Goal: Task Accomplishment & Management: Manage account settings

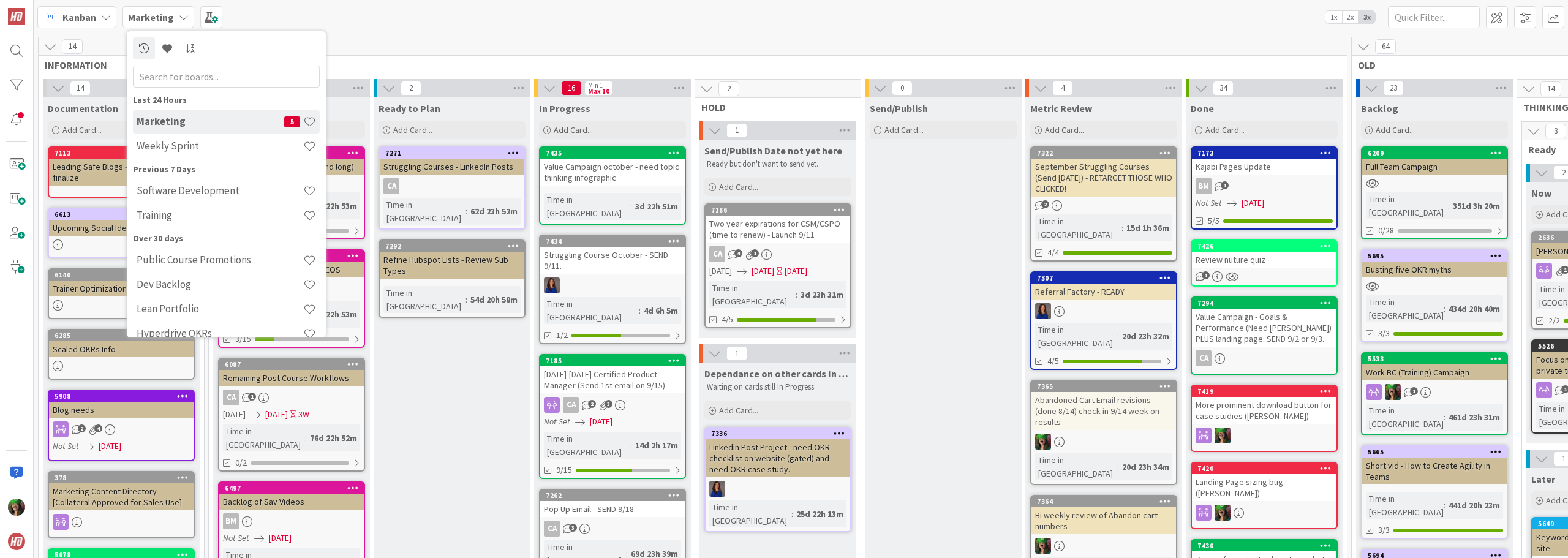
scroll to position [857, 0]
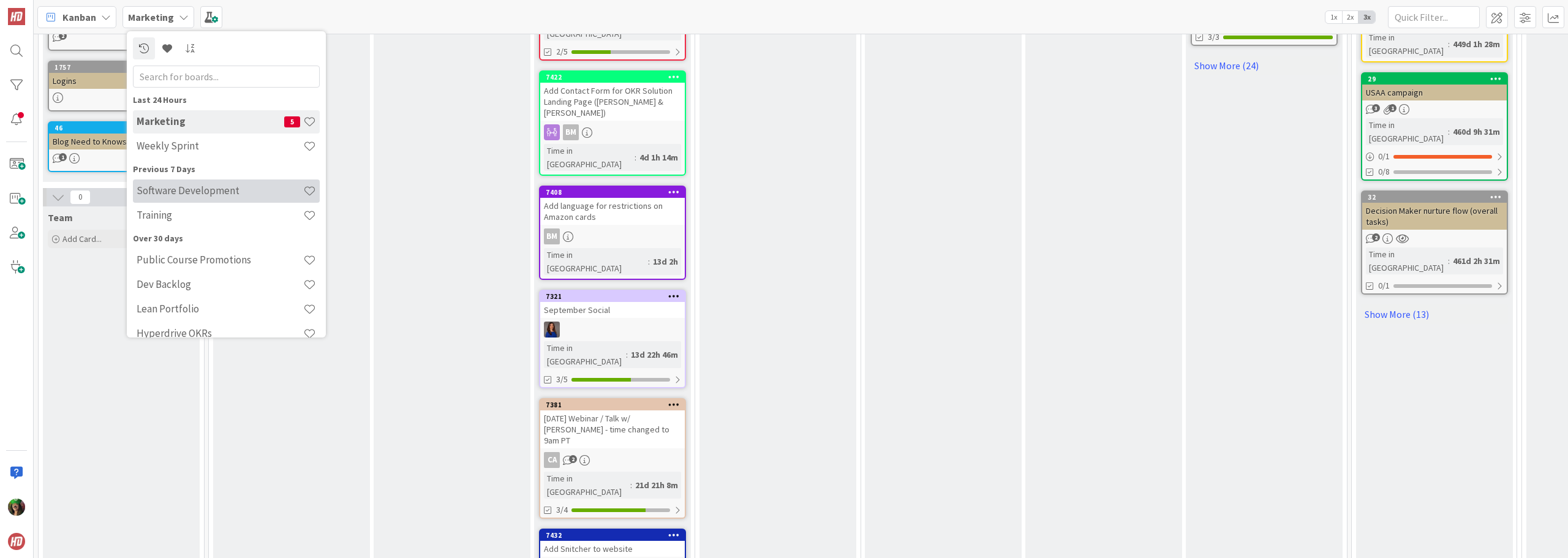
click at [172, 186] on h4 "Software Development" at bounding box center [220, 190] width 167 height 12
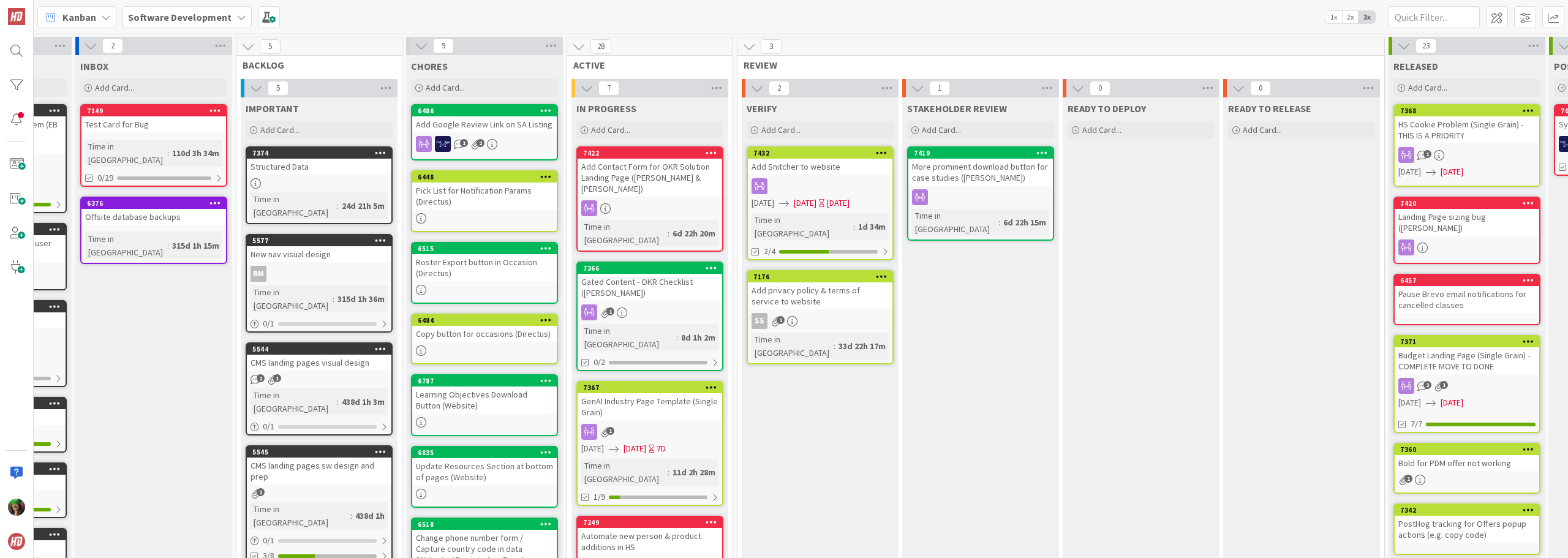
scroll to position [0, 181]
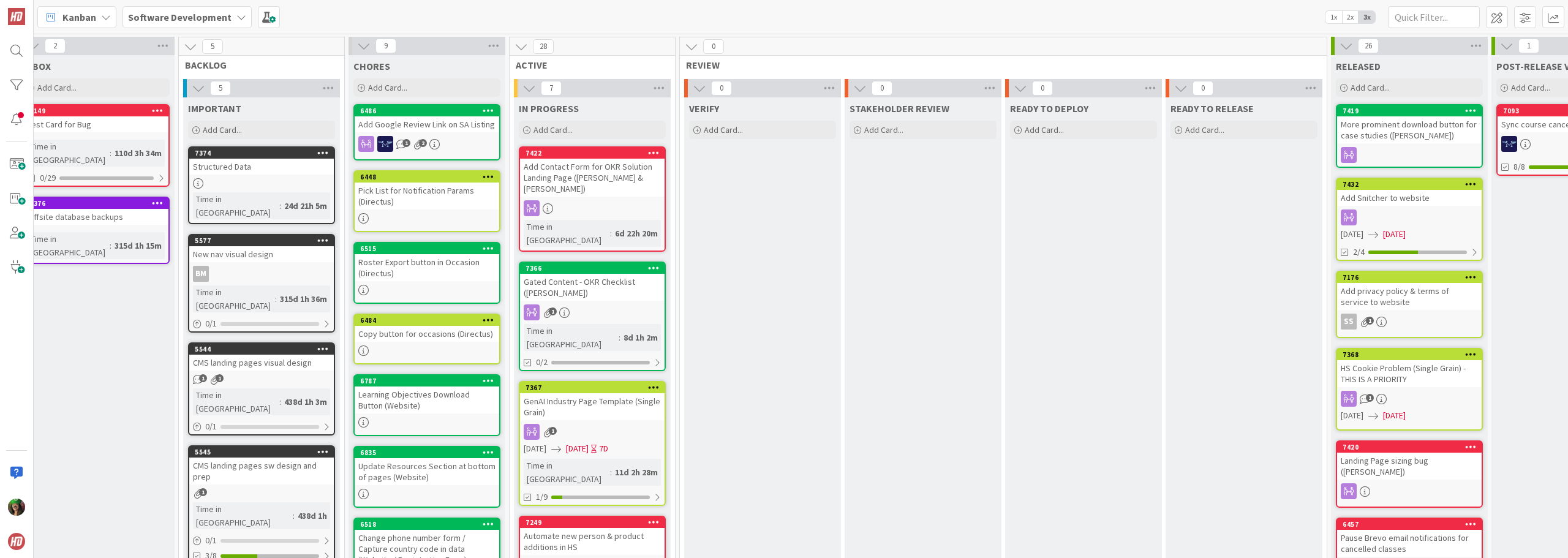
click at [169, 18] on b "Software Development" at bounding box center [180, 16] width 104 height 12
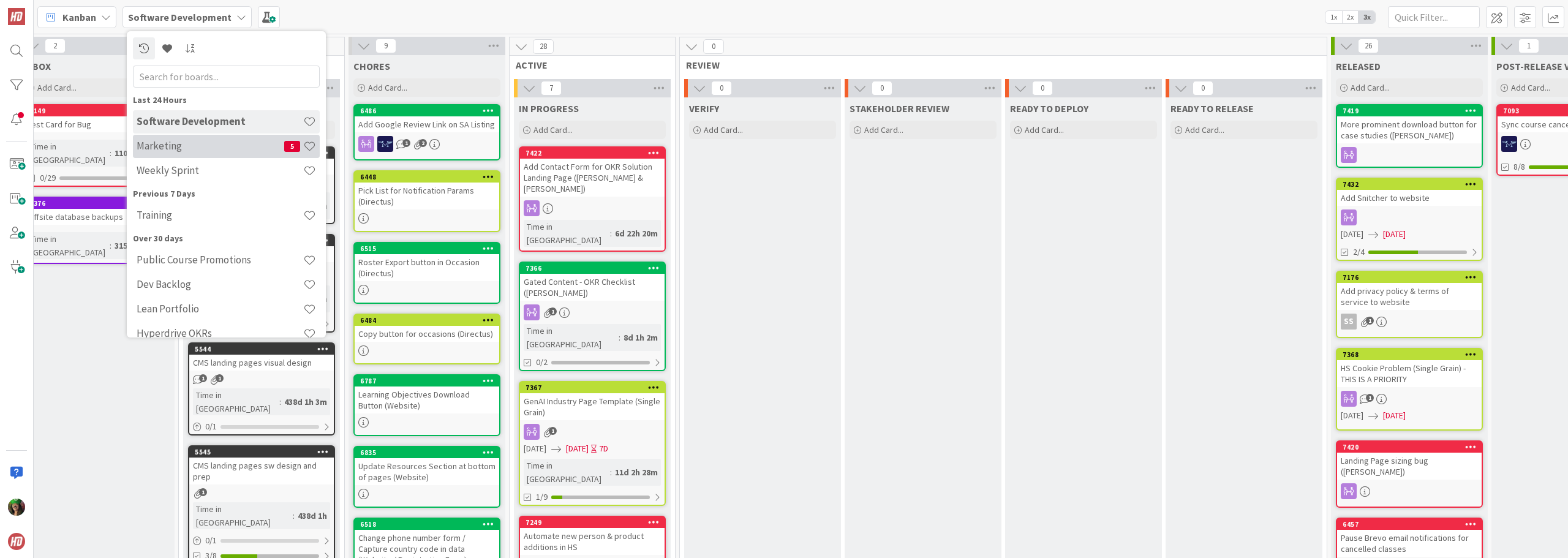
click at [172, 140] on h4 "Marketing" at bounding box center [210, 145] width 147 height 12
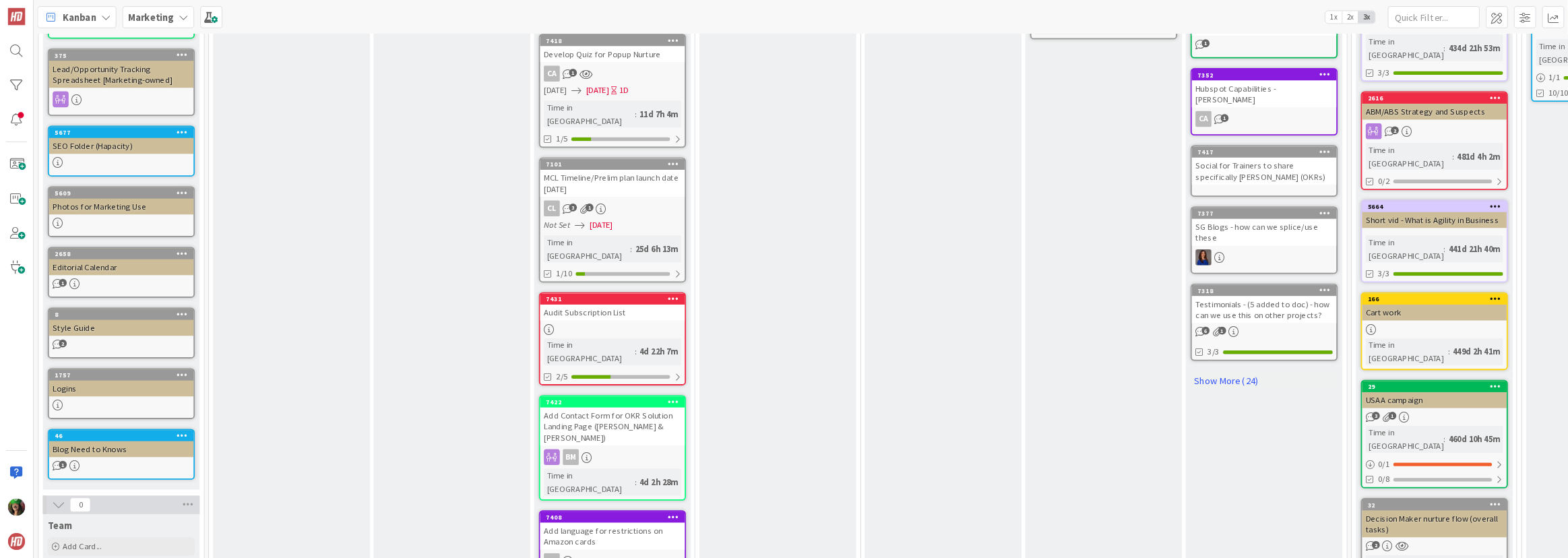
scroll to position [606, 0]
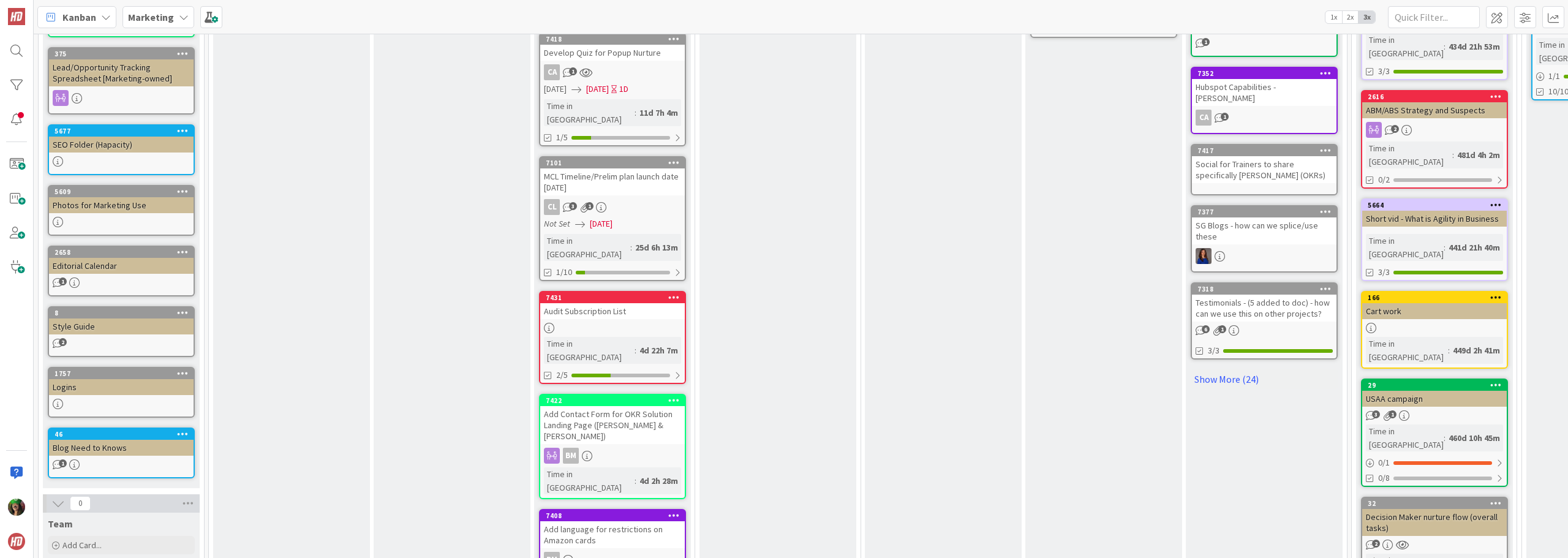
click at [610, 291] on link "7431 Audit Subscription List Time in Column : 4d 22h 7m 2/5" at bounding box center [612, 338] width 147 height 93
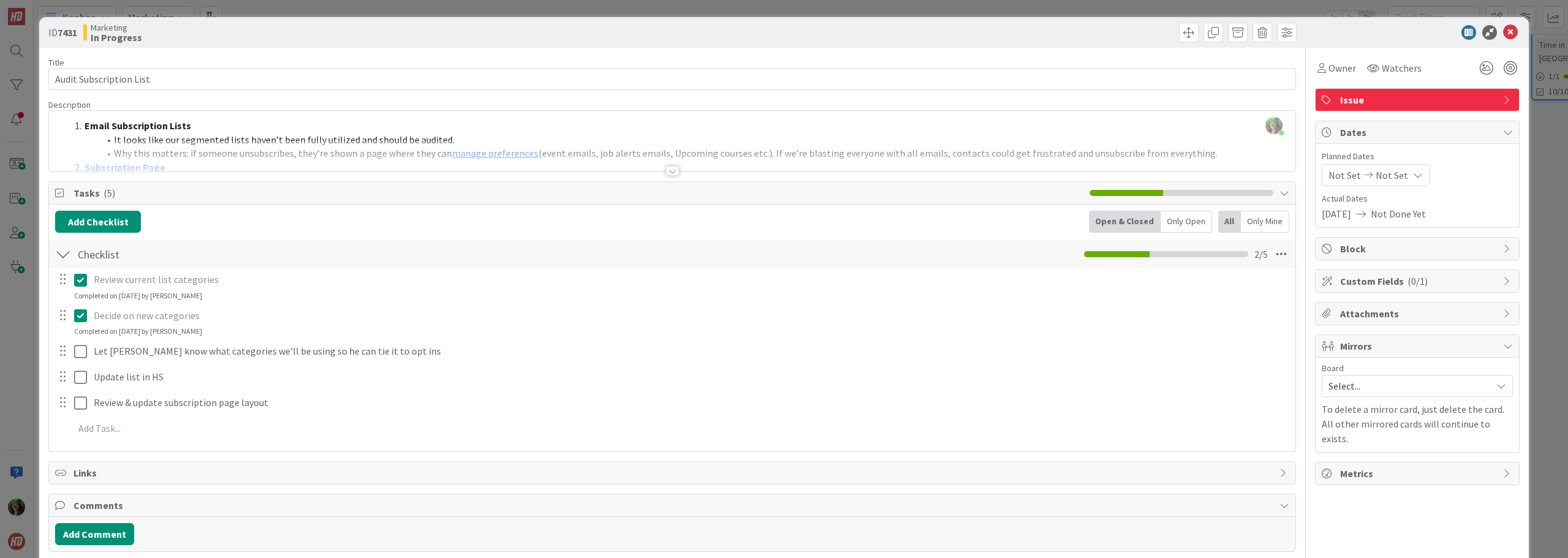
click at [666, 172] on div at bounding box center [672, 171] width 14 height 10
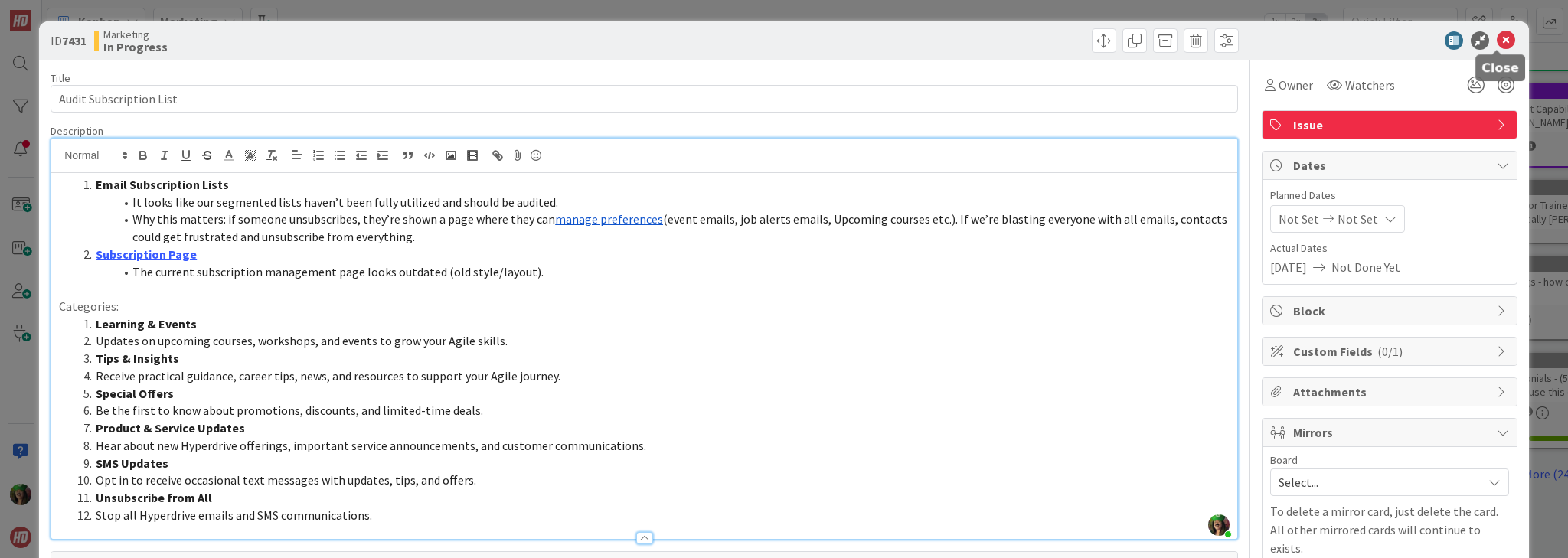
click at [1496, 40] on icon at bounding box center [1505, 40] width 19 height 19
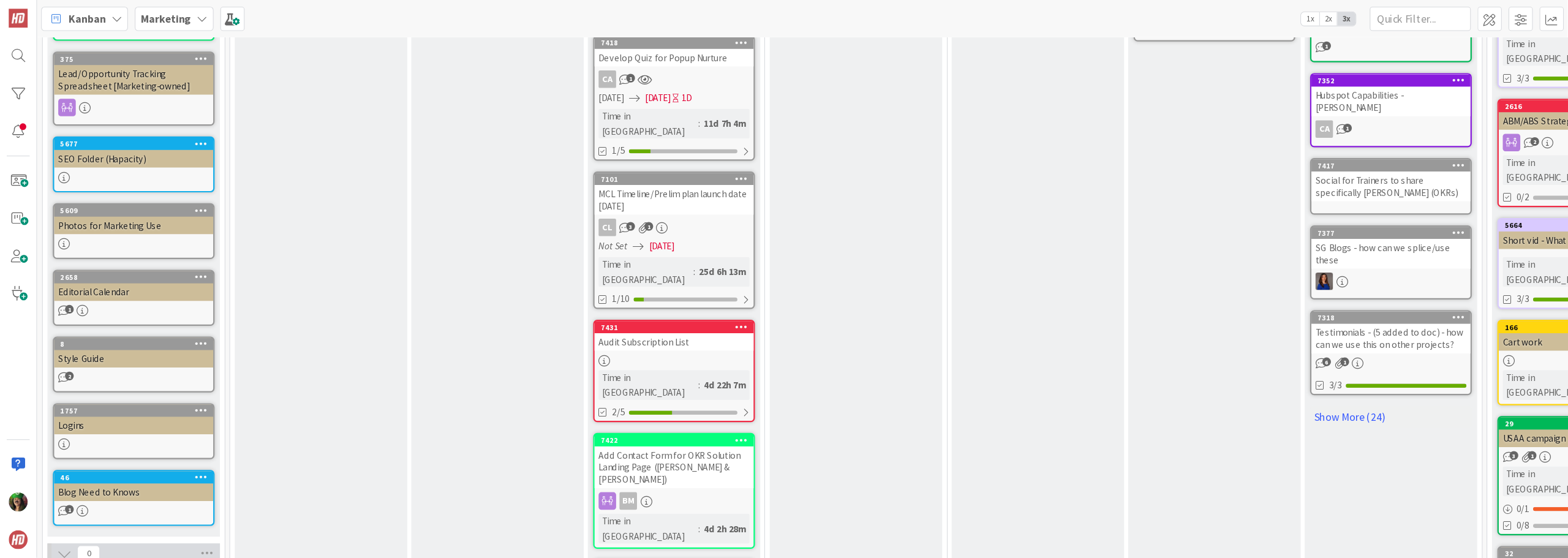
scroll to position [551, 0]
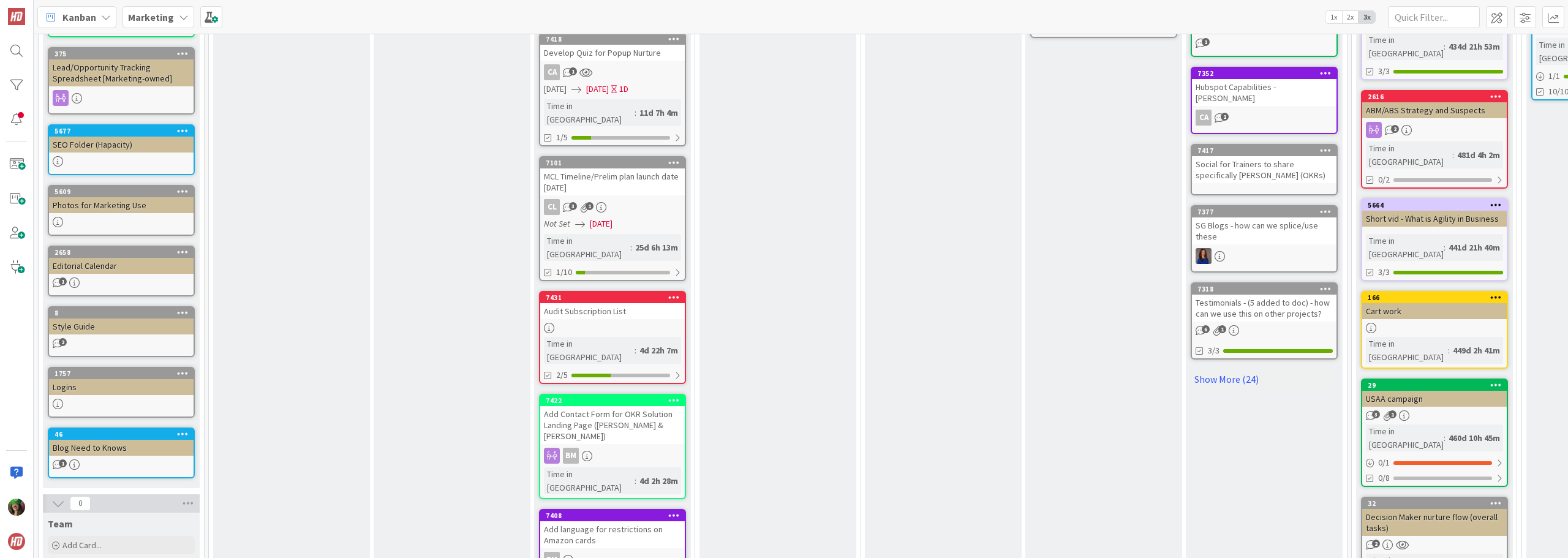
drag, startPoint x: 1223, startPoint y: 3, endPoint x: 174, endPoint y: 24, distance: 1049.2
click at [174, 24] on div "Marketing" at bounding box center [158, 17] width 72 height 22
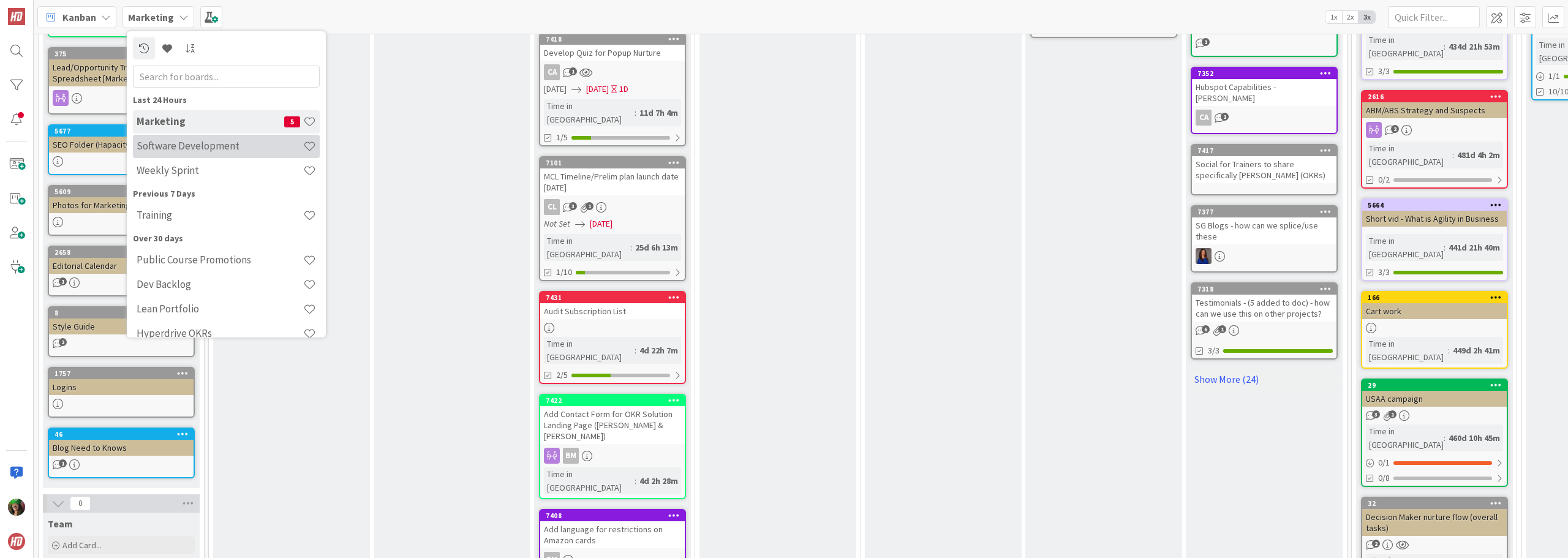
click at [193, 146] on h4 "Software Development" at bounding box center [220, 145] width 167 height 12
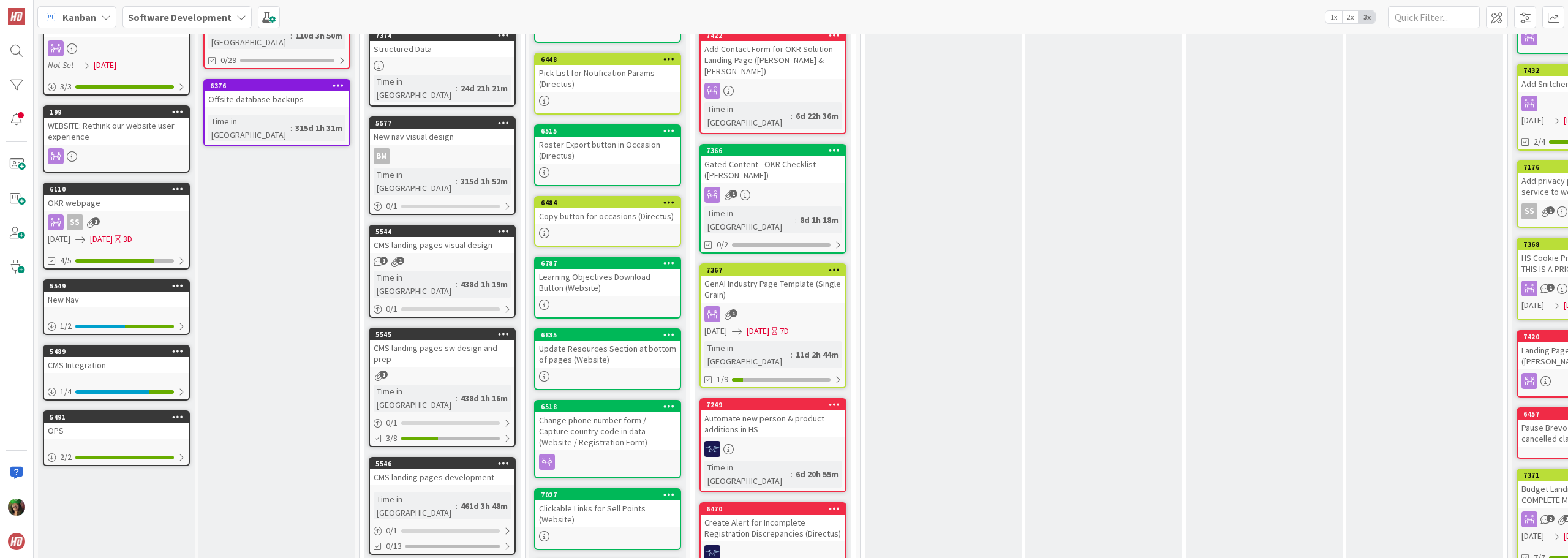
scroll to position [122, 0]
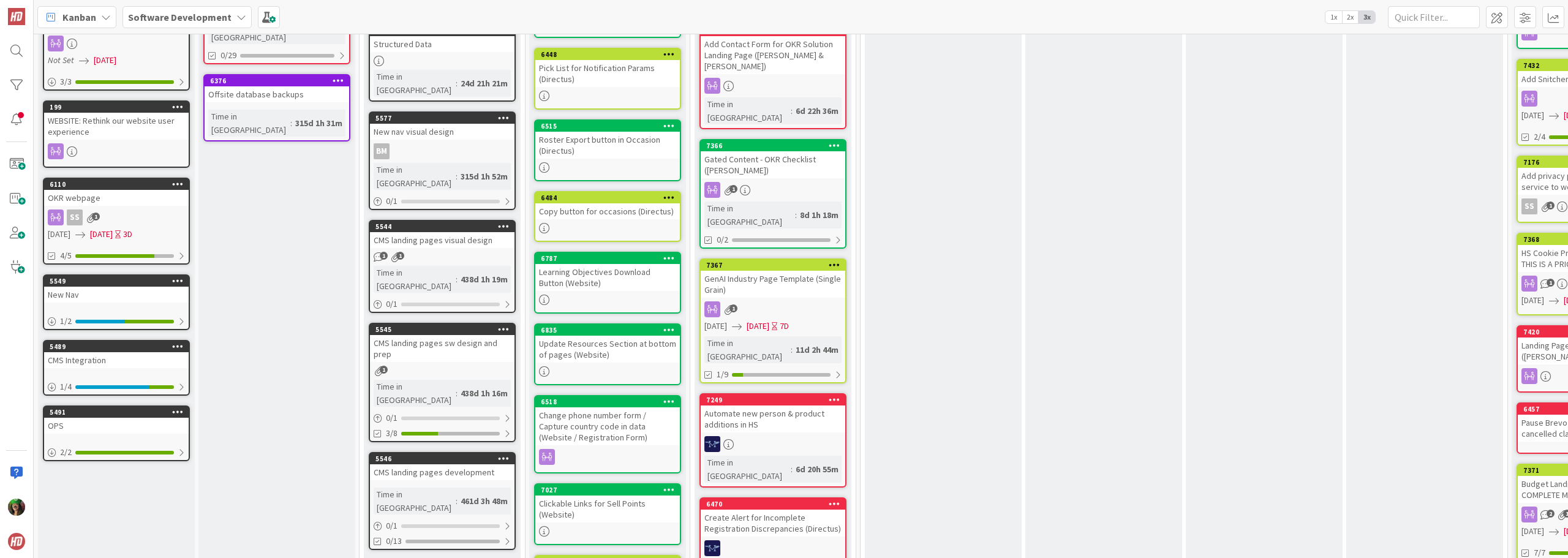
click at [784, 163] on link "7366 Gated Content - OKR Checklist ([PERSON_NAME]) 1 Time in Column : 8d 1h 18m…" at bounding box center [772, 193] width 147 height 109
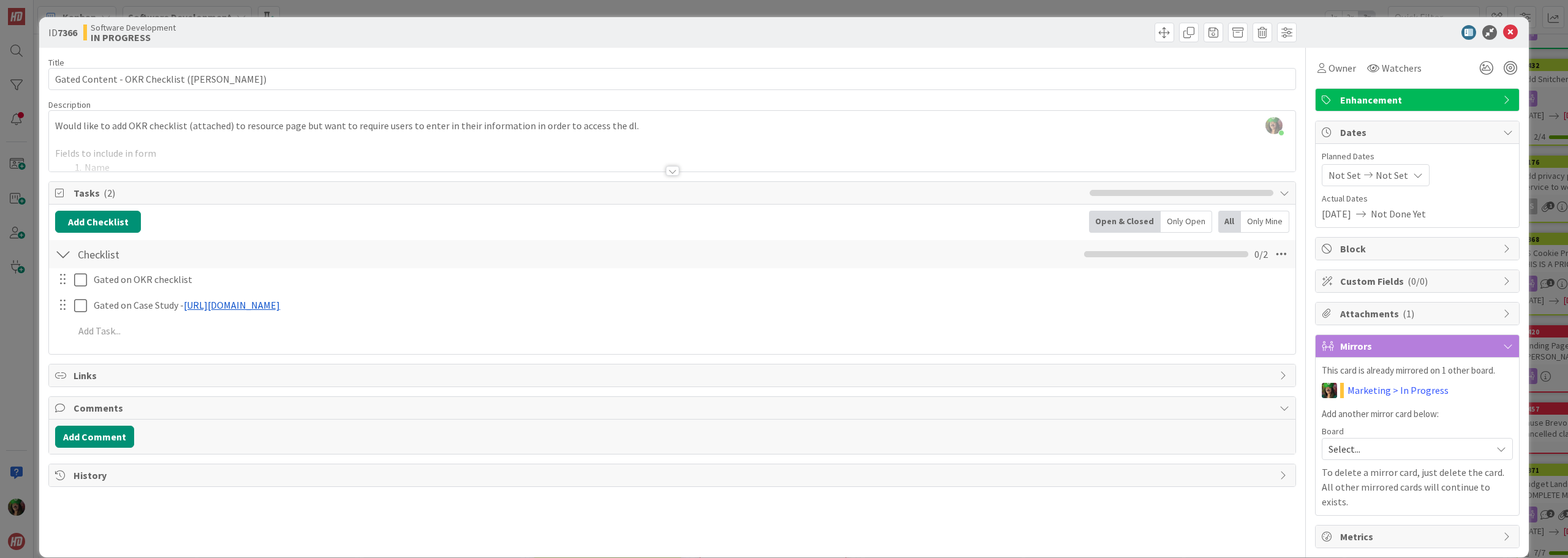
click at [666, 171] on div at bounding box center [672, 171] width 14 height 10
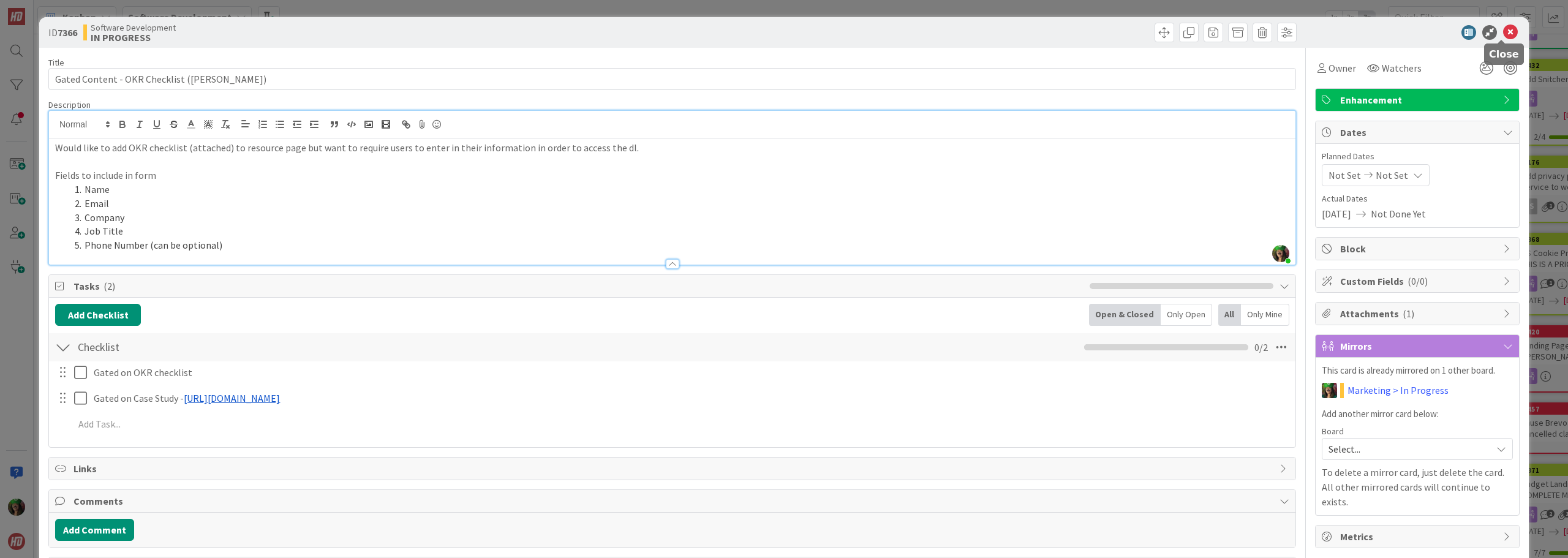
click at [1504, 29] on icon at bounding box center [1510, 32] width 15 height 15
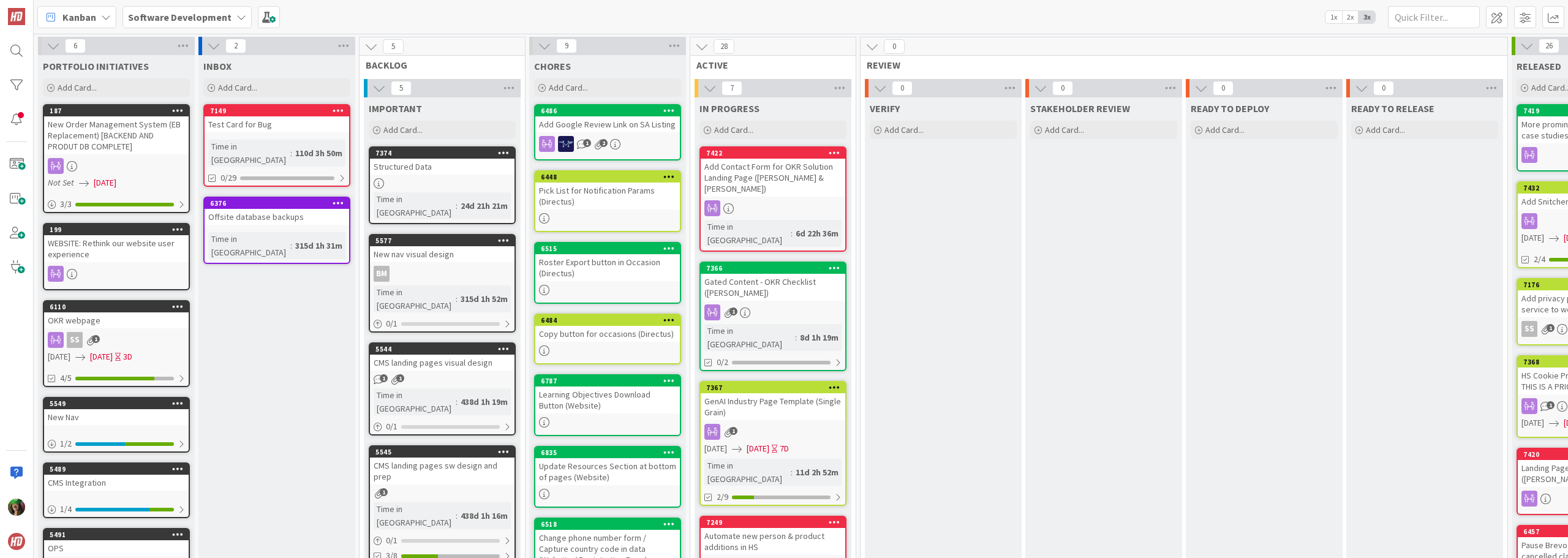
click at [765, 304] on div "1" at bounding box center [773, 312] width 145 height 16
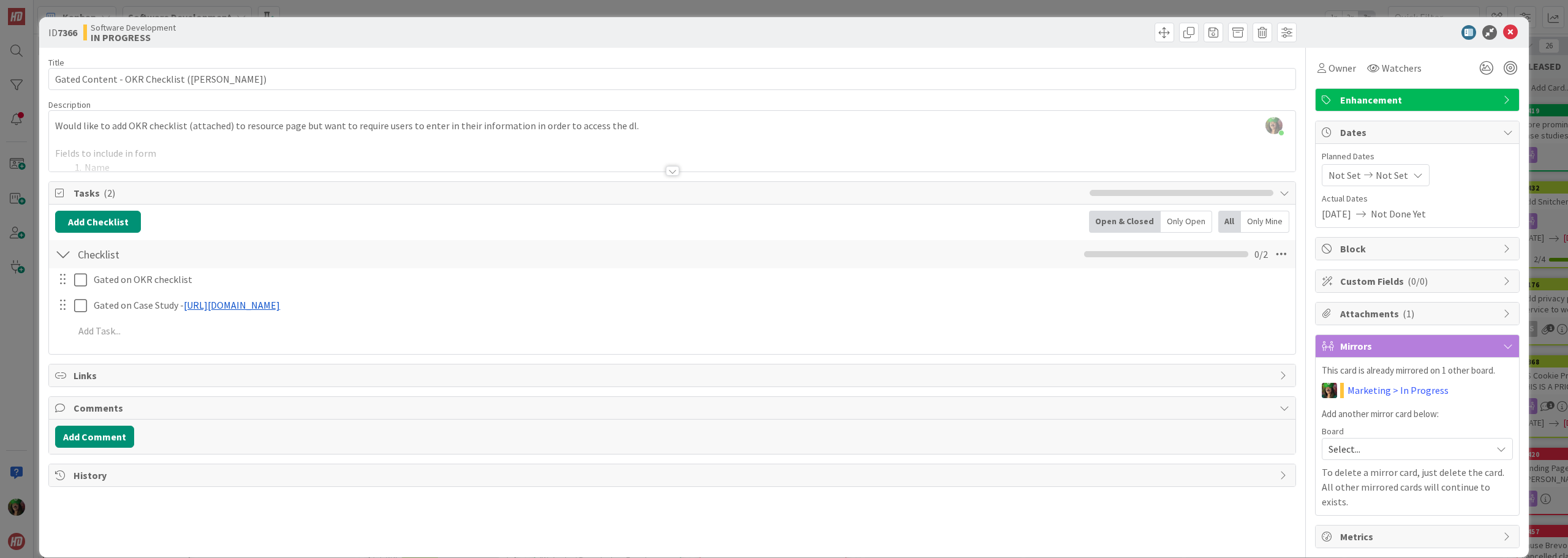
click at [1413, 215] on span "Not Done Yet" at bounding box center [1398, 213] width 55 height 15
click at [1380, 179] on span "Not Set" at bounding box center [1391, 175] width 32 height 15
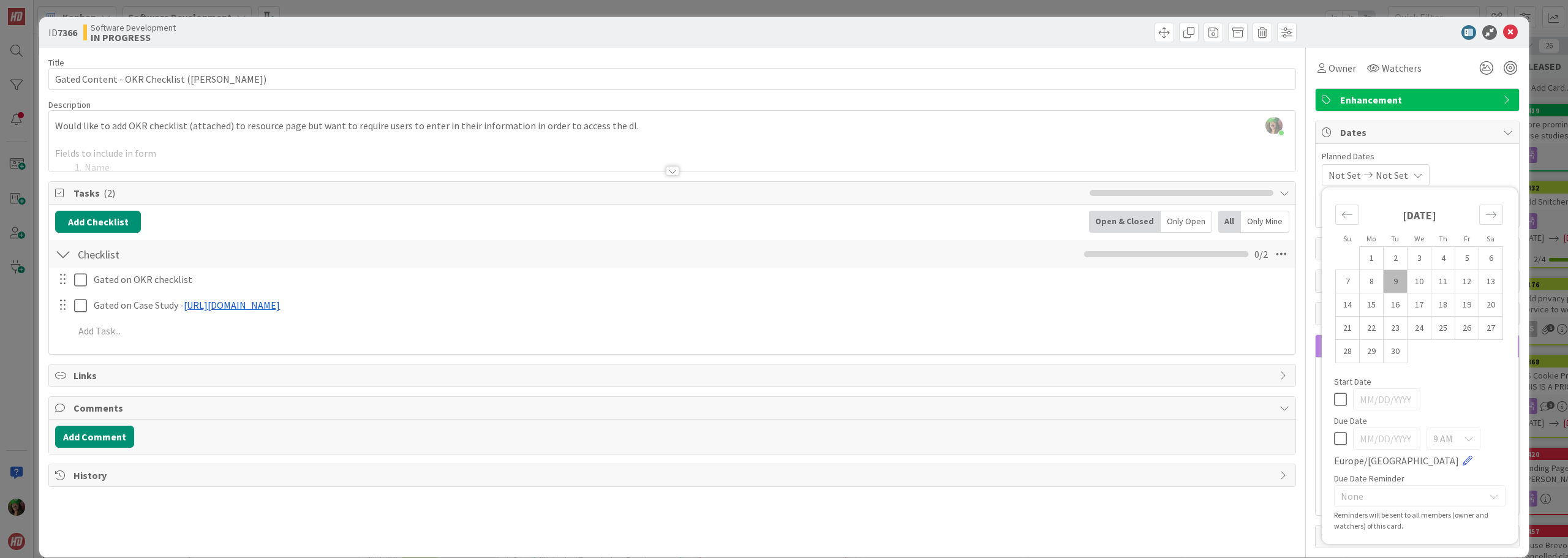
click at [1418, 151] on span "Planned Dates" at bounding box center [1417, 157] width 191 height 13
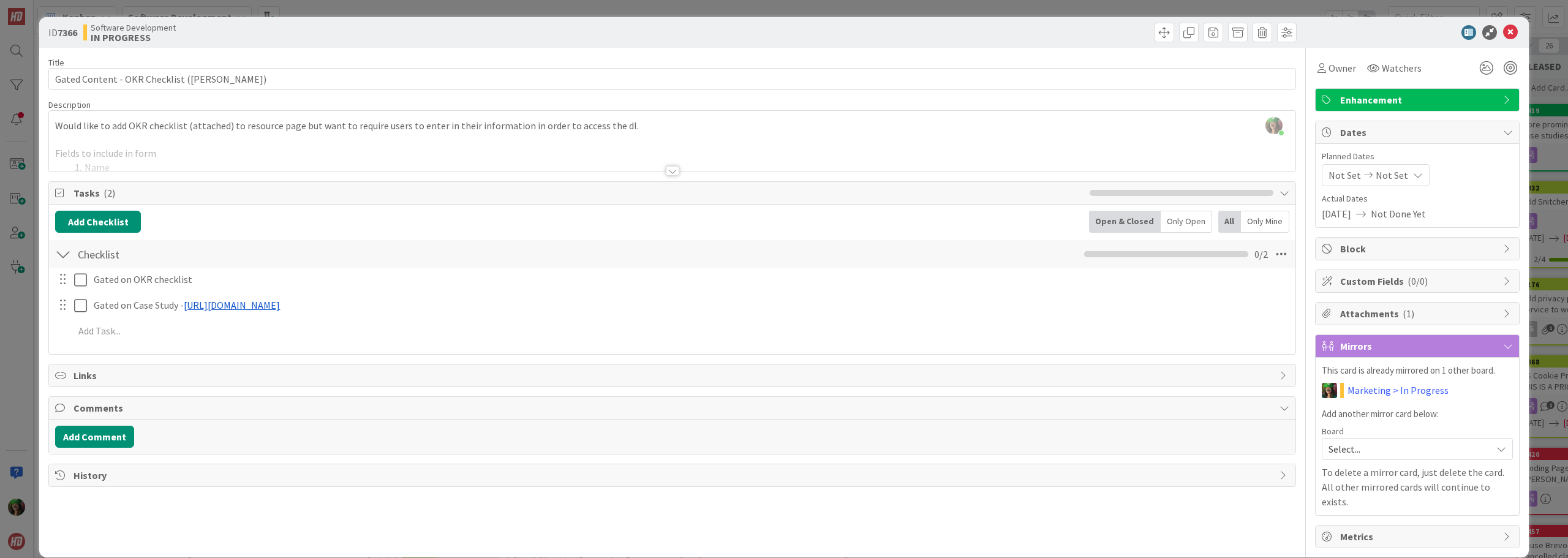
click at [1350, 217] on span "[DATE]" at bounding box center [1336, 213] width 29 height 15
click at [1375, 175] on span "Not Set" at bounding box center [1391, 175] width 32 height 15
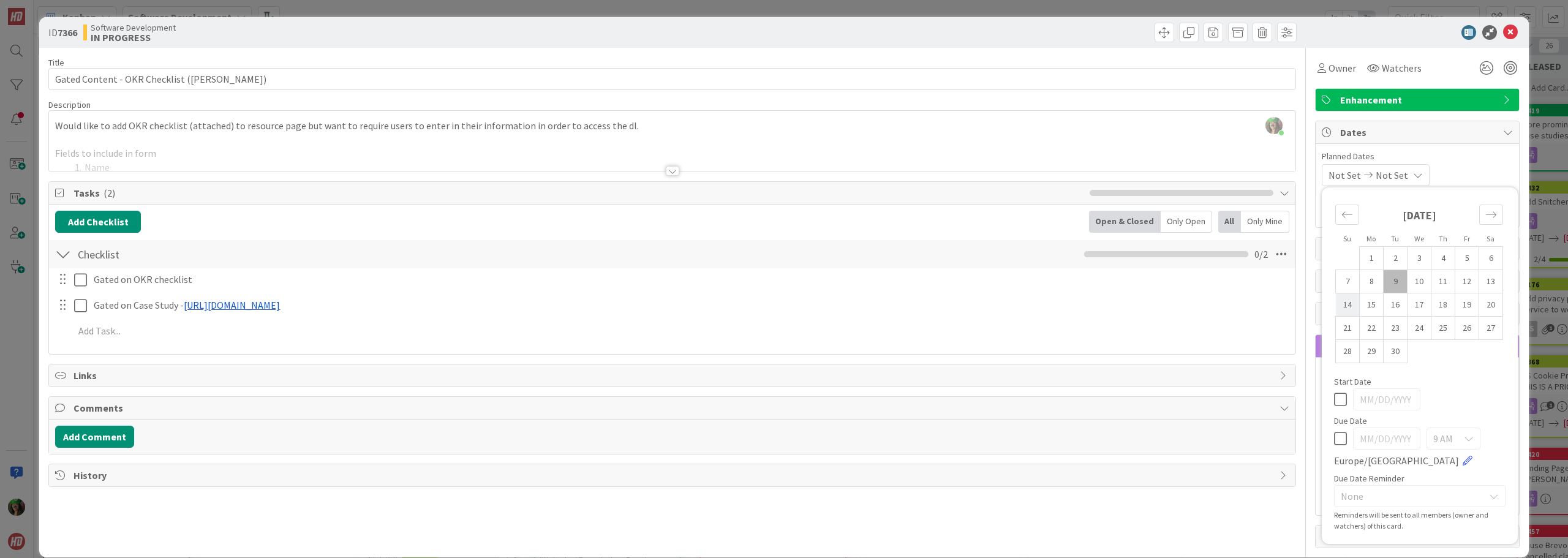
click at [1339, 303] on td "14" at bounding box center [1348, 305] width 24 height 24
type input "[DATE]"
click at [1384, 303] on td "16" at bounding box center [1396, 305] width 24 height 24
type input "[DATE]"
click at [1389, 277] on td "9" at bounding box center [1396, 281] width 24 height 24
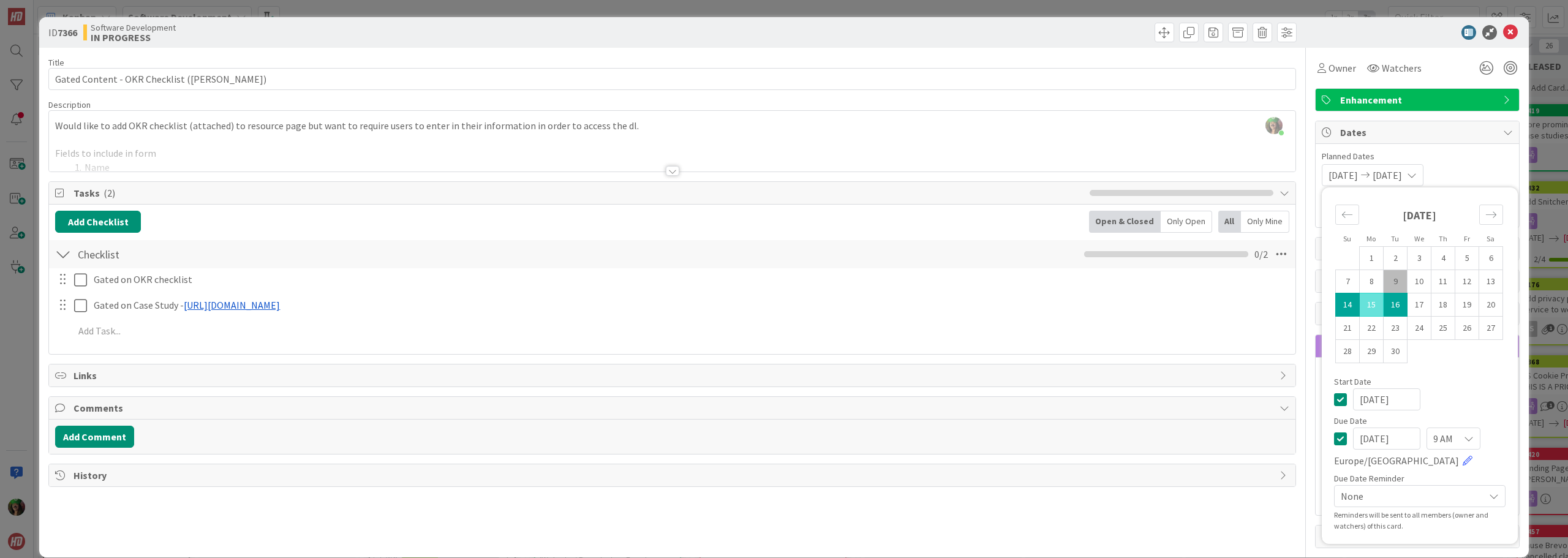
type input "[DATE]"
click at [1384, 281] on td "9" at bounding box center [1396, 281] width 24 height 24
type input "[DATE]"
click at [1387, 306] on td "16" at bounding box center [1396, 305] width 24 height 24
type input "[DATE]"
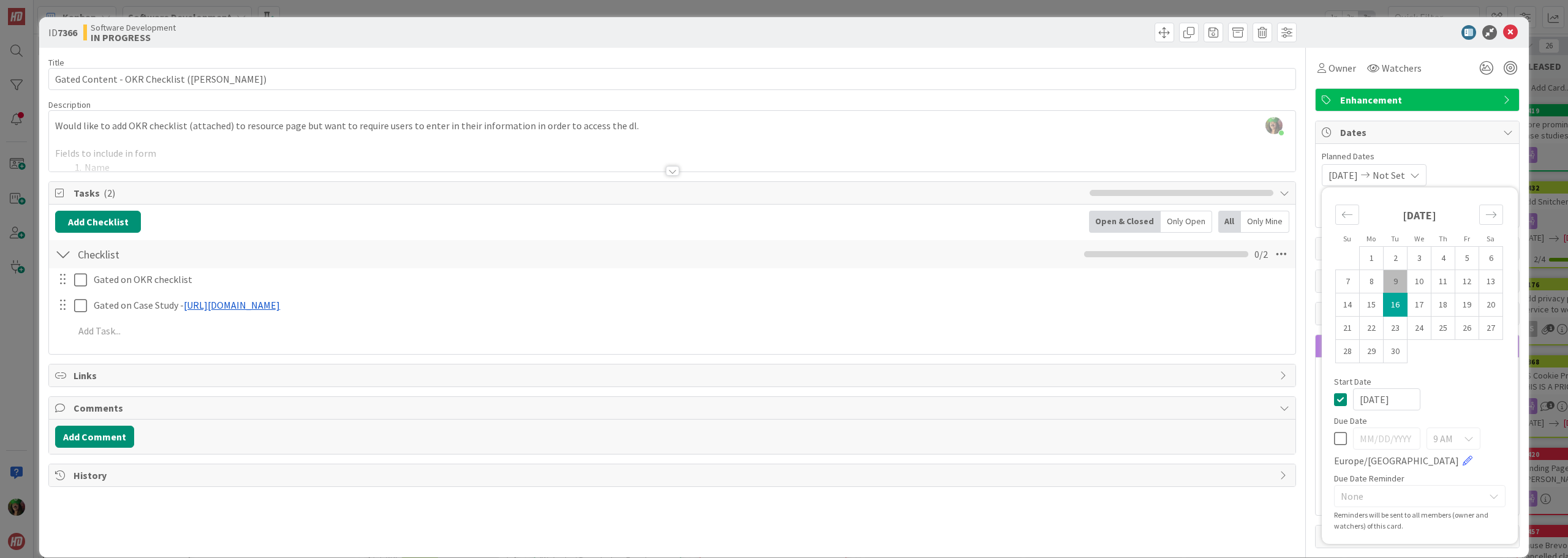
click at [1384, 275] on td "9" at bounding box center [1396, 281] width 24 height 24
type input "[DATE]"
click at [1384, 299] on td "16" at bounding box center [1396, 305] width 24 height 24
type input "[DATE]"
click at [1486, 149] on div "Planned Dates [DATE] [DATE] Su Mo Tu We Th Fr Sa [DATE] 1 2 3 4 5 6 7 8 9 10 11…" at bounding box center [1418, 185] width 203 height 83
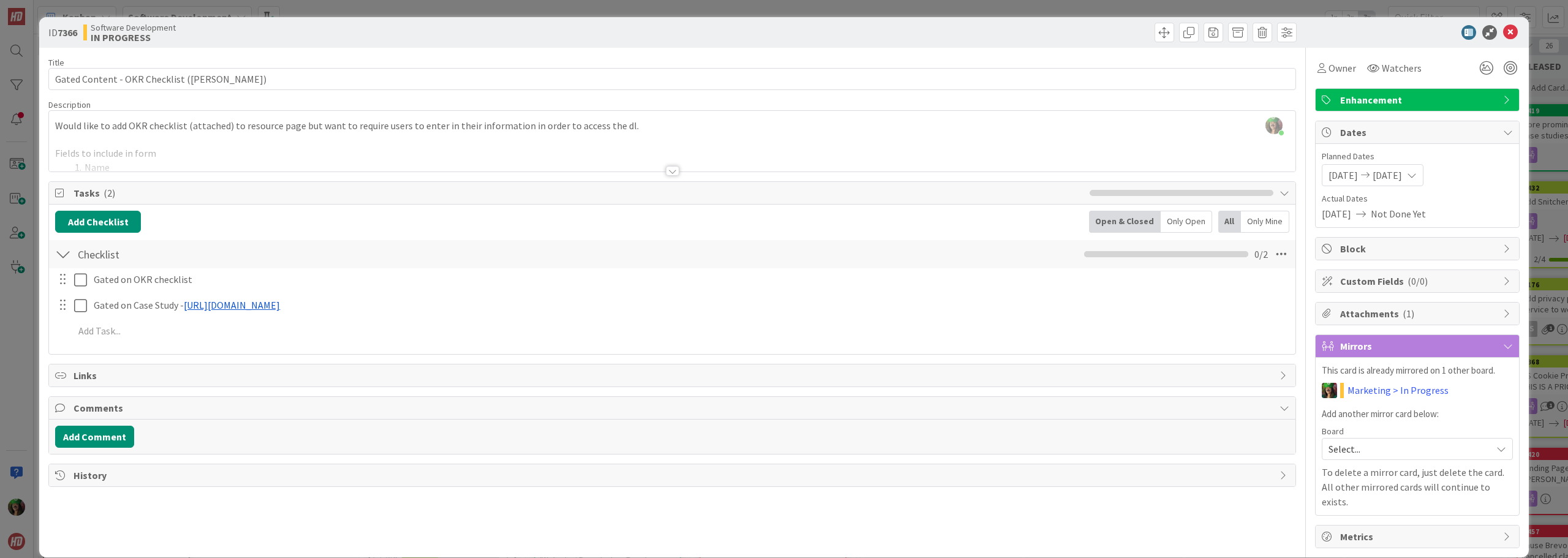
click at [1390, 177] on span "[DATE]" at bounding box center [1387, 175] width 29 height 15
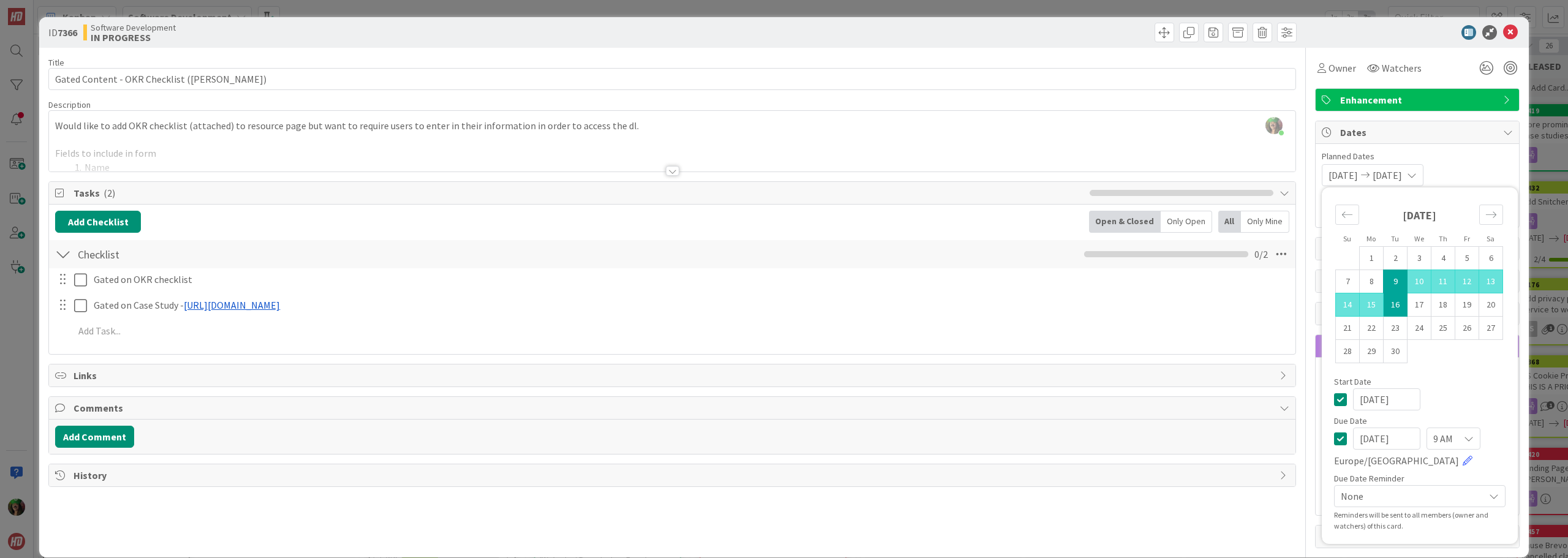
click at [1466, 162] on span "Planned Dates" at bounding box center [1417, 157] width 191 height 13
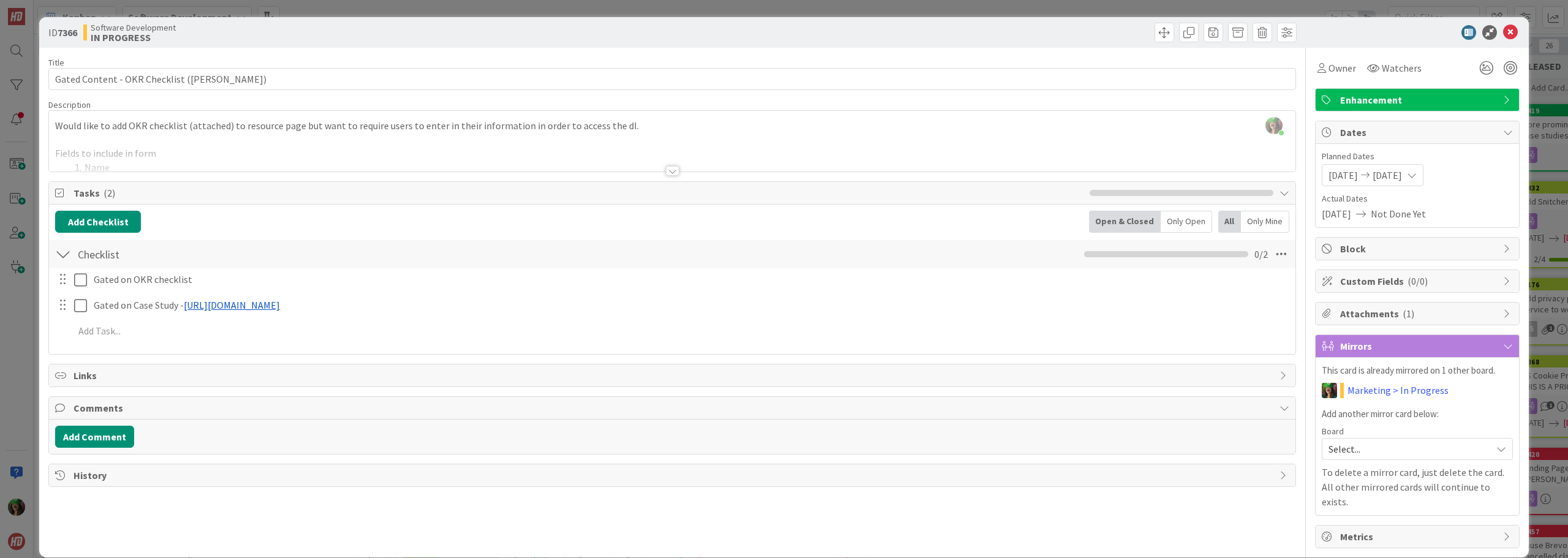
click at [1399, 175] on span "[DATE]" at bounding box center [1387, 175] width 29 height 15
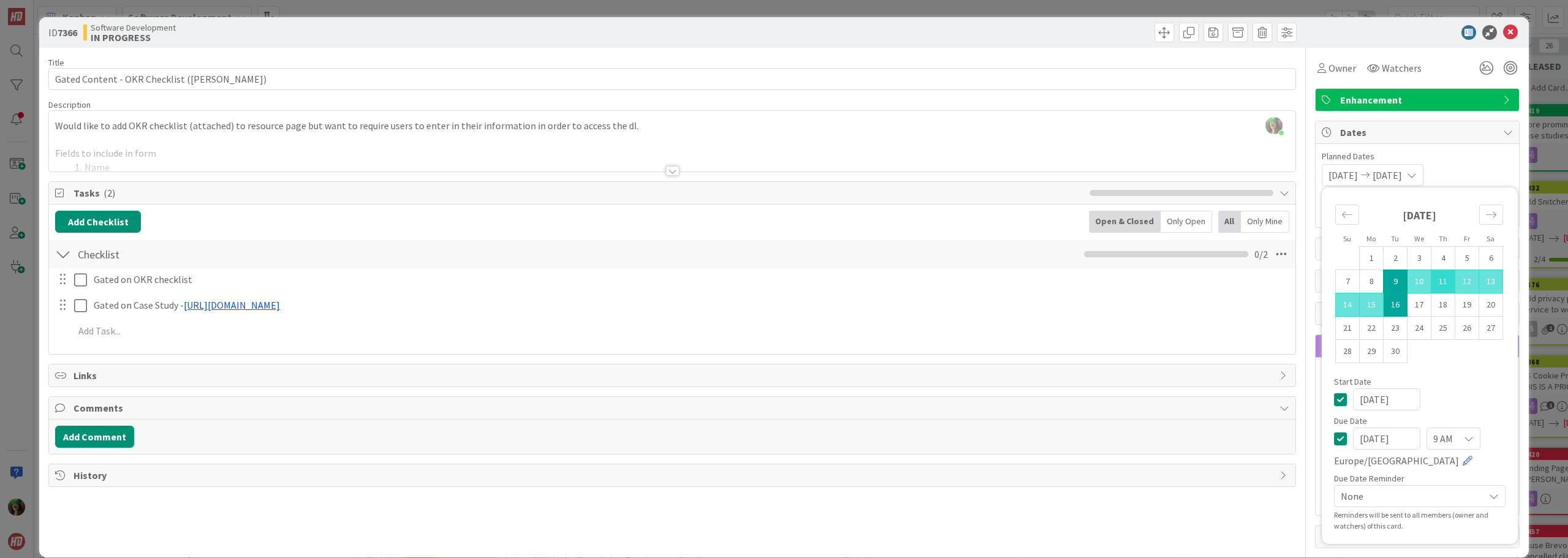
click at [1431, 279] on td "11" at bounding box center [1443, 281] width 24 height 24
click at [1389, 280] on td "9" at bounding box center [1396, 281] width 24 height 24
type input "[DATE]"
click at [1434, 277] on td "11" at bounding box center [1443, 281] width 24 height 24
type input "[DATE]"
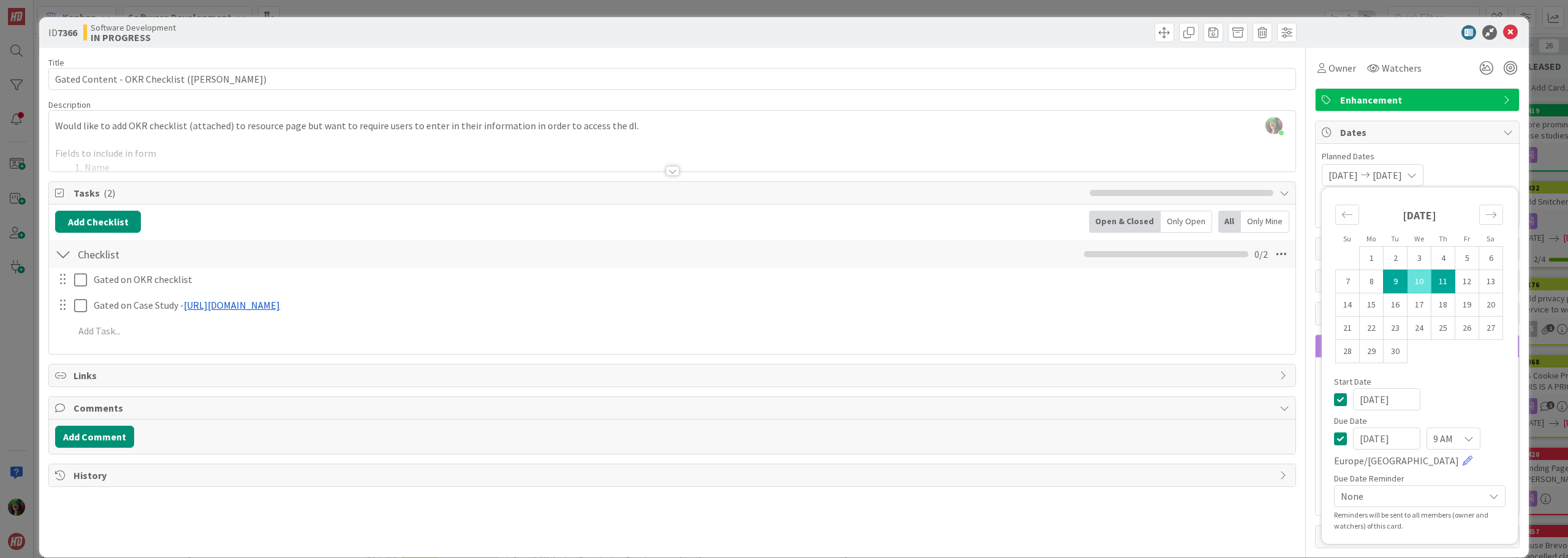
click at [1458, 168] on div "[DATE] [DATE] Su Mo Tu We Th Fr Sa [DATE] 1 2 3 4 5 6 7 8 9 10 11 12 13 14 15 1…" at bounding box center [1417, 175] width 191 height 22
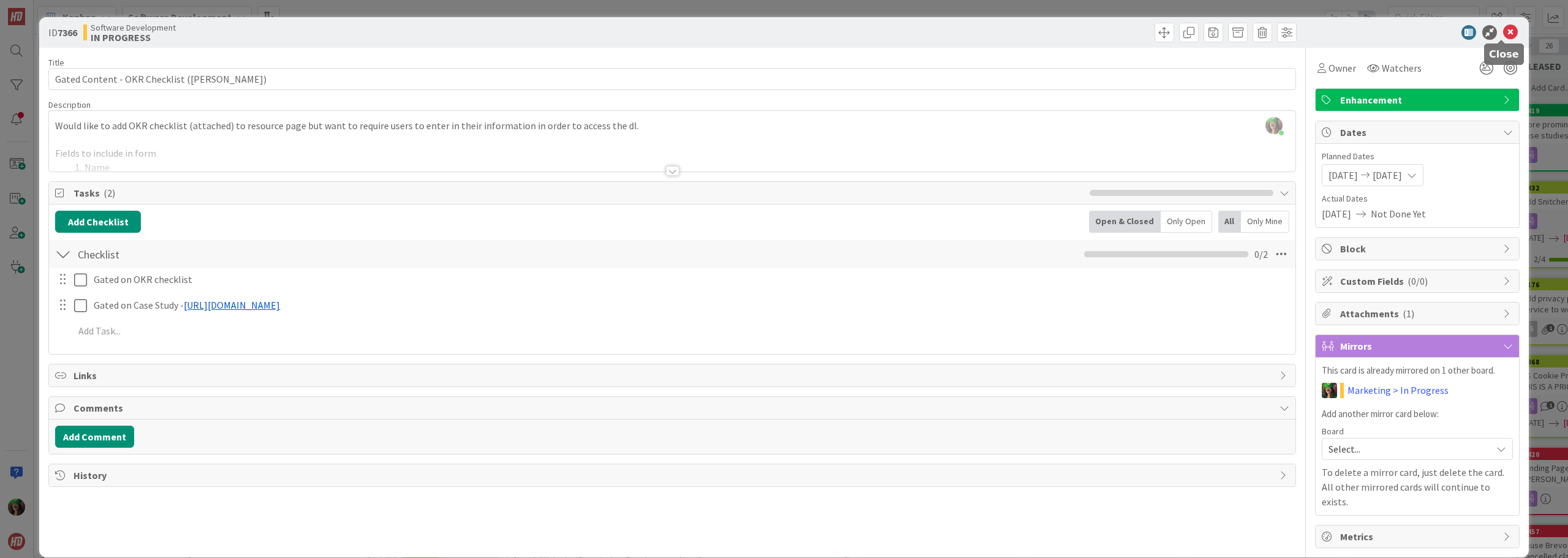
click at [1503, 36] on icon at bounding box center [1510, 32] width 15 height 15
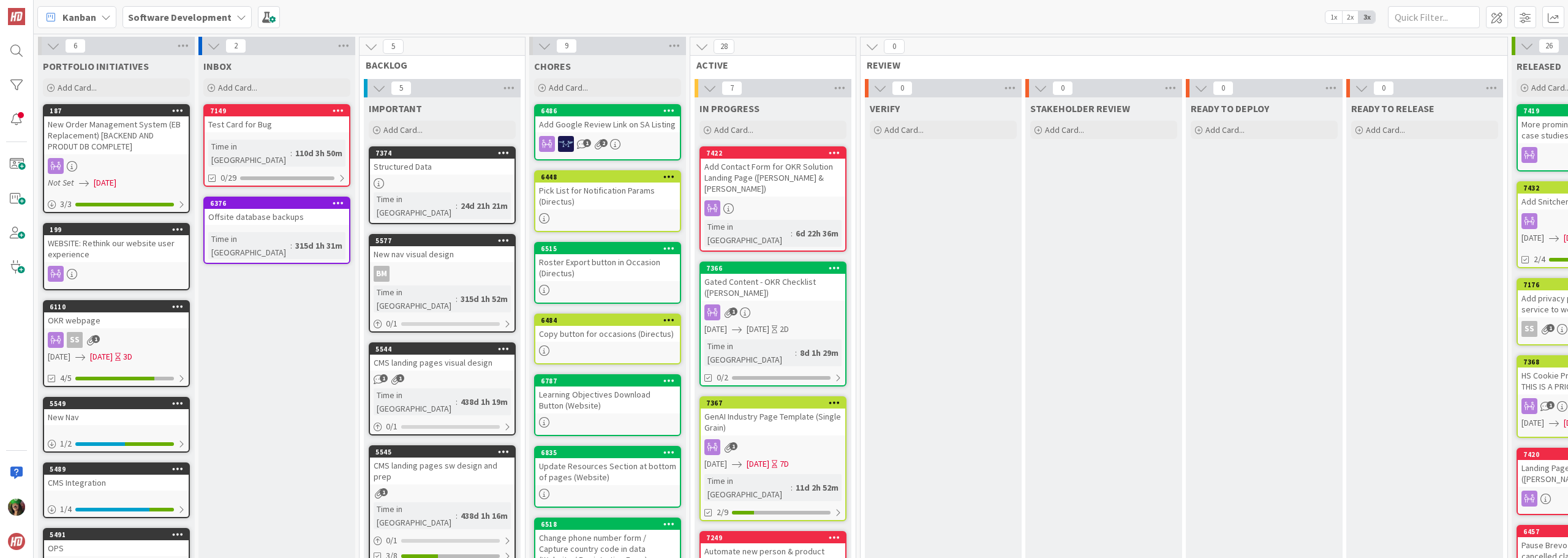
click at [803, 408] on div "GenAI Industry Page Template (Single Grain)" at bounding box center [773, 422] width 145 height 27
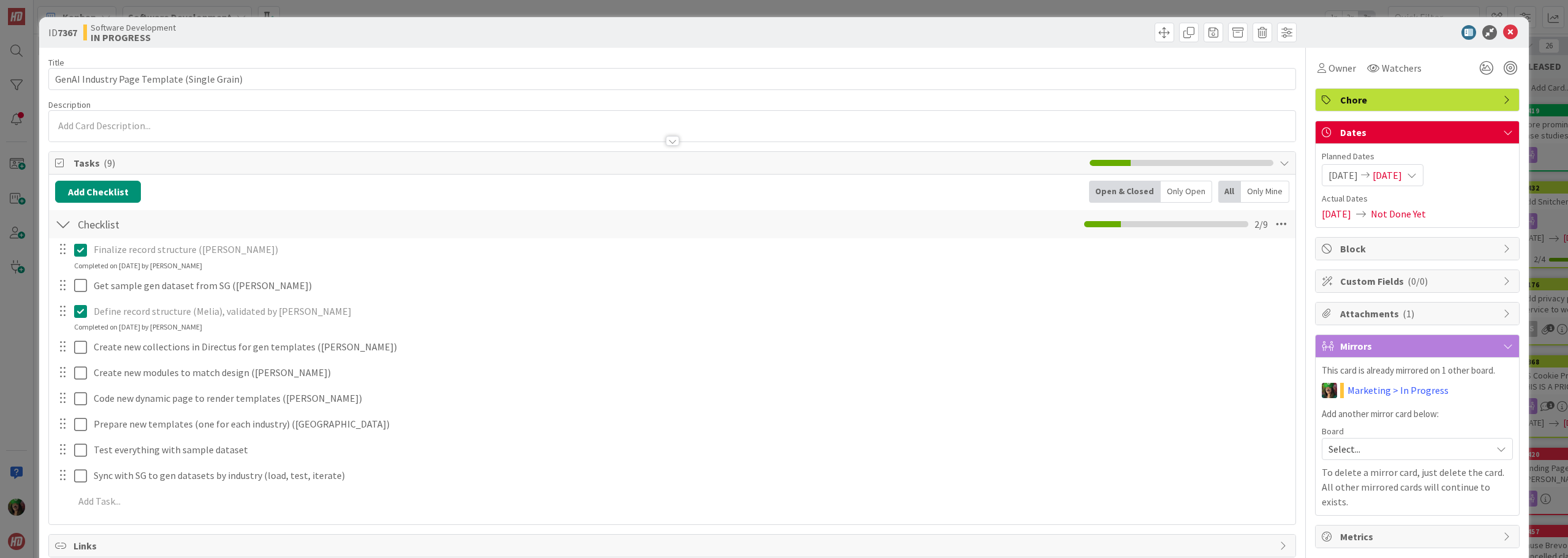
click at [1395, 177] on span "[DATE]" at bounding box center [1387, 175] width 29 height 15
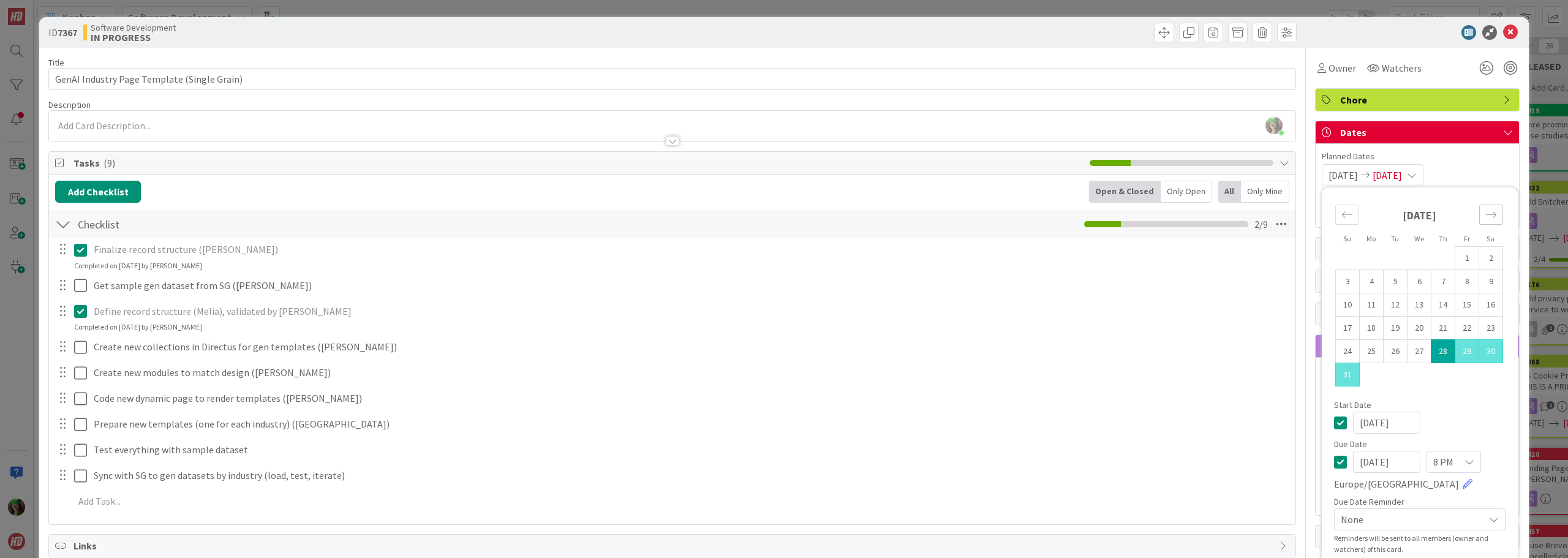
click at [1479, 211] on div "Move forward to switch to the next month." at bounding box center [1491, 215] width 24 height 20
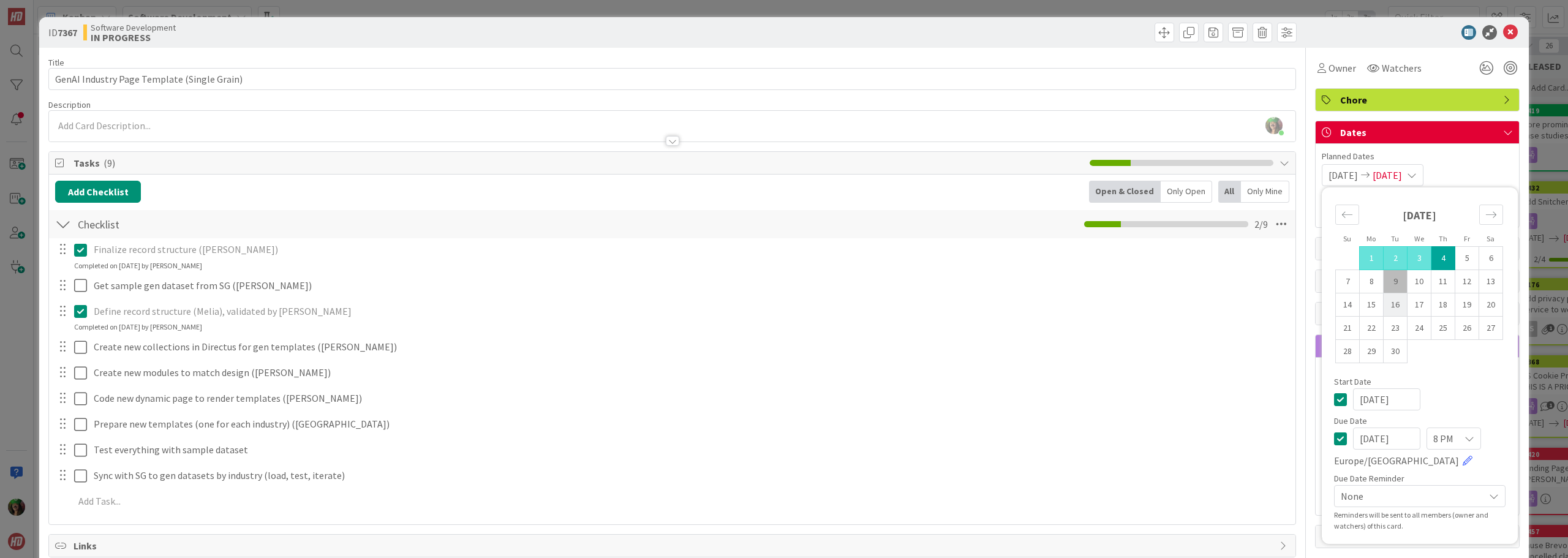
click at [1384, 302] on td "16" at bounding box center [1396, 305] width 24 height 24
type input "[DATE]"
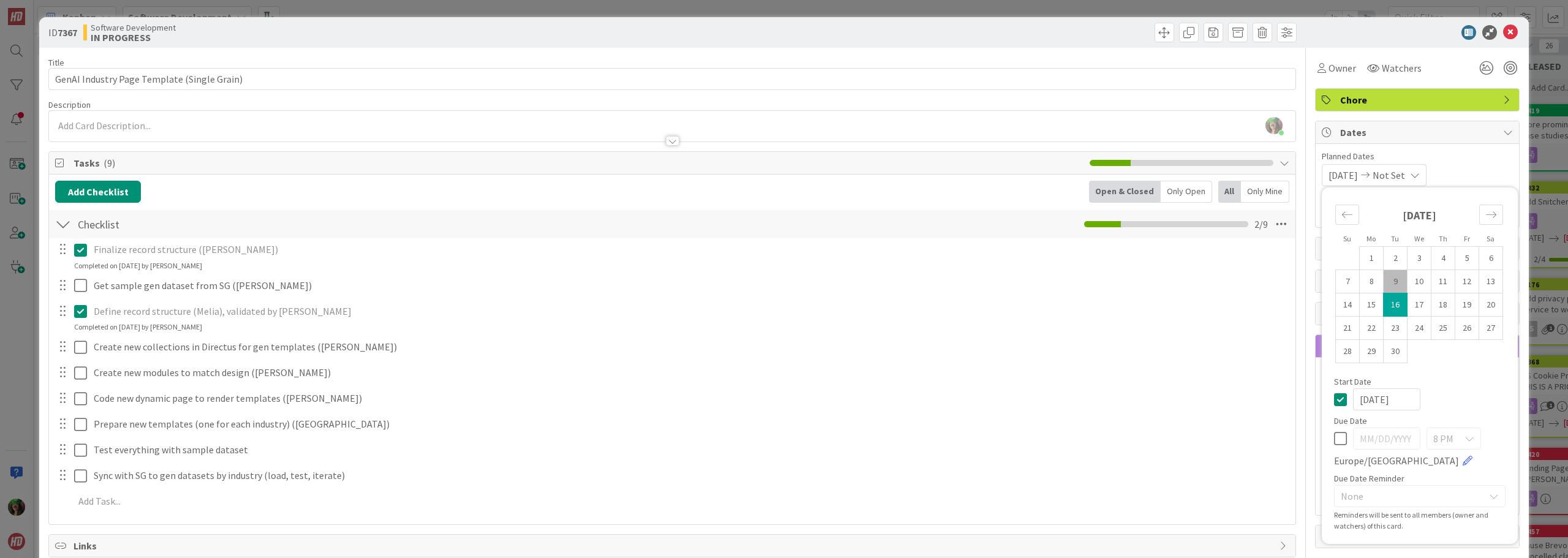
click at [1384, 302] on td "16" at bounding box center [1396, 305] width 24 height 24
type input "[DATE]"
click at [1474, 167] on div "[DATE] [DATE] Su Mo Tu We Th Fr Sa [DATE] 1 2 3 4 5 6 7 8 9 10 11 12 13 14 15 1…" at bounding box center [1417, 175] width 191 height 22
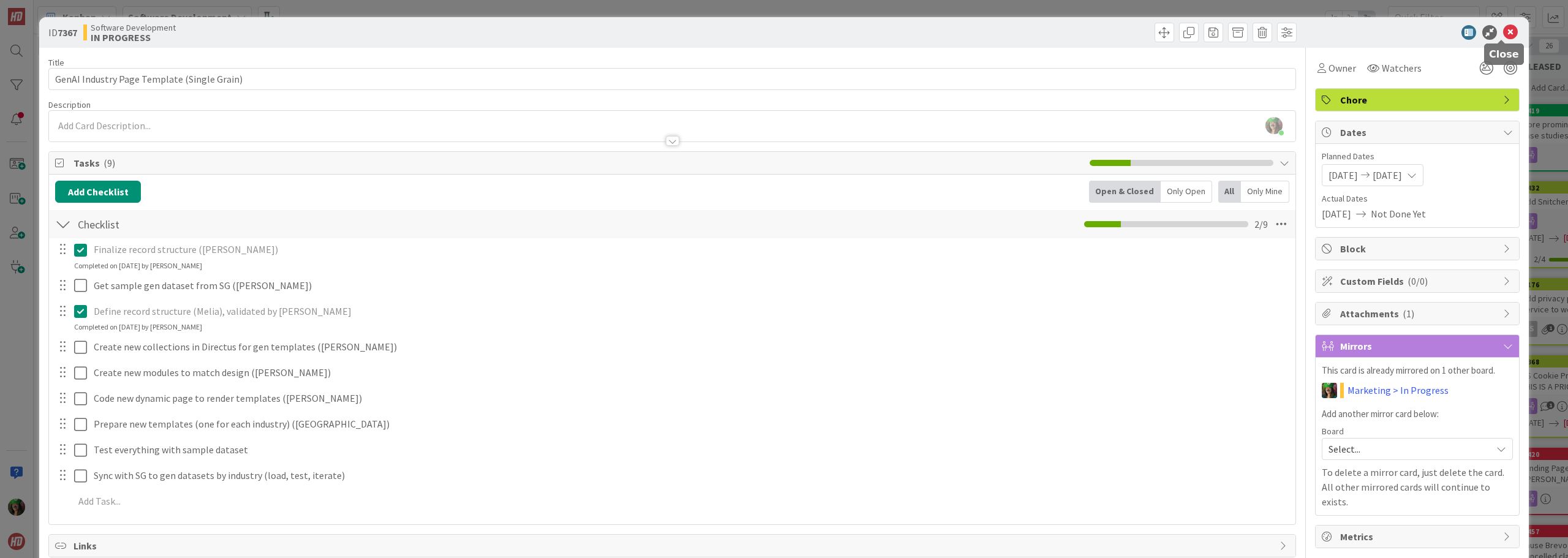
click at [1503, 30] on icon at bounding box center [1510, 32] width 15 height 15
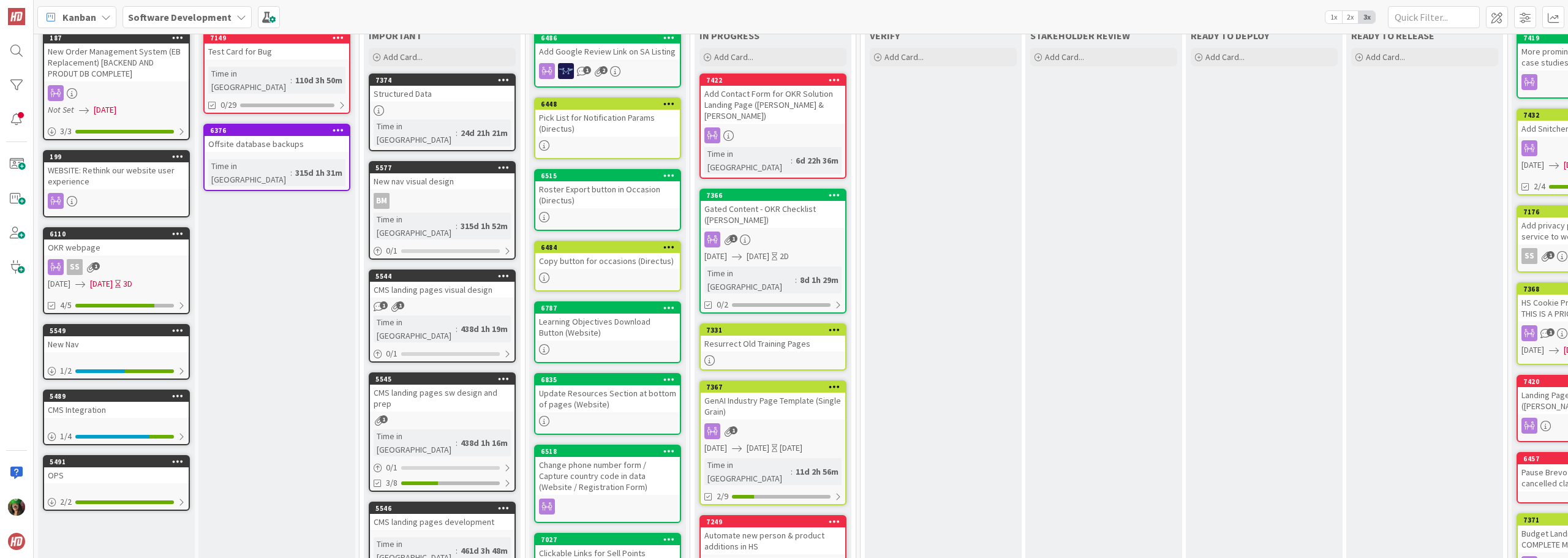
scroll to position [184, 0]
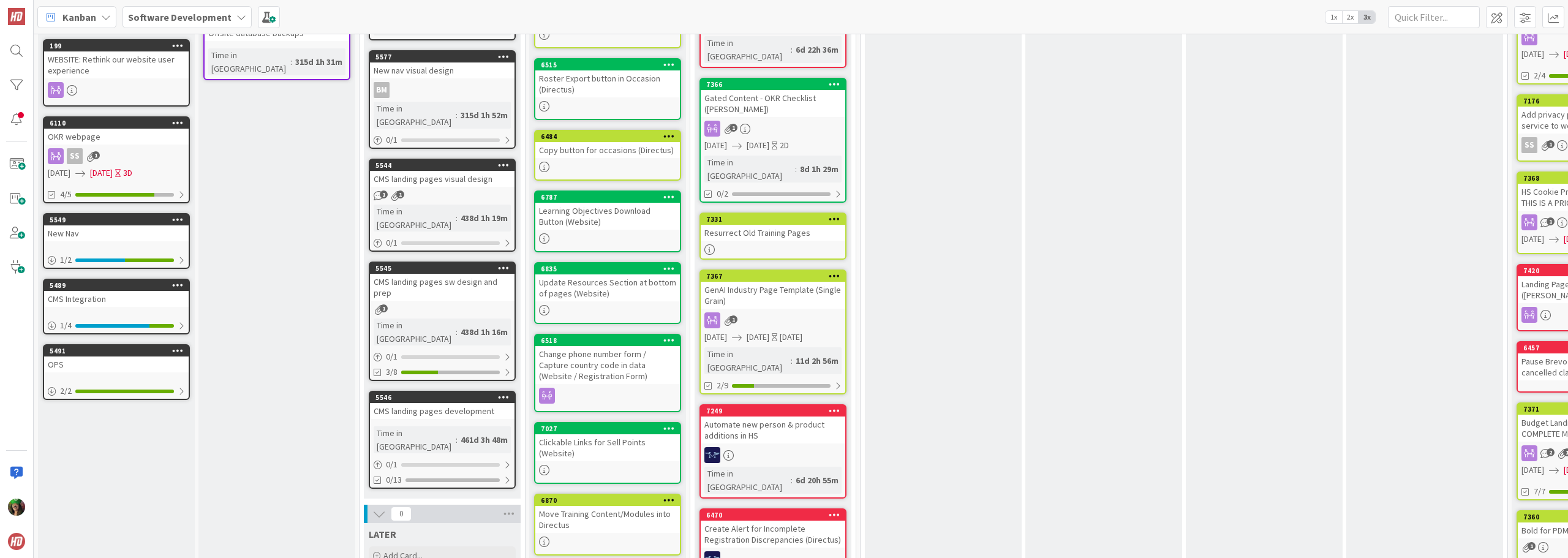
click at [750, 212] on link "7331 Resurrect Old Training Pages" at bounding box center [772, 236] width 147 height 47
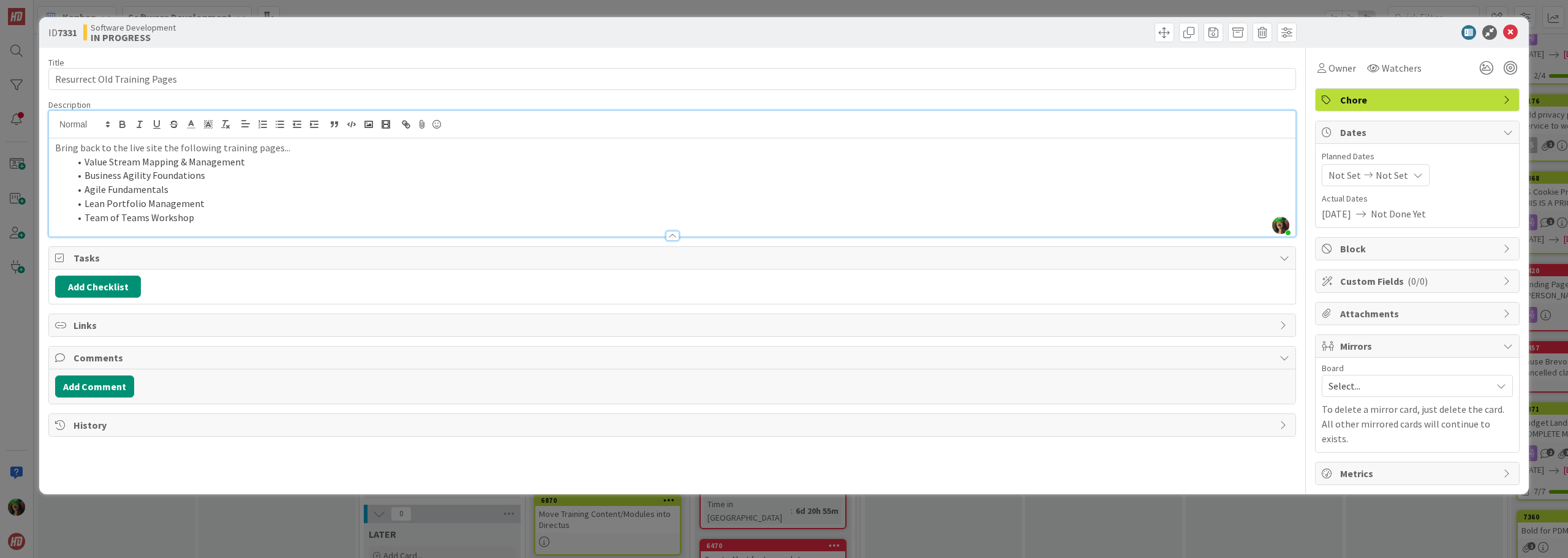
click at [235, 139] on div "Bring back to the live site the following training pages... Value Stream Mappin…" at bounding box center [672, 187] width 1247 height 98
drag, startPoint x: 87, startPoint y: 157, endPoint x: 242, endPoint y: 161, distance: 155.1
click at [242, 161] on li "Value Stream Mapping & Management" at bounding box center [680, 162] width 1219 height 14
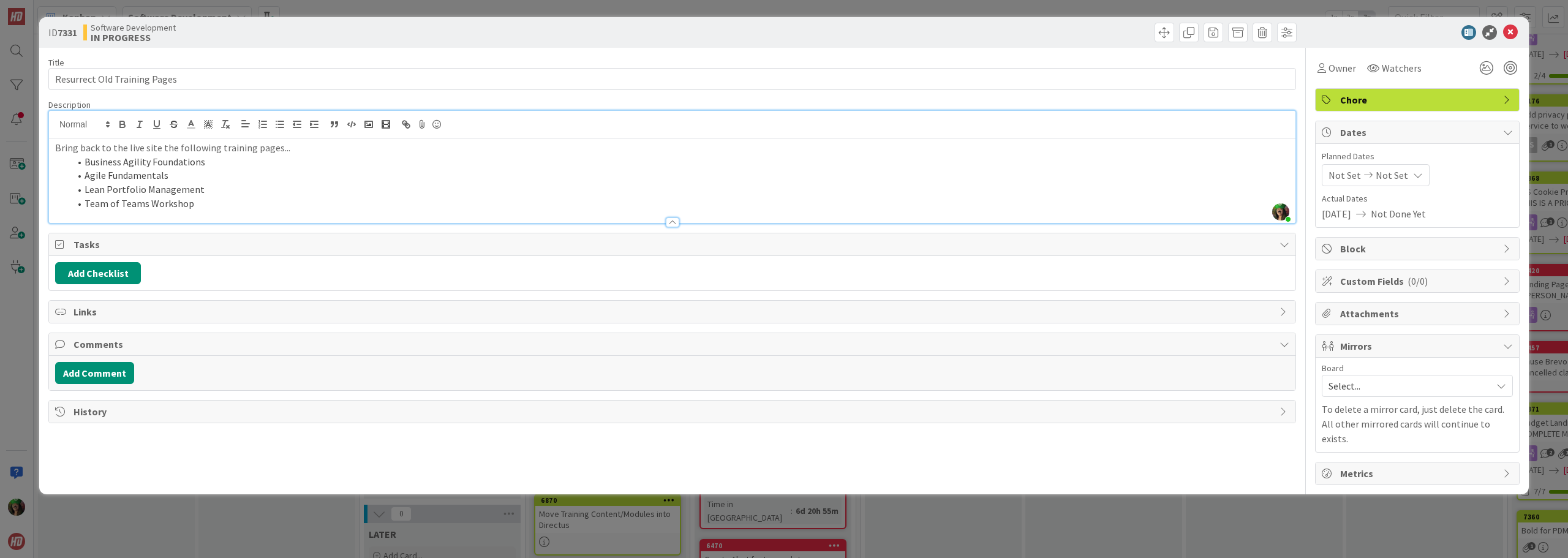
click at [1097, 259] on div "Add Checklist" at bounding box center [672, 273] width 1247 height 34
click at [1508, 29] on icon at bounding box center [1510, 32] width 15 height 15
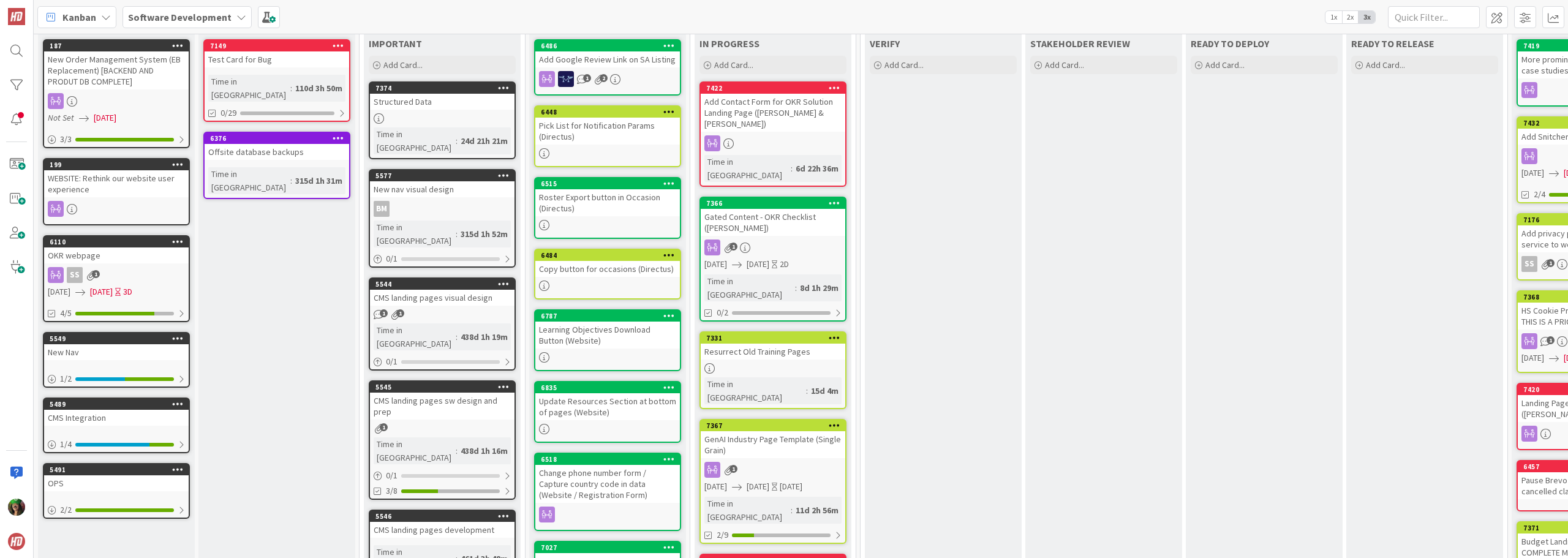
scroll to position [62, 0]
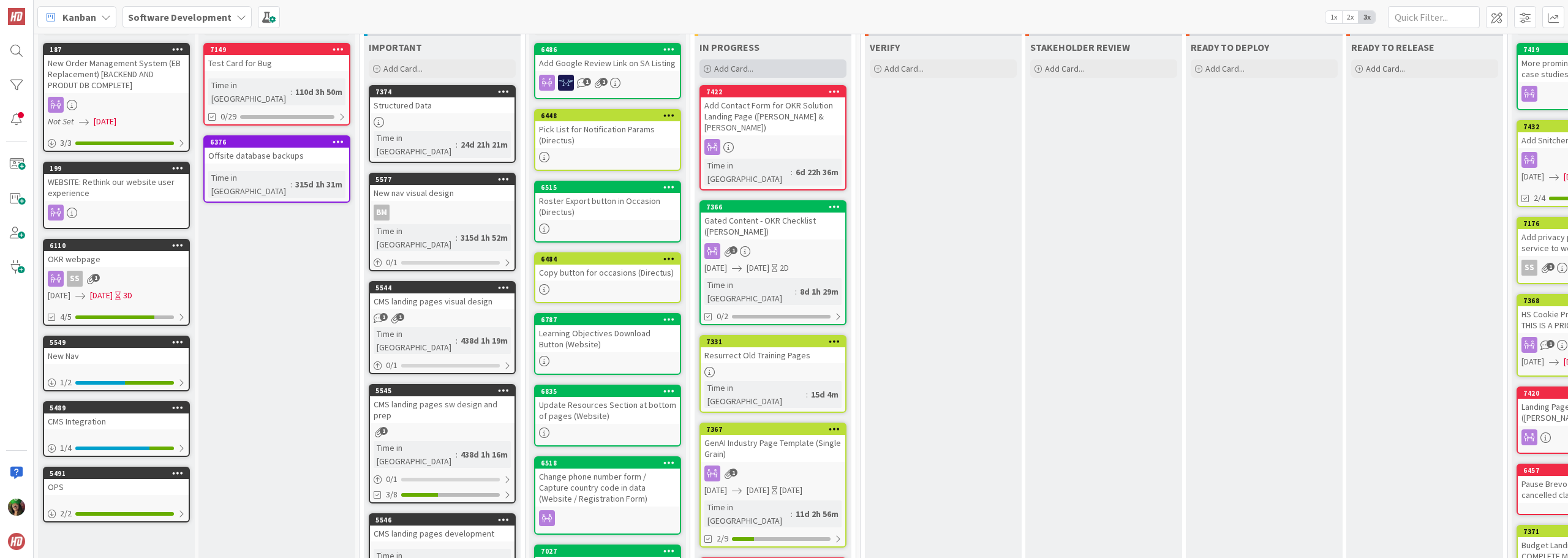
click at [763, 69] on div "Add Card..." at bounding box center [772, 69] width 147 height 19
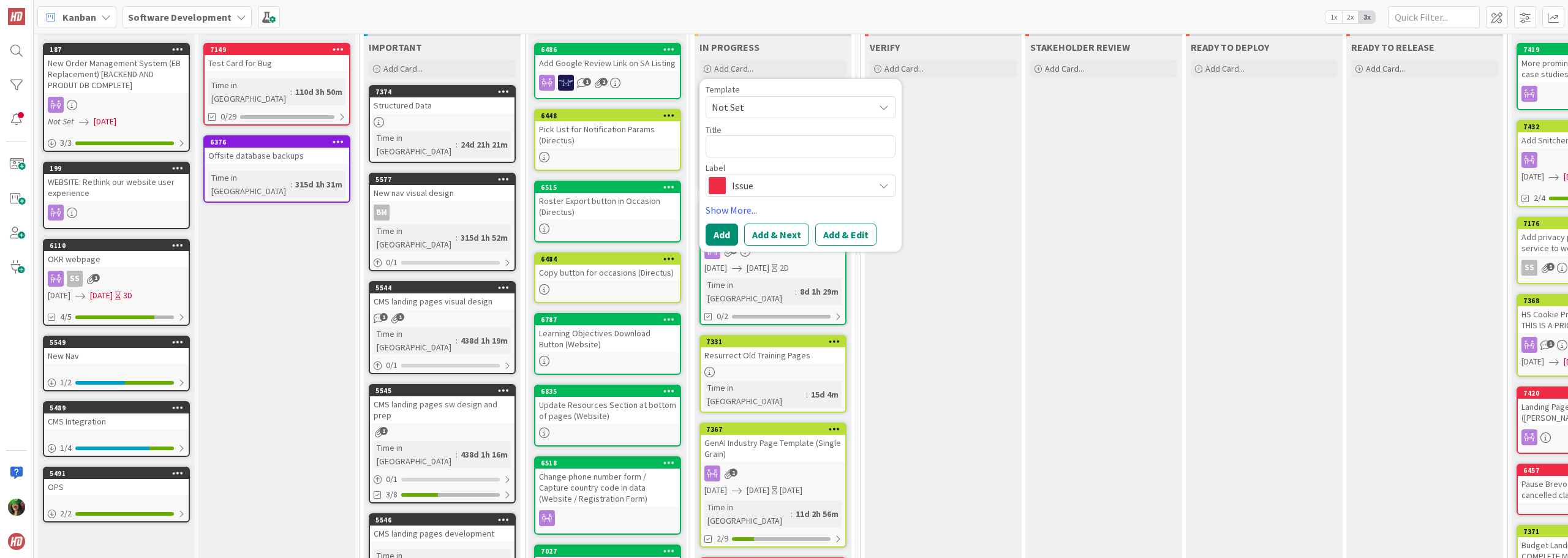
click at [768, 189] on span "Issue" at bounding box center [800, 185] width 136 height 17
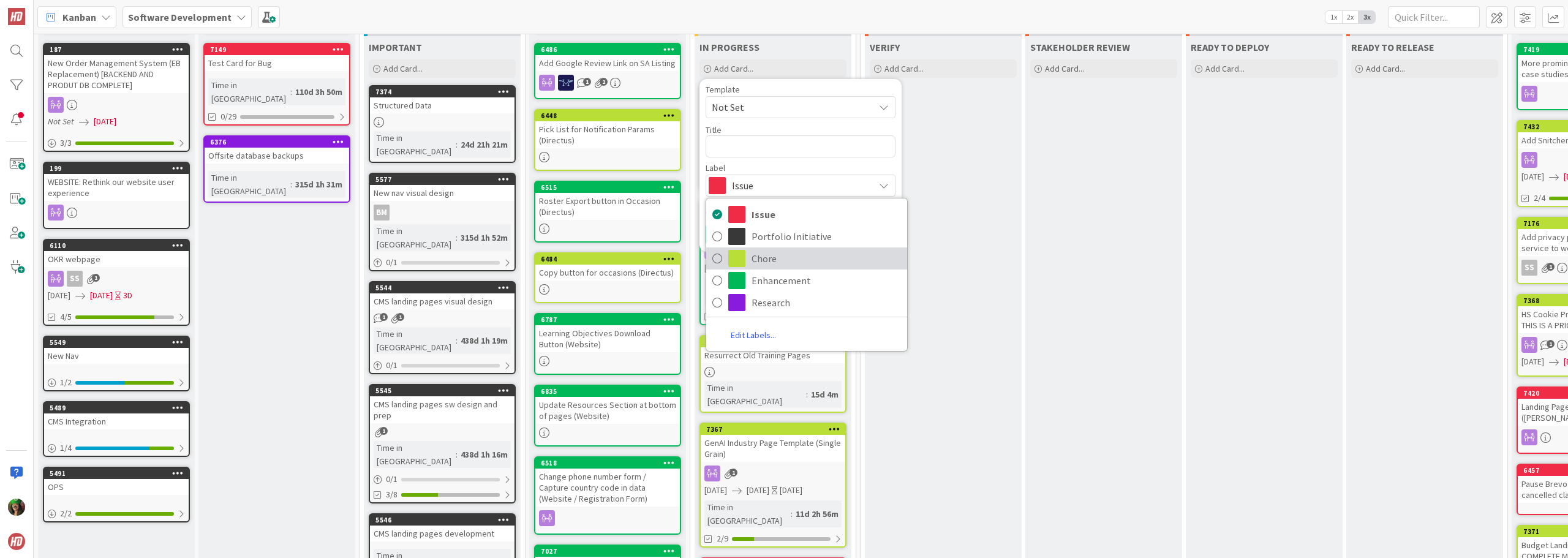
click at [783, 260] on span "Chore" at bounding box center [826, 258] width 150 height 19
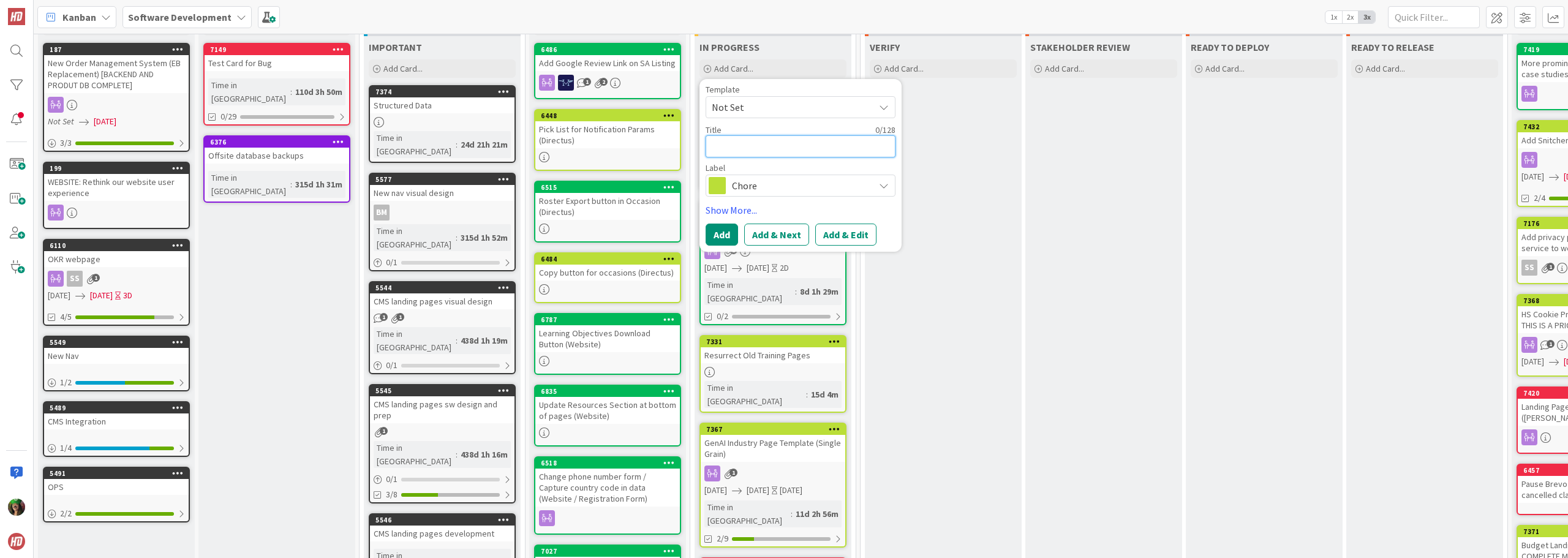
click at [759, 147] on textarea at bounding box center [800, 146] width 190 height 22
type textarea "x"
type textarea "U"
type textarea "x"
type textarea "Up"
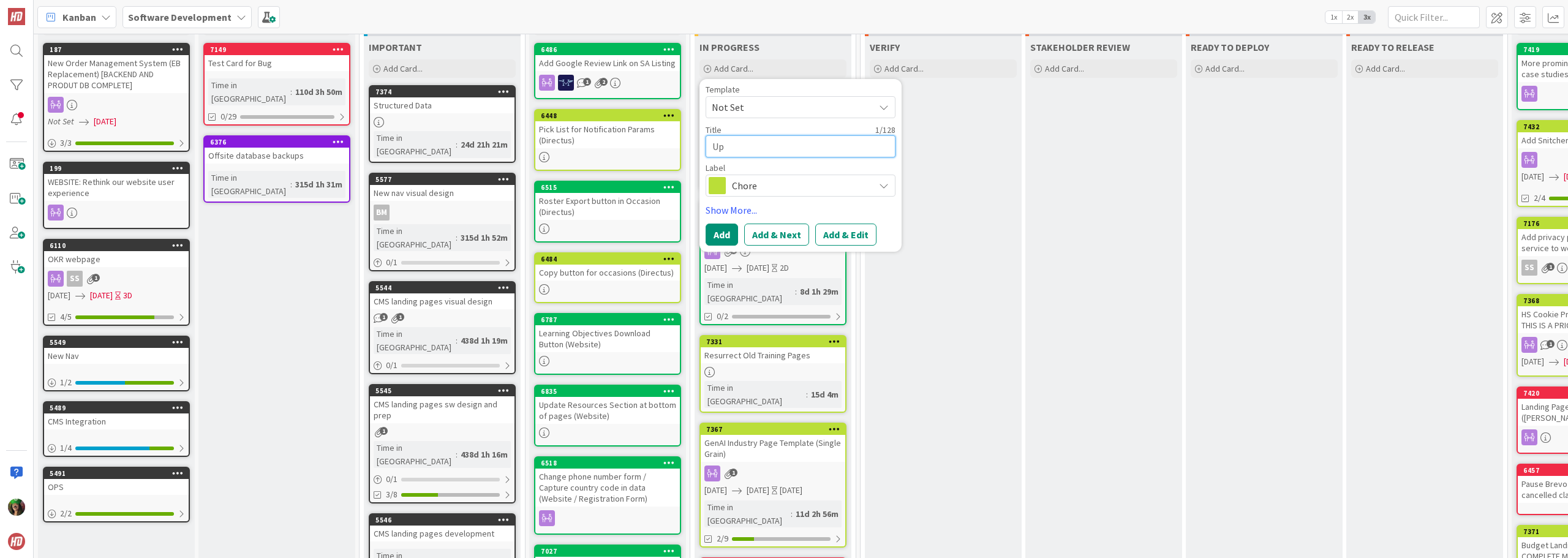
type textarea "x"
type textarea "Upd"
type textarea "x"
type textarea "Upda"
type textarea "x"
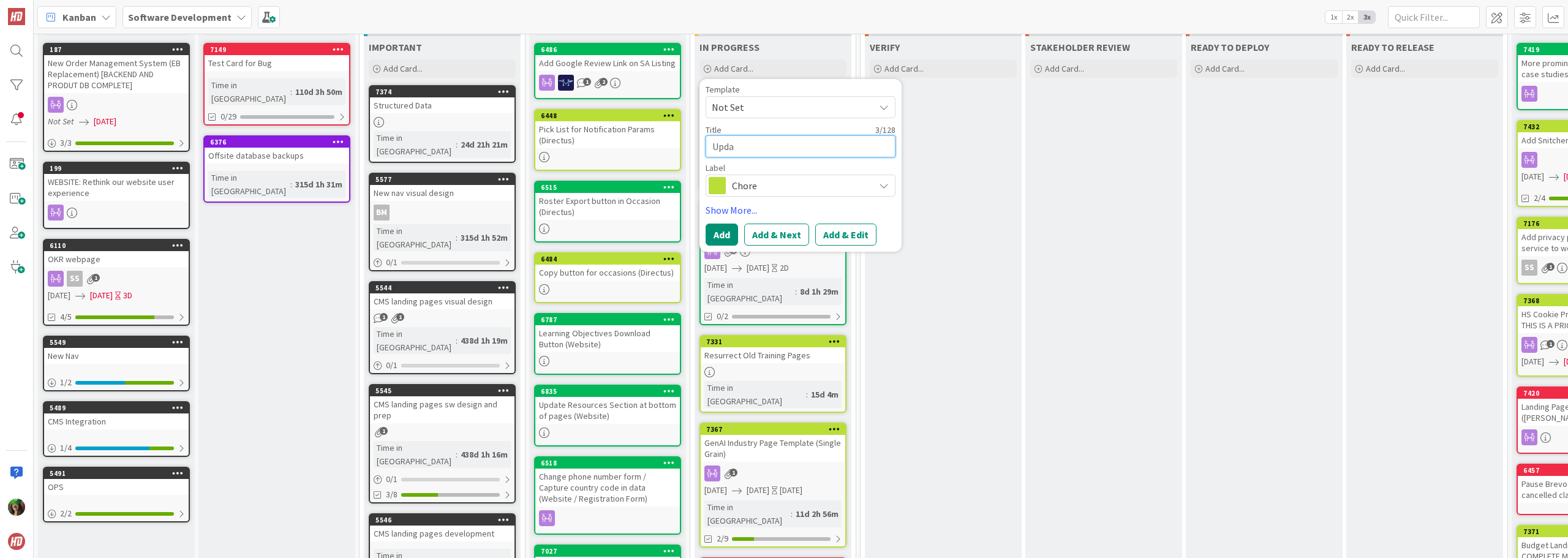
type textarea "Updat"
type textarea "x"
type textarea "Update"
type textarea "x"
type textarea "Update"
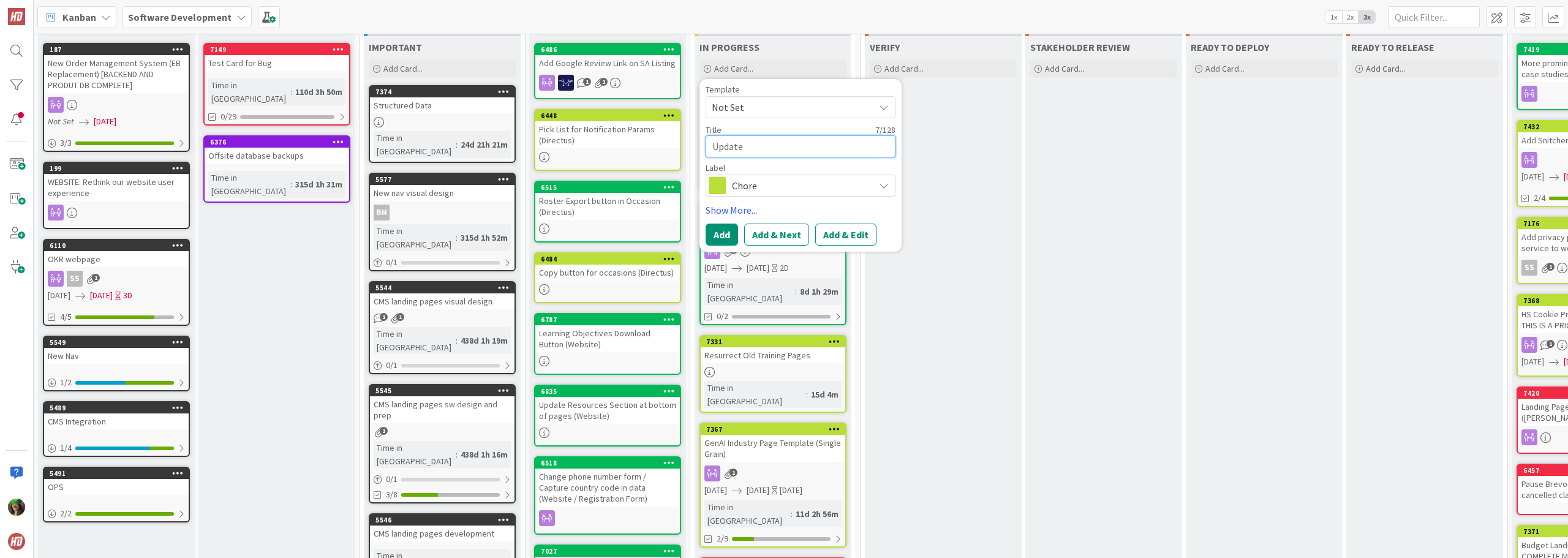
type textarea "x"
type textarea "Update S"
type textarea "x"
type textarea "Update Su"
type textarea "x"
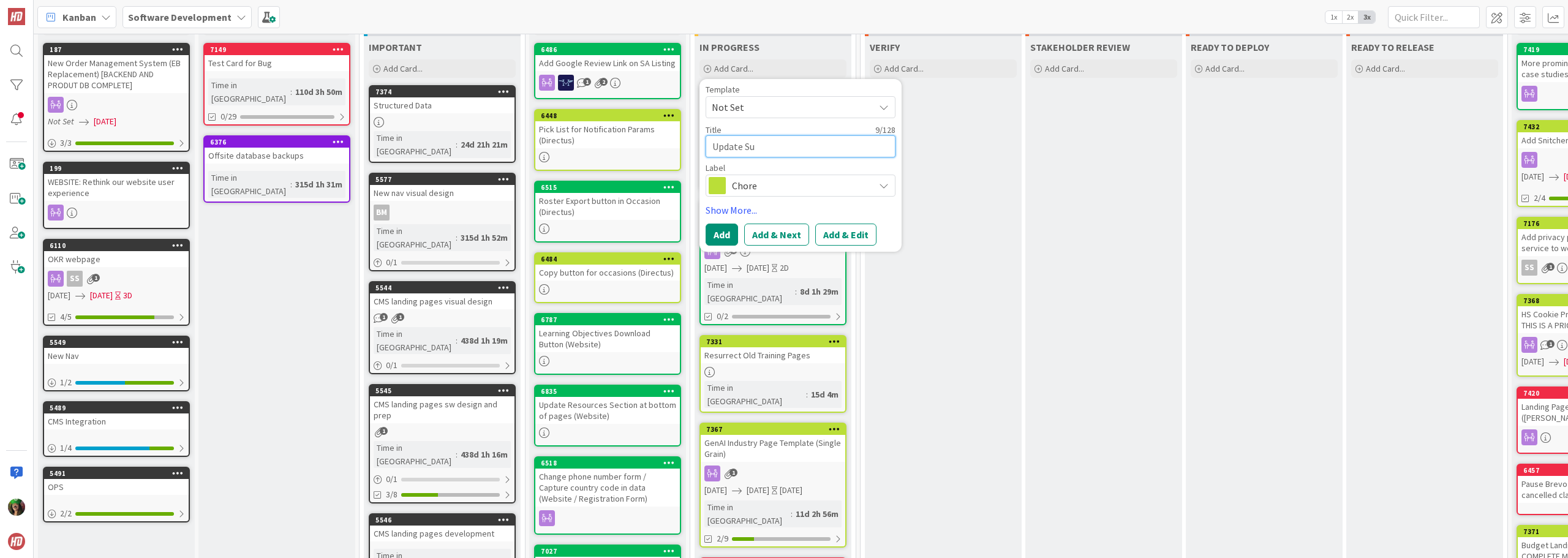
type textarea "Update Sub"
type textarea "x"
type textarea "Update Subs"
type textarea "x"
type textarea "Update Subsc"
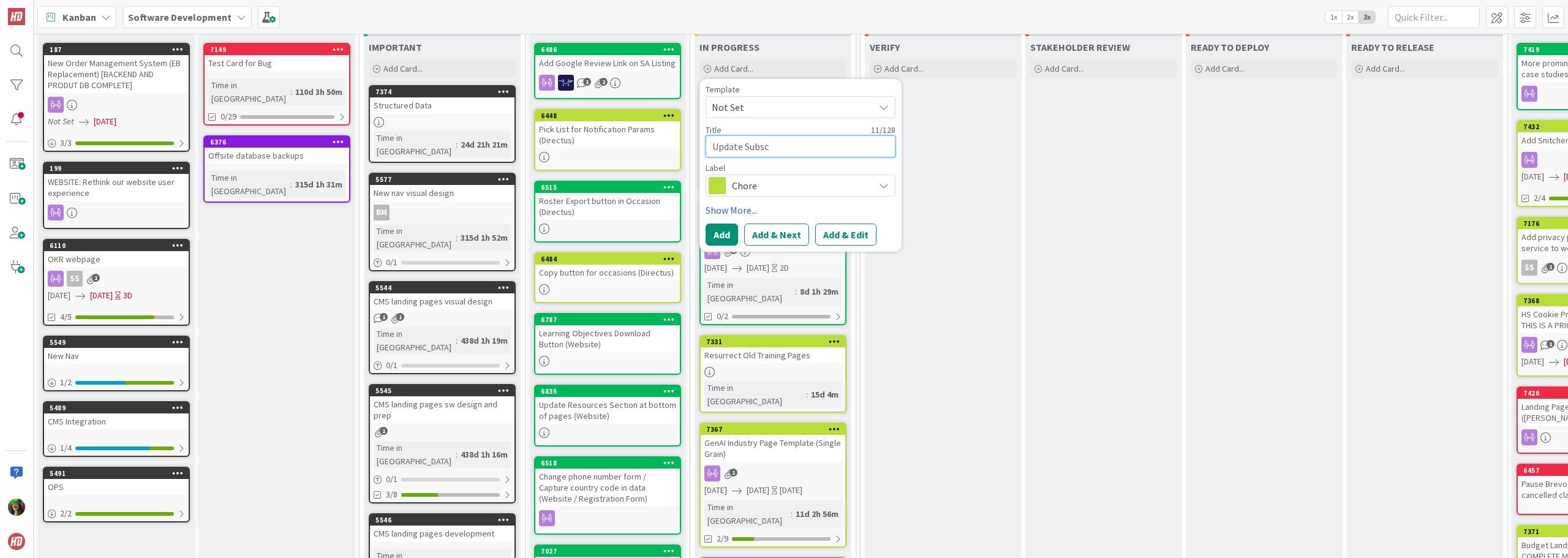
type textarea "x"
type textarea "Update Subscr"
type textarea "x"
type textarea "Update Subscri"
type textarea "x"
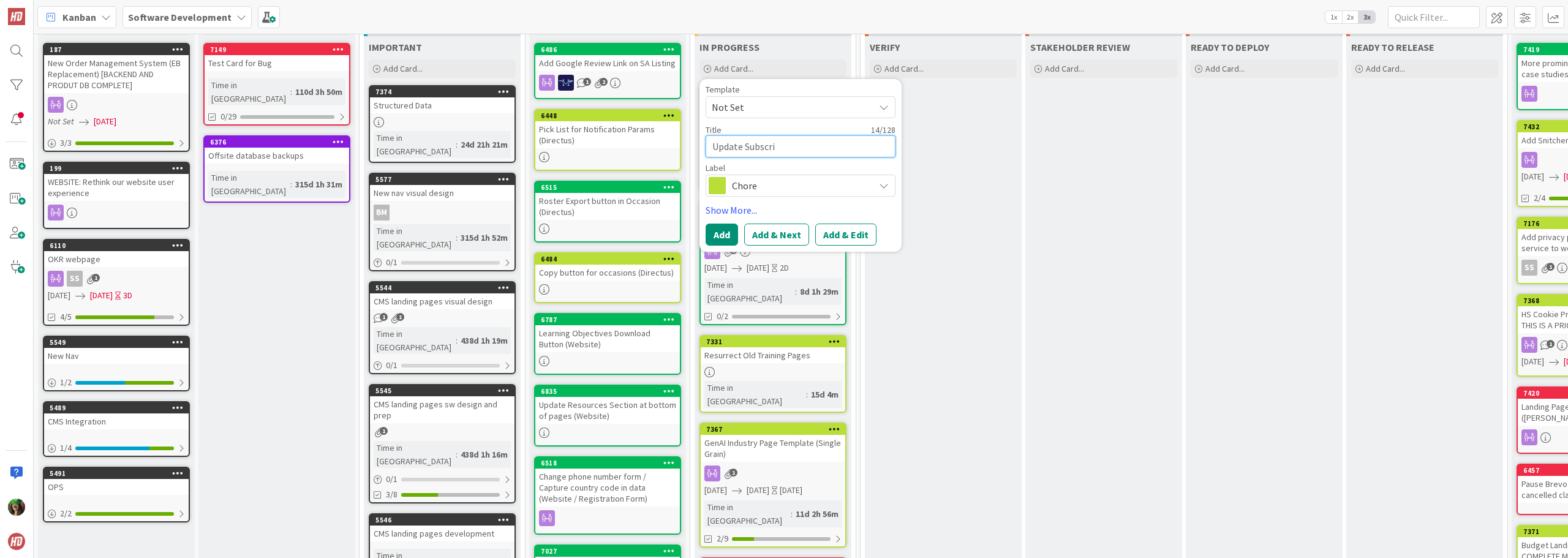
type textarea "Update Subscrip"
type textarea "x"
type textarea "Update Subscript"
type textarea "x"
type textarea "Update Subscripti"
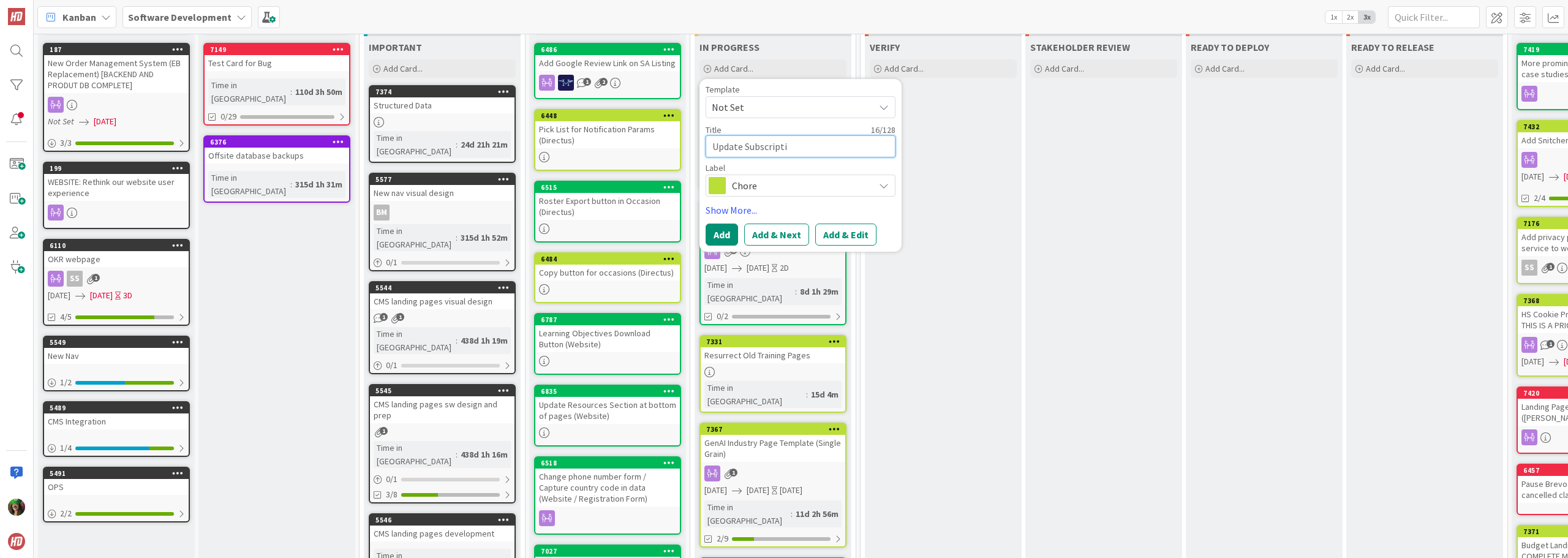
type textarea "x"
type textarea "Update Subscriptio"
type textarea "x"
type textarea "Update Subscription"
type textarea "x"
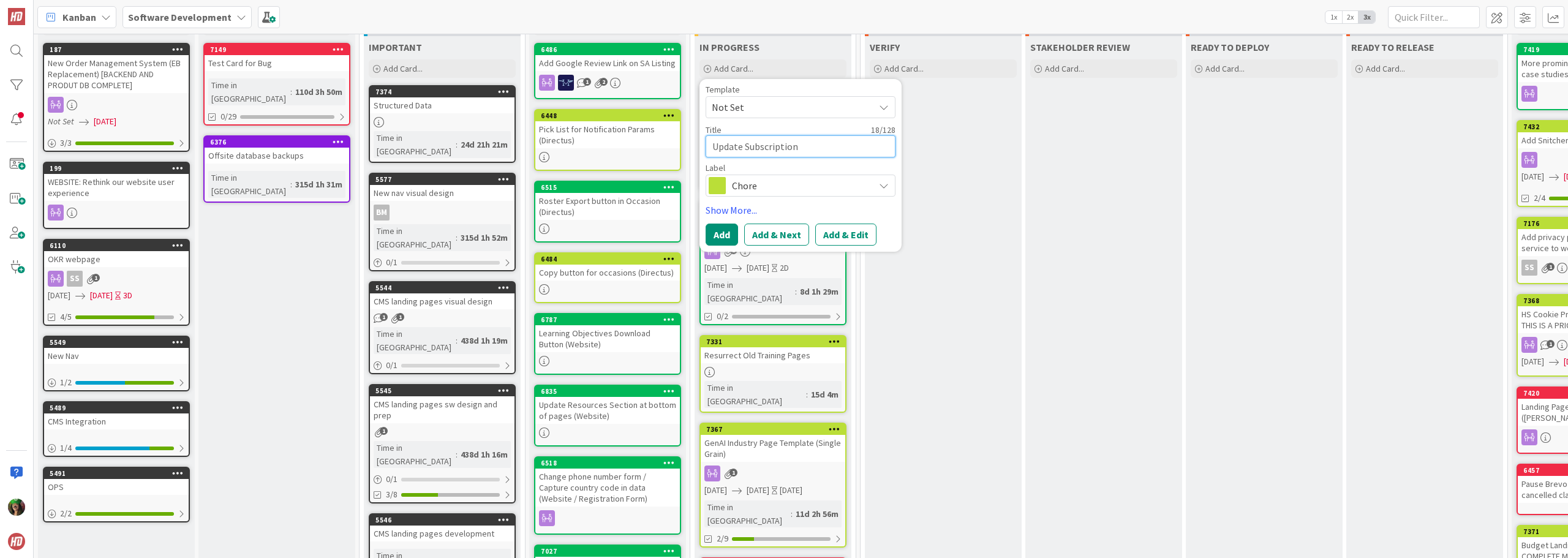
type textarea "Update Subscription"
type textarea "x"
type textarea "Update Subscription L"
type textarea "x"
type textarea "Update Subscription Li"
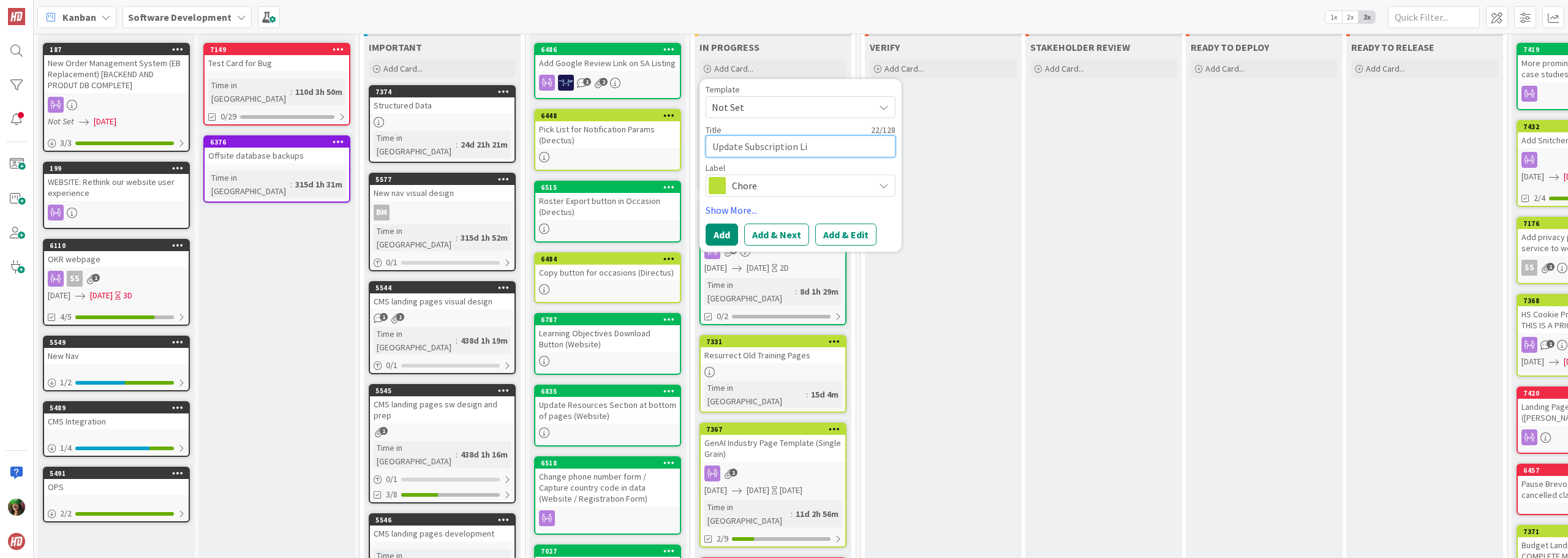
type textarea "x"
type textarea "Update Subscription Lis"
type textarea "x"
type textarea "Update Subscription List"
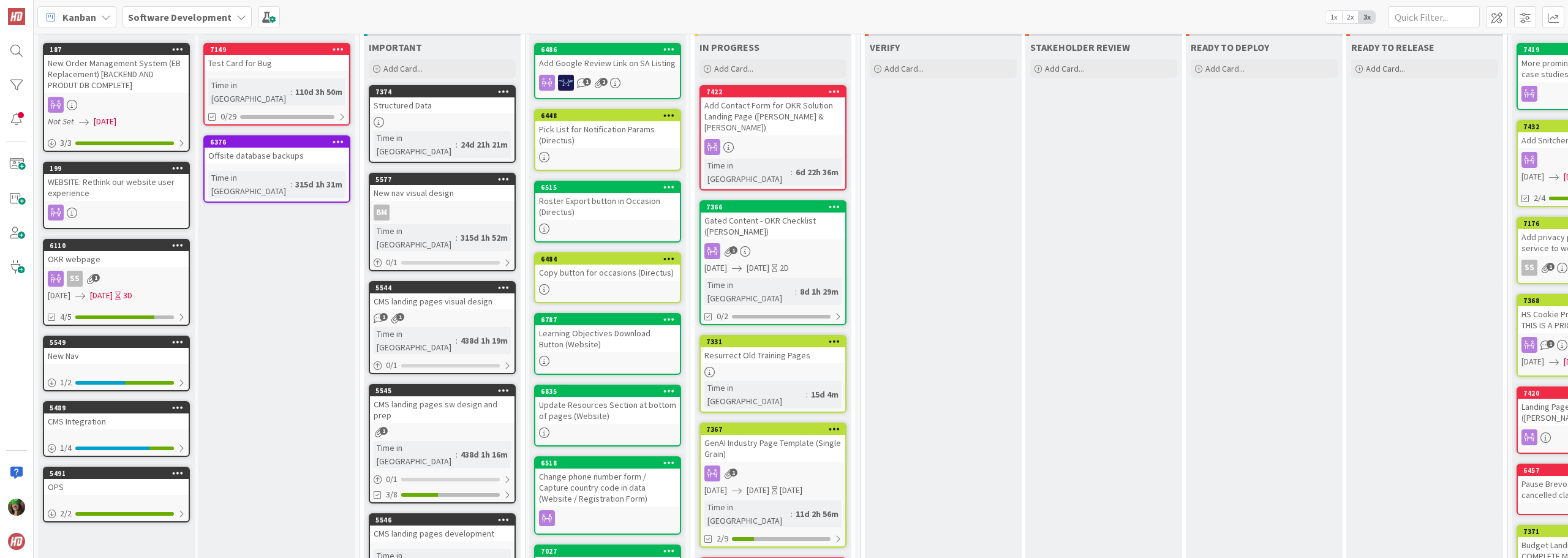
click at [168, 24] on span "Software Development" at bounding box center [180, 17] width 104 height 15
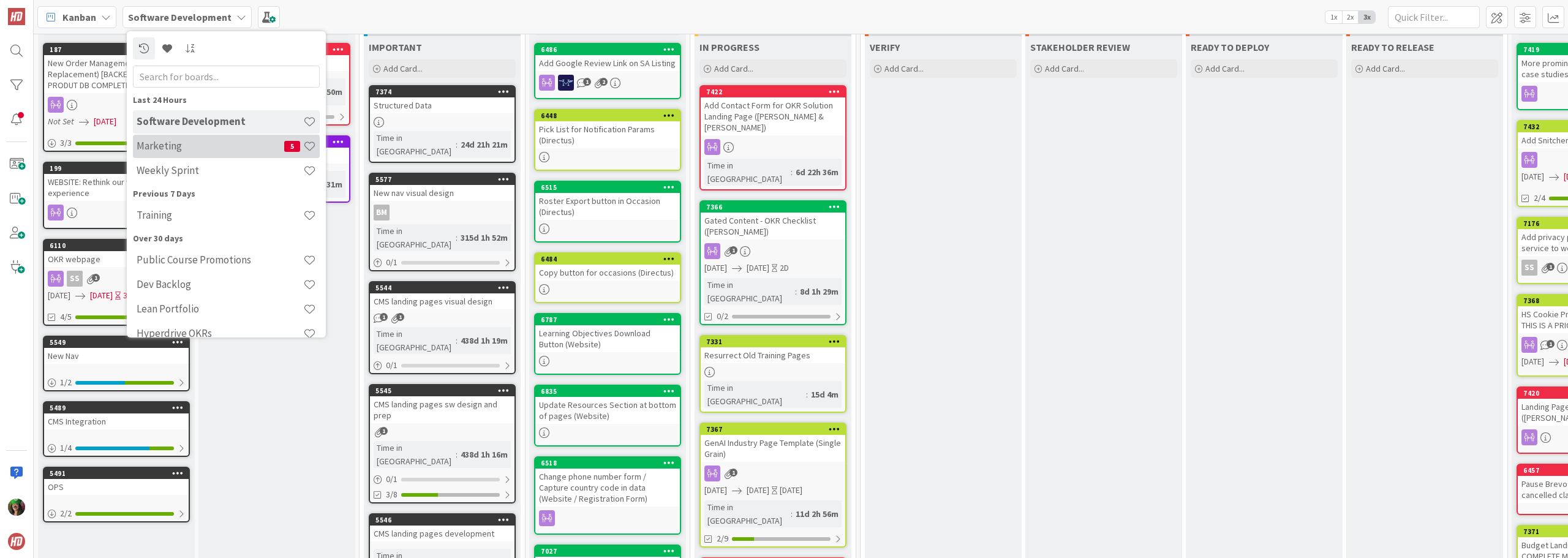
click at [171, 142] on h4 "Marketing" at bounding box center [210, 145] width 147 height 12
type textarea "x"
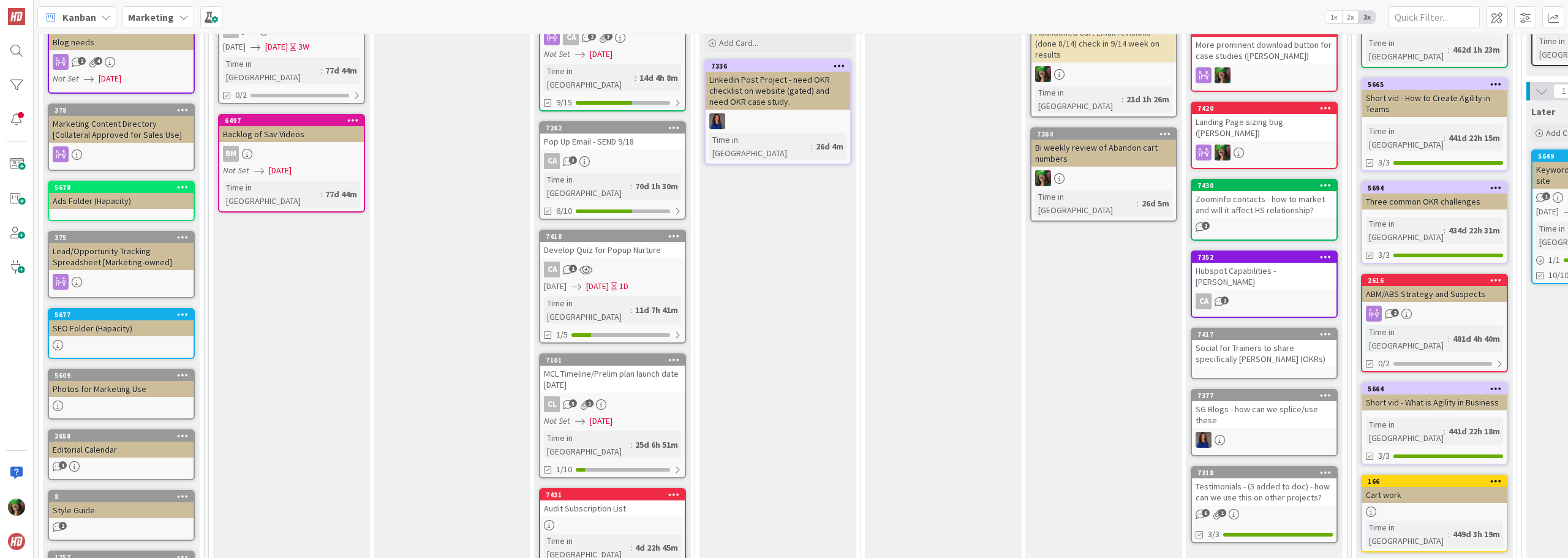
scroll to position [682, 0]
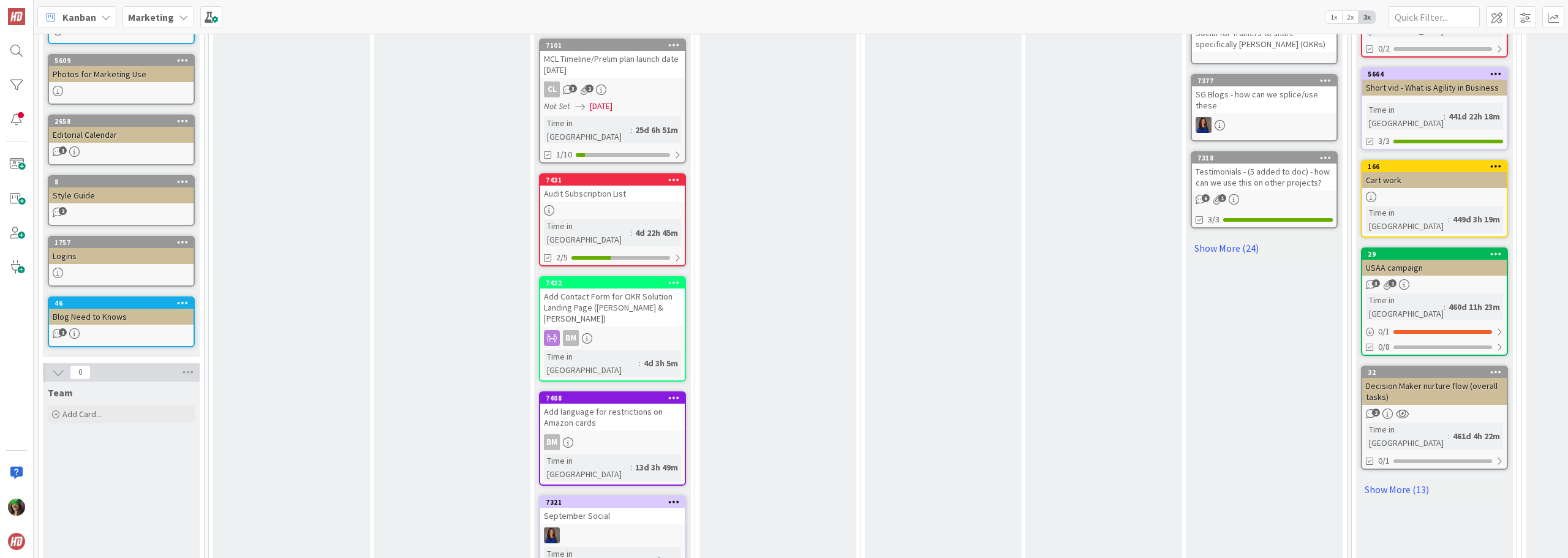
click at [671, 175] on icon at bounding box center [674, 180] width 11 height 9
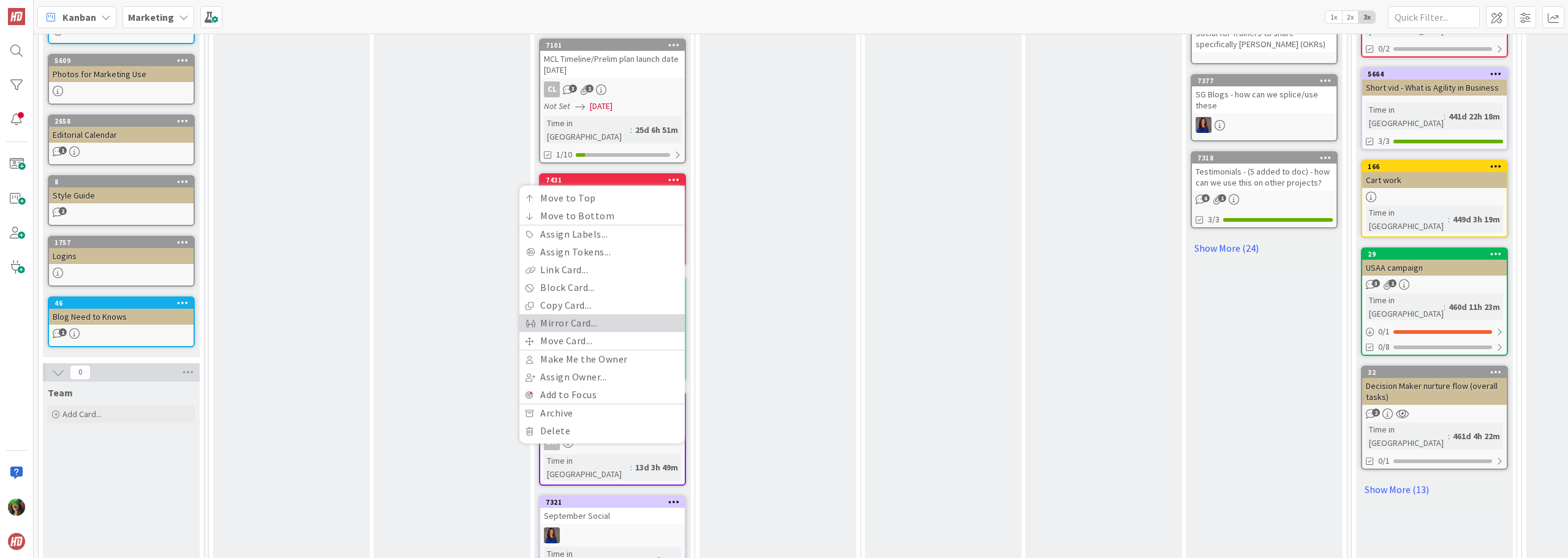
click at [605, 314] on link "Mirror Card..." at bounding box center [602, 323] width 165 height 18
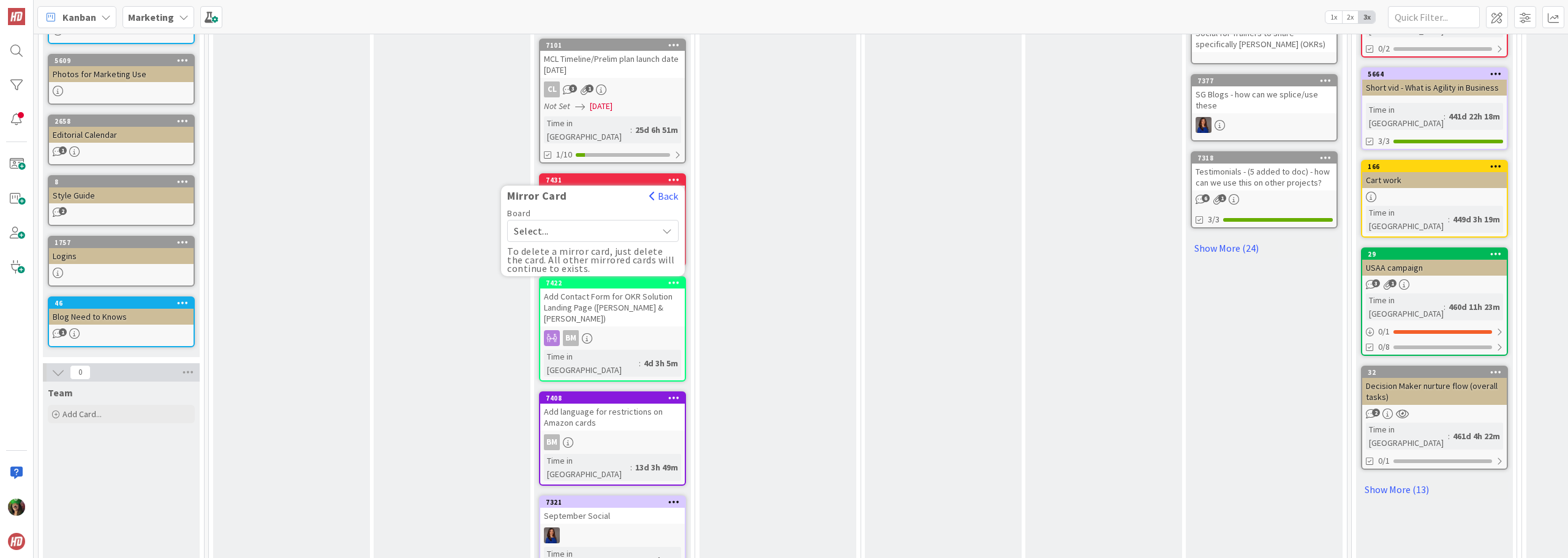
click at [580, 222] on span "Select..." at bounding box center [583, 231] width 137 height 17
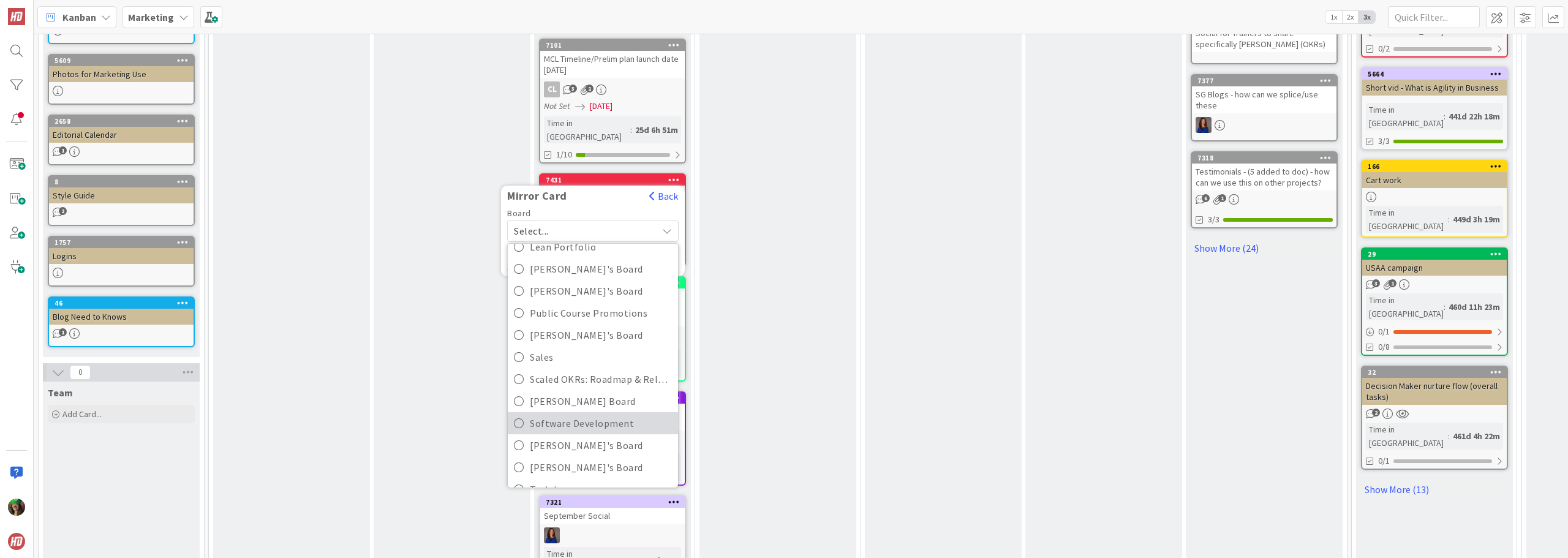
scroll to position [219, 0]
click at [590, 413] on span "Software Development" at bounding box center [600, 423] width 142 height 19
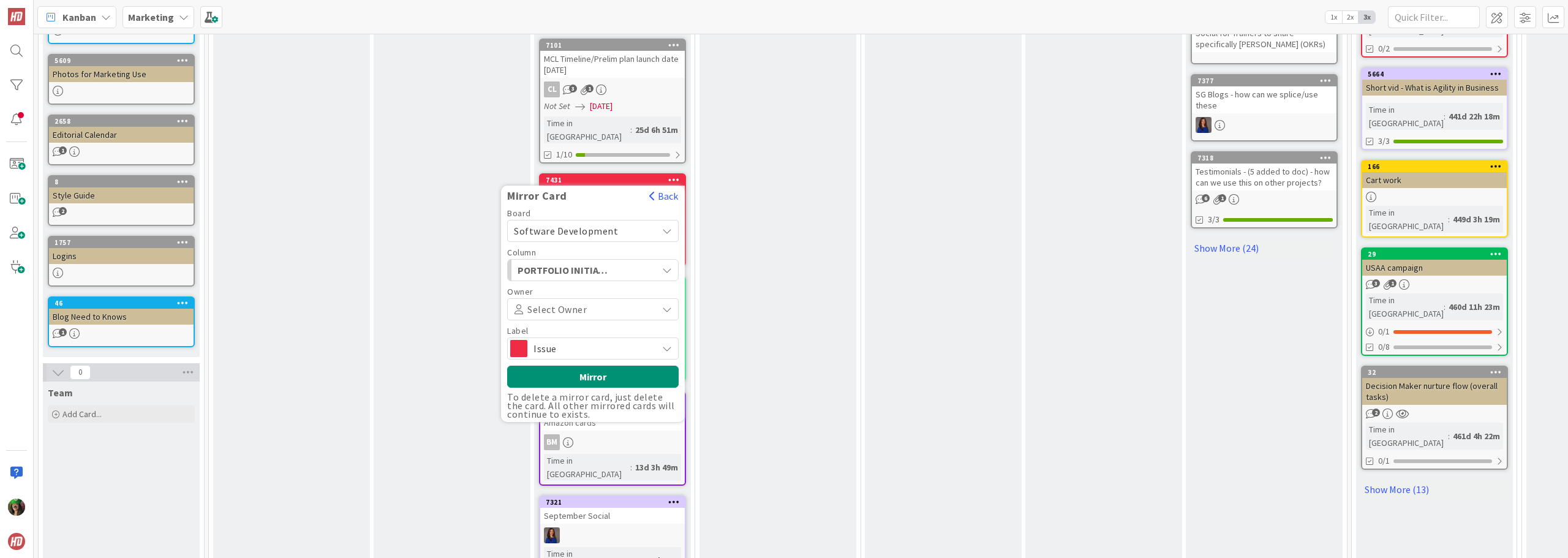
click at [553, 262] on span "PORTFOLIO INITIATIVES" at bounding box center [563, 270] width 92 height 16
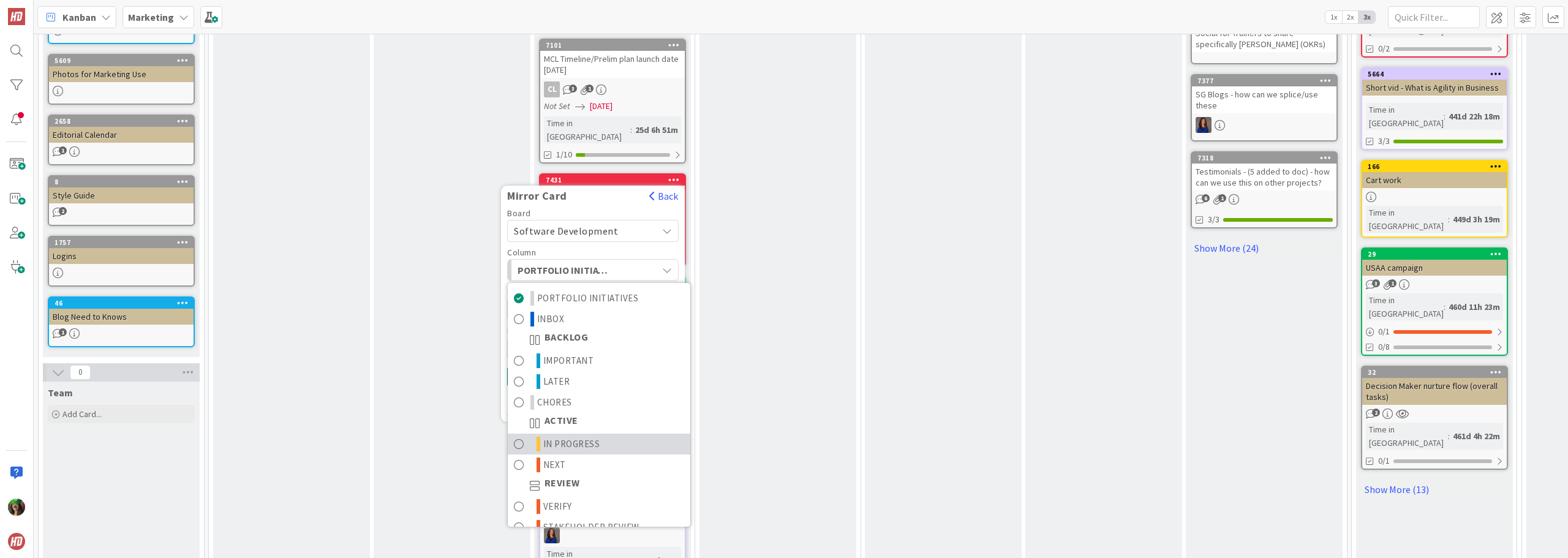
click at [583, 436] on span "IN PROGRESS" at bounding box center [572, 444] width 57 height 15
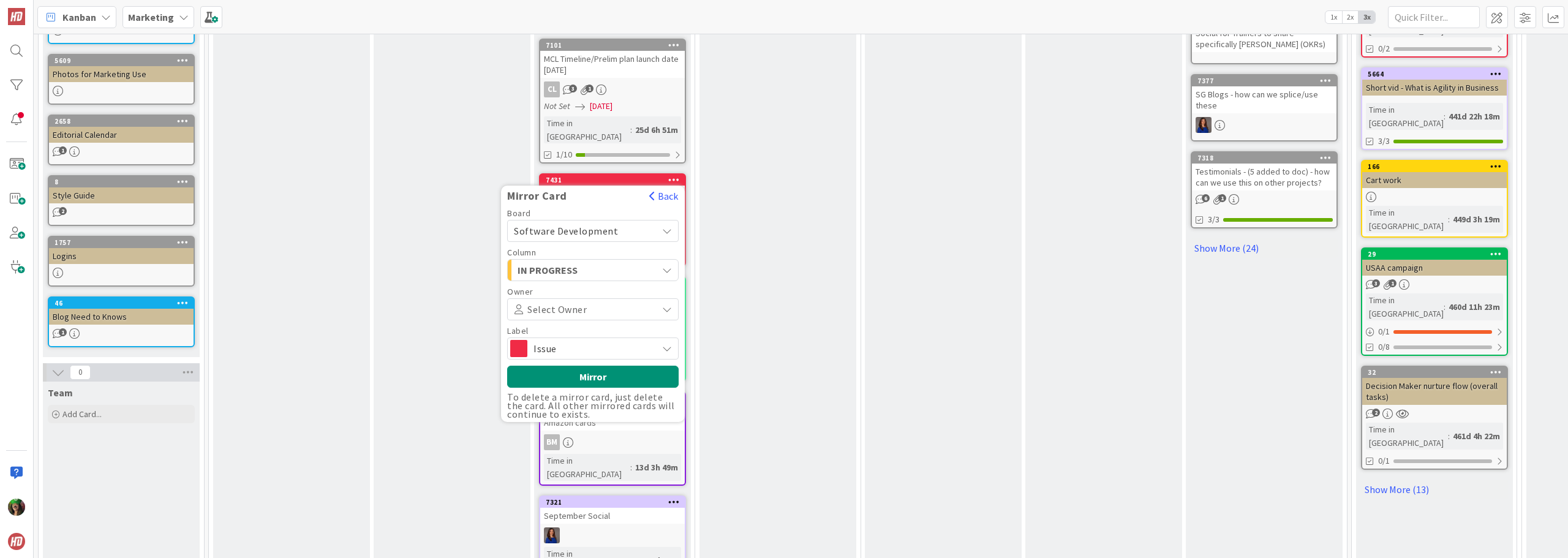
click at [552, 340] on span "Issue" at bounding box center [593, 348] width 117 height 17
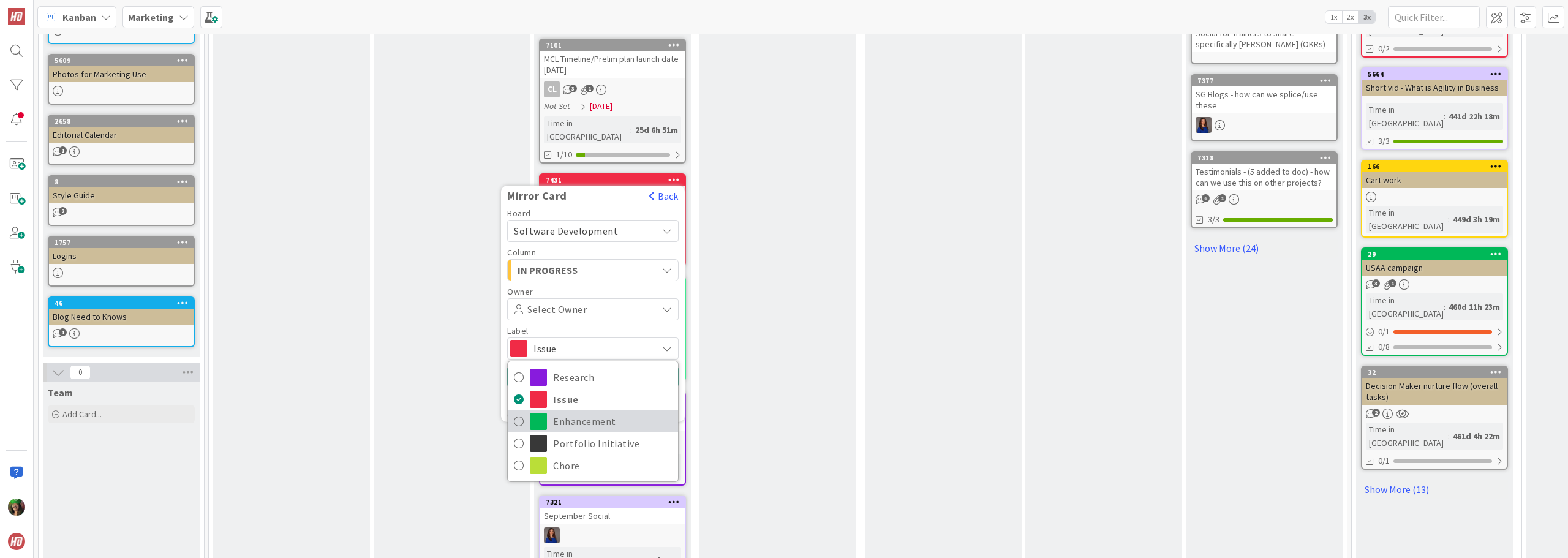
click at [580, 412] on span "Enhancement" at bounding box center [613, 421] width 119 height 19
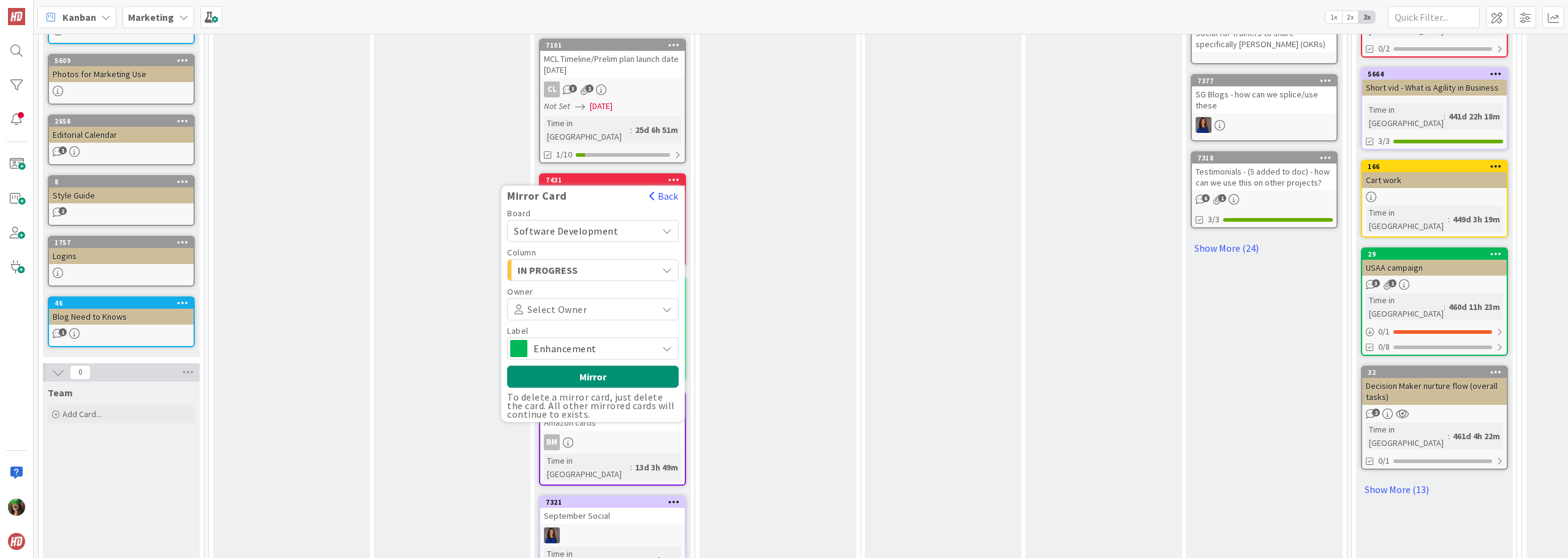
click at [559, 305] on span "Select Owner" at bounding box center [557, 309] width 59 height 9
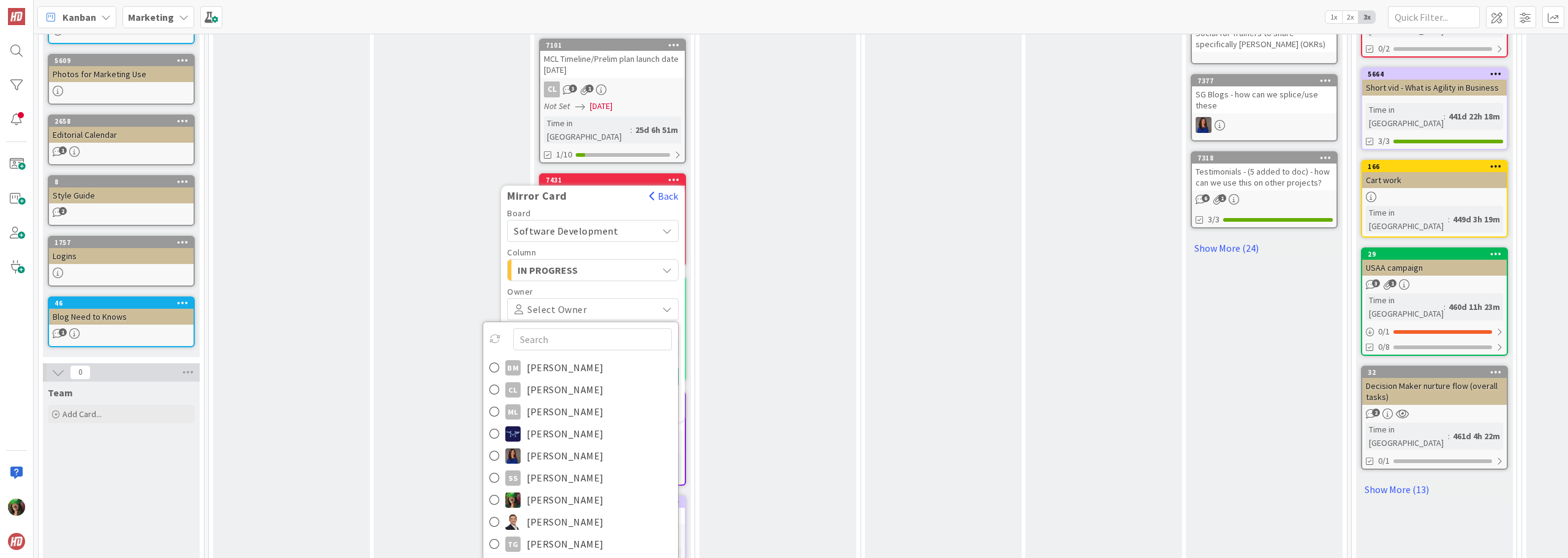
click at [559, 305] on span "Select Owner" at bounding box center [557, 309] width 59 height 9
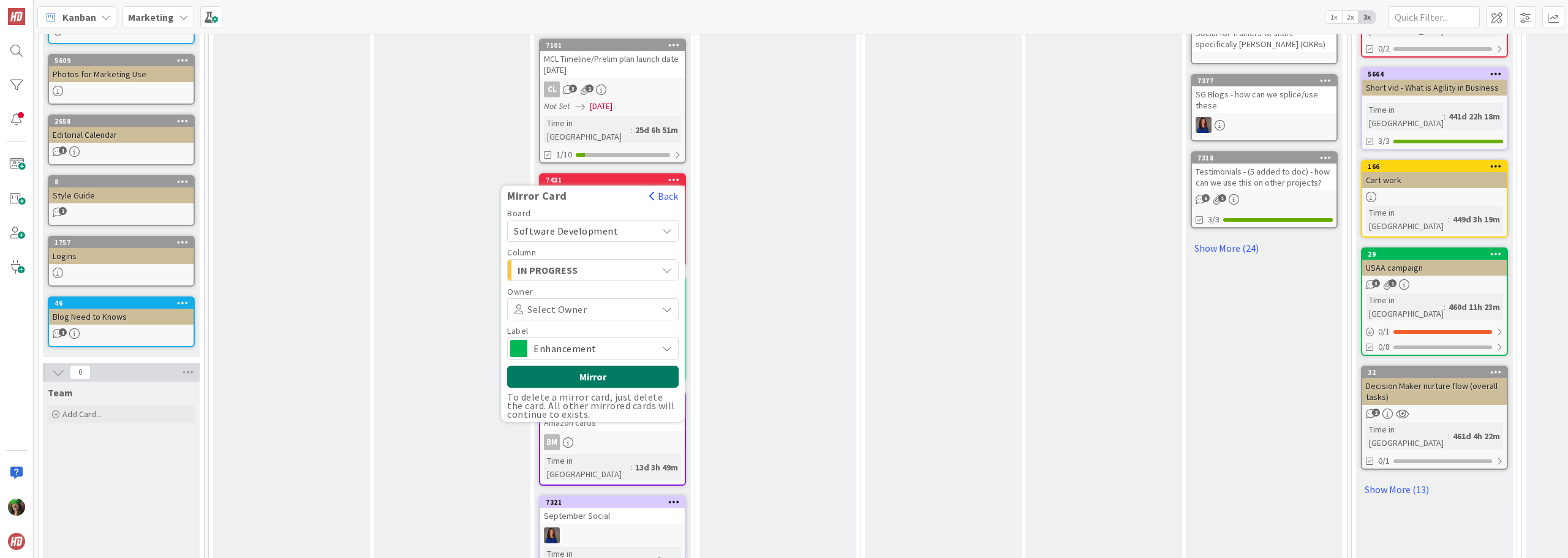
click at [588, 366] on button "Mirror" at bounding box center [593, 376] width 172 height 22
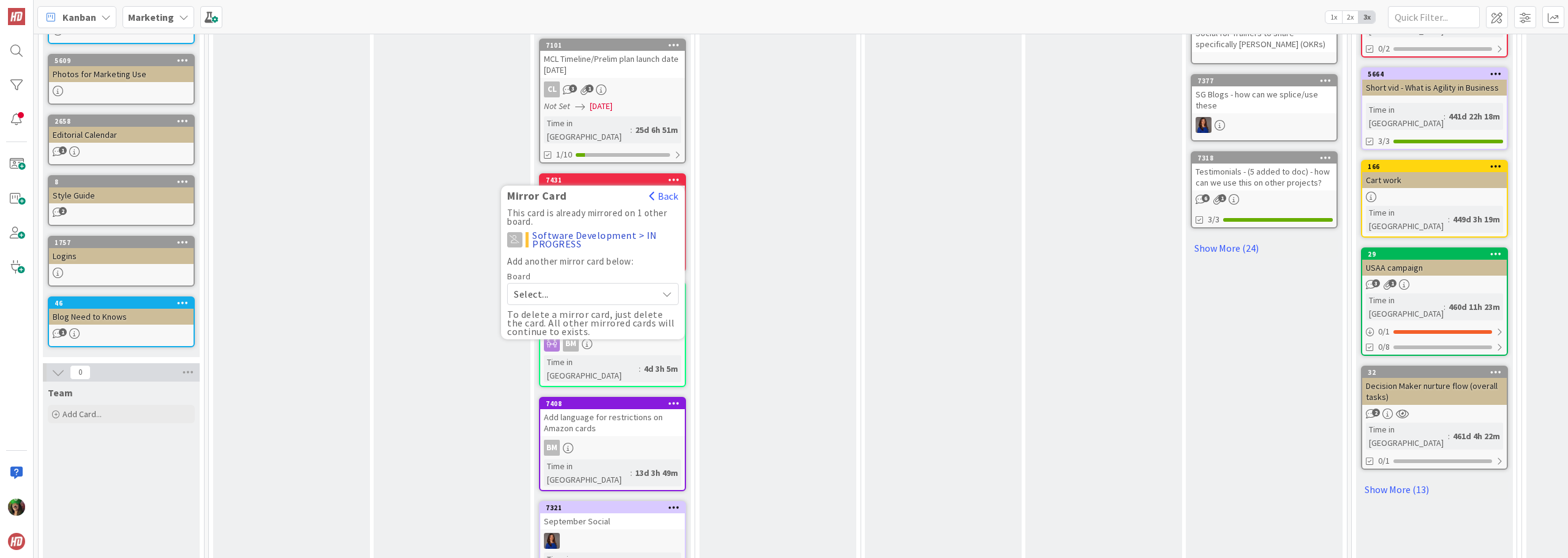
click at [152, 24] on span "Marketing" at bounding box center [151, 17] width 46 height 15
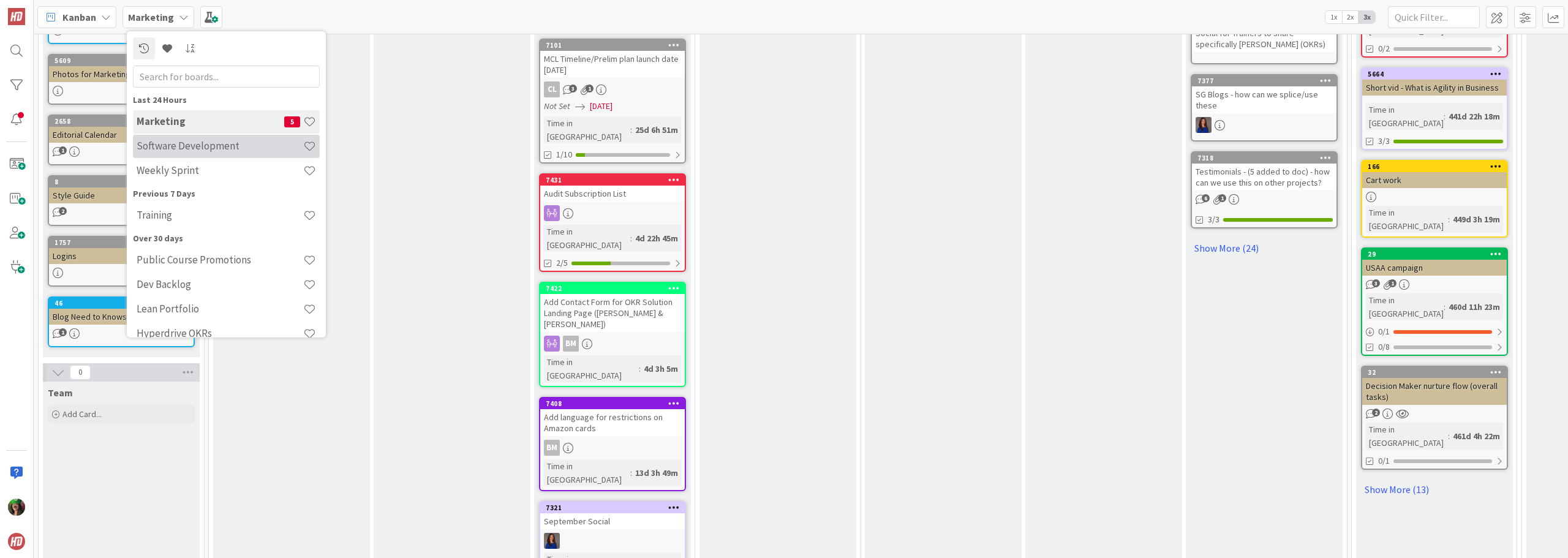
click at [177, 145] on h4 "Software Development" at bounding box center [220, 145] width 167 height 12
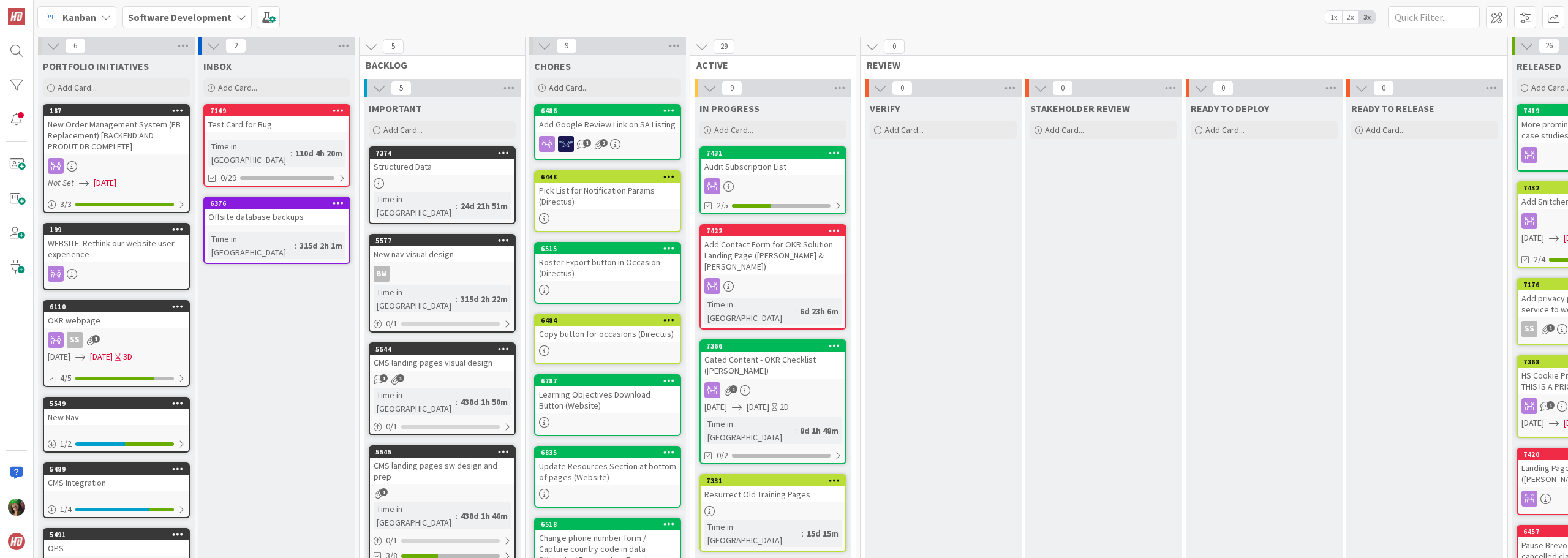
click at [779, 179] on div at bounding box center [773, 186] width 145 height 16
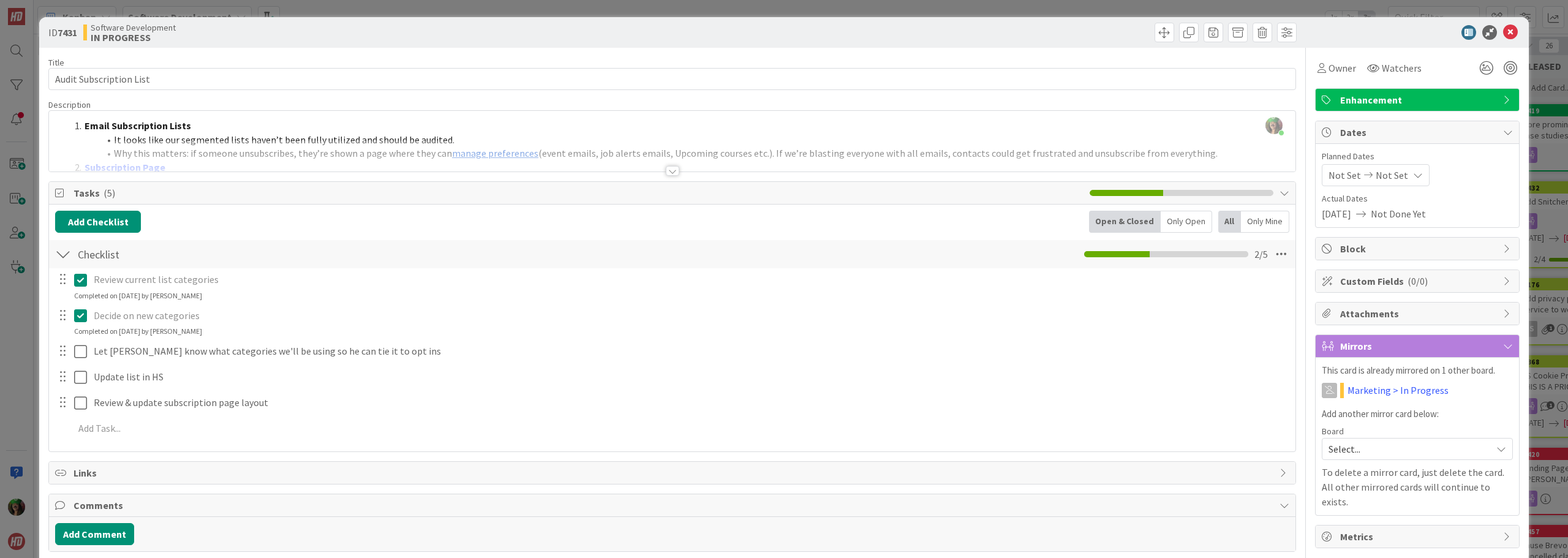
click at [481, 130] on div "[PERSON_NAME] just joined Email Subscription Lists It looks like our segmented …" at bounding box center [672, 141] width 1247 height 61
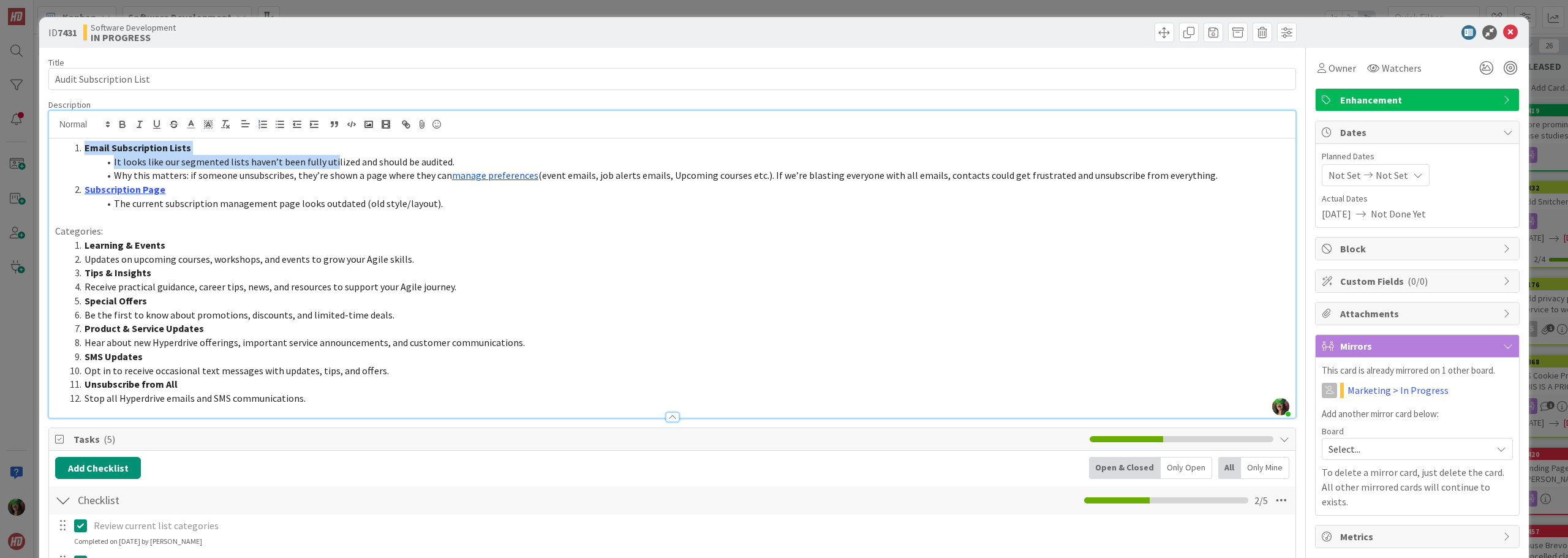
drag, startPoint x: 82, startPoint y: 144, endPoint x: 328, endPoint y: 167, distance: 247.1
click at [328, 167] on ol "Email Subscription Lists It looks like our segmented lists haven’t been fully u…" at bounding box center [672, 176] width 1235 height 70
click at [328, 167] on span "It looks like our segmented lists haven’t been fully utilized and should be aud…" at bounding box center [284, 161] width 341 height 12
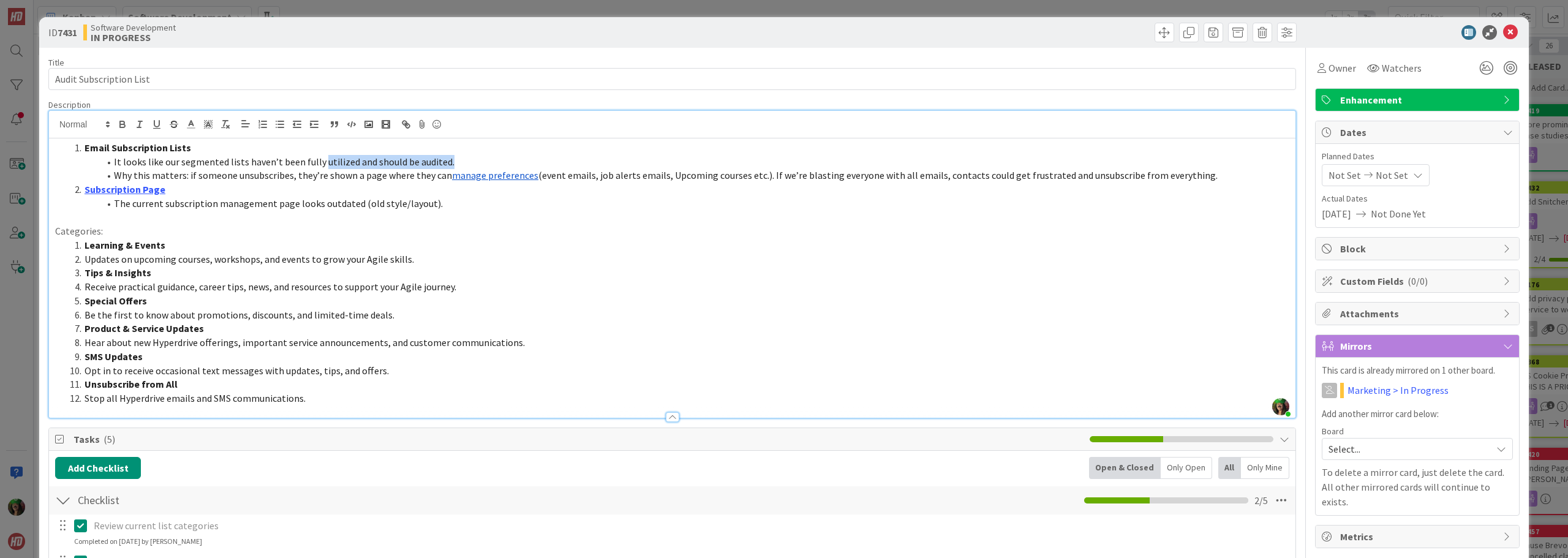
drag, startPoint x: 328, startPoint y: 167, endPoint x: 801, endPoint y: 162, distance: 473.0
click at [801, 162] on li "It looks like our segmented lists haven’t been fully utilized and should be aud…" at bounding box center [680, 162] width 1219 height 14
drag, startPoint x: 1208, startPoint y: 182, endPoint x: 47, endPoint y: 121, distance: 1162.6
click at [47, 121] on div "ID 7431 Software Development IN PROGRESS Title 23 / 128 Audit Subscription List…" at bounding box center [784, 429] width 1490 height 823
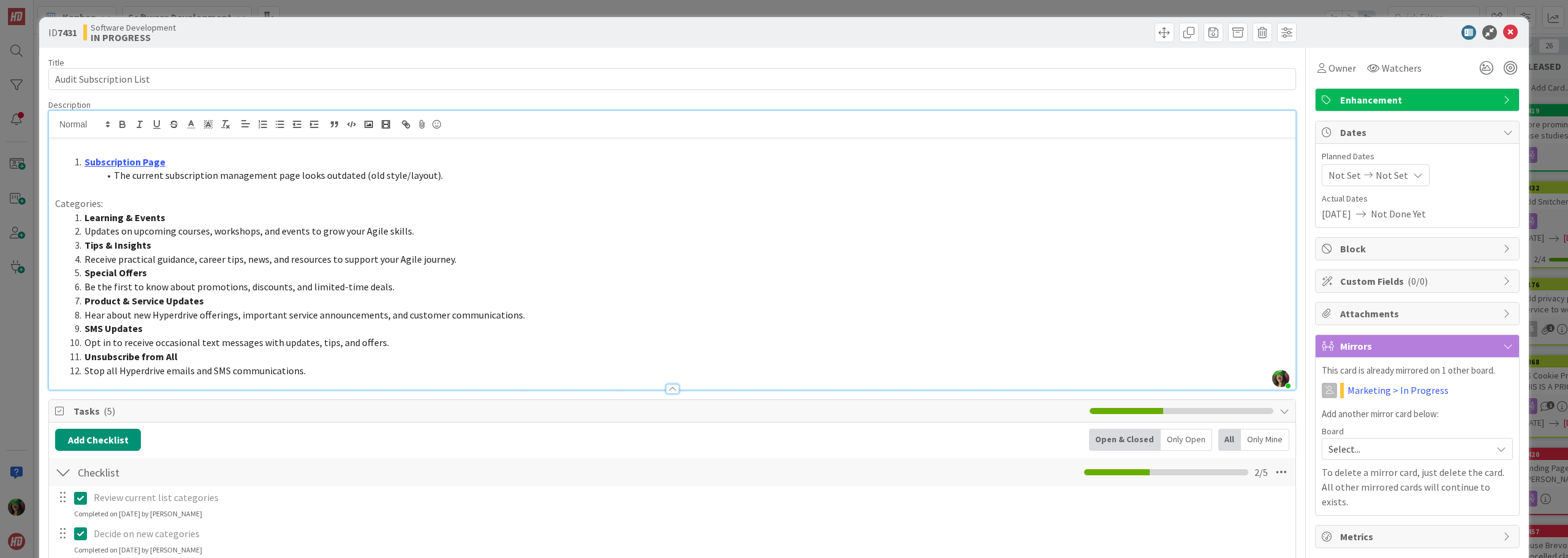
drag, startPoint x: 79, startPoint y: 160, endPoint x: 52, endPoint y: 161, distance: 27.0
click at [52, 161] on div "Subscription Page The current subscription management page looks outdated (old …" at bounding box center [672, 263] width 1247 height 251
click at [185, 143] on p at bounding box center [672, 148] width 1235 height 14
click at [84, 160] on span at bounding box center [84, 162] width 0 height 14
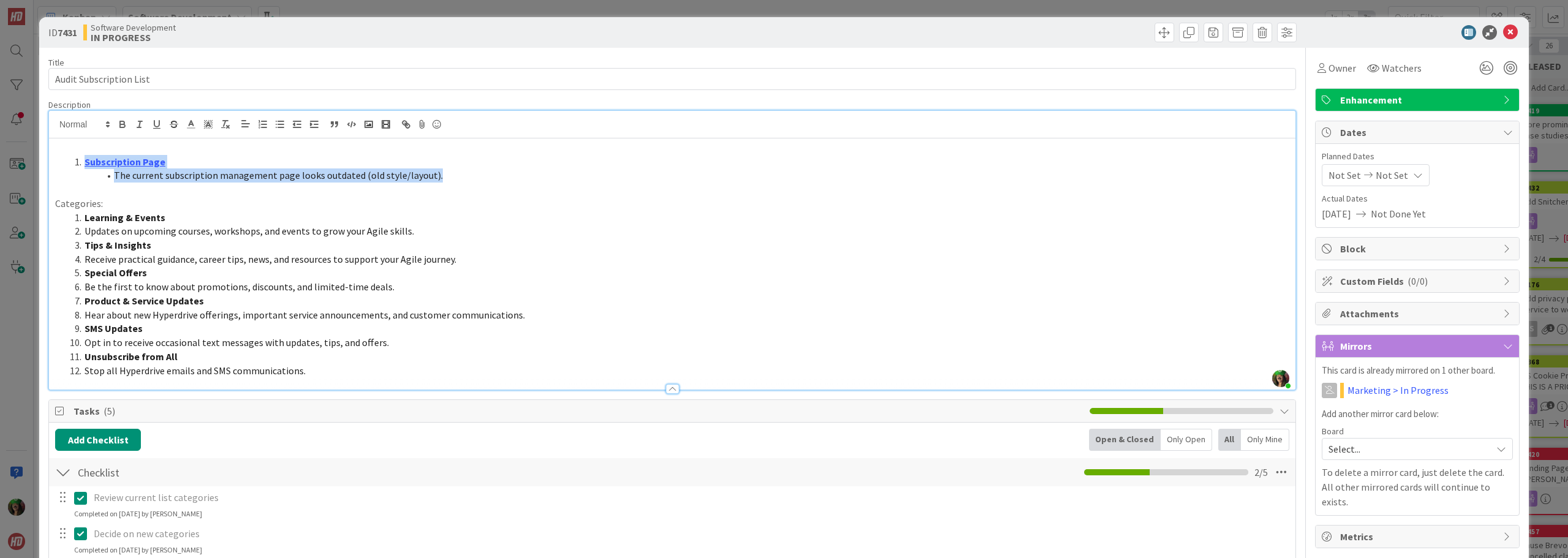
drag, startPoint x: 140, startPoint y: 157, endPoint x: 484, endPoint y: 172, distance: 344.3
click at [484, 172] on ol "Subscription Page The current subscription management page looks outdated (old …" at bounding box center [672, 169] width 1235 height 28
click at [260, 124] on icon "button" at bounding box center [262, 124] width 11 height 11
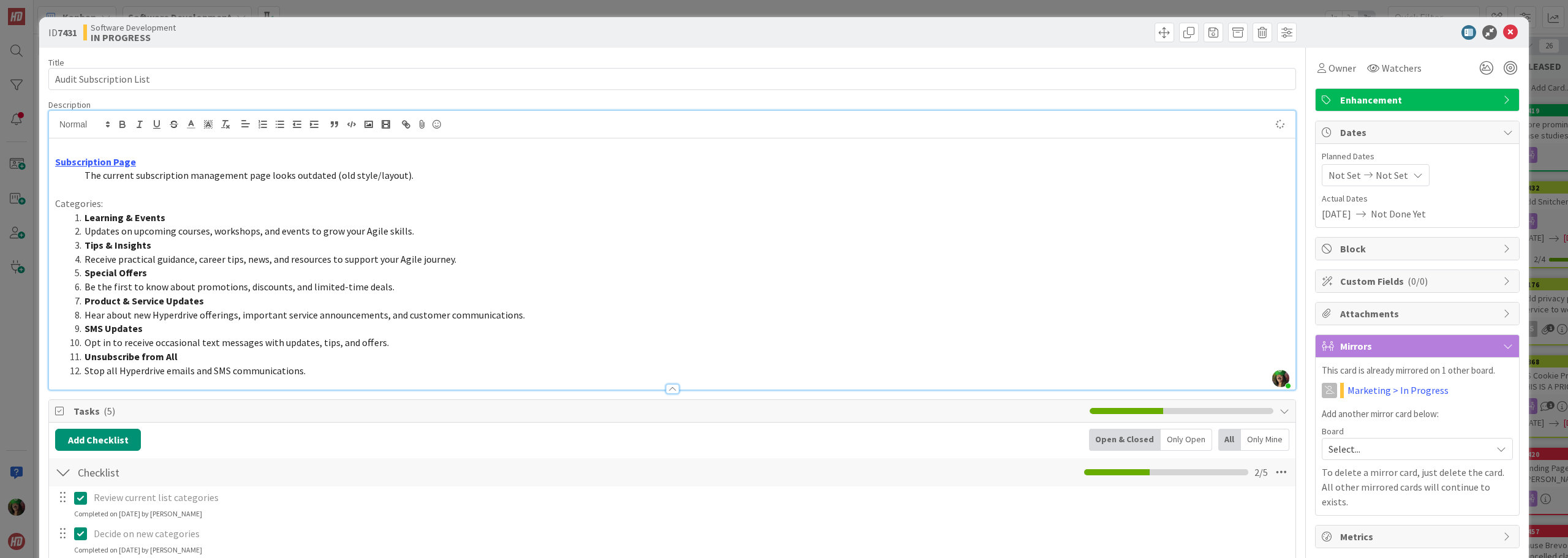
click at [223, 152] on p at bounding box center [672, 148] width 1235 height 14
click at [74, 189] on p at bounding box center [672, 190] width 1235 height 14
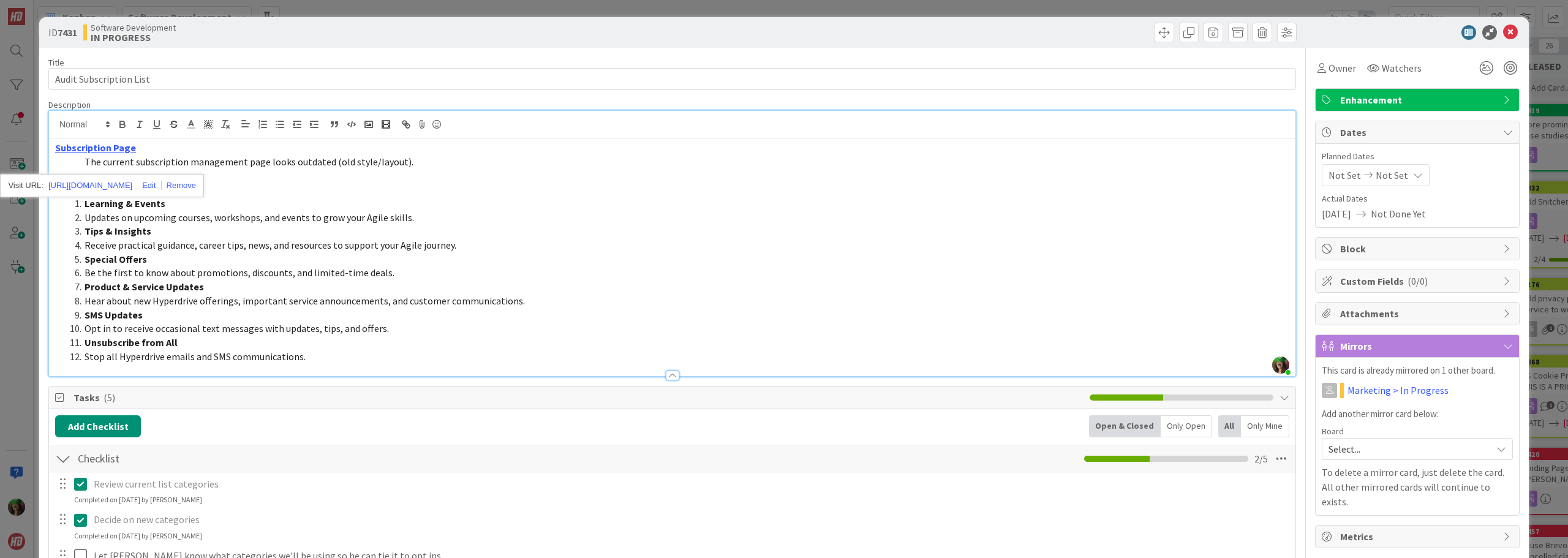
click at [435, 162] on p "The current subscription management page looks outdated (old style/layout)." at bounding box center [672, 162] width 1235 height 14
click at [55, 185] on p "Categories:" at bounding box center [672, 190] width 1235 height 14
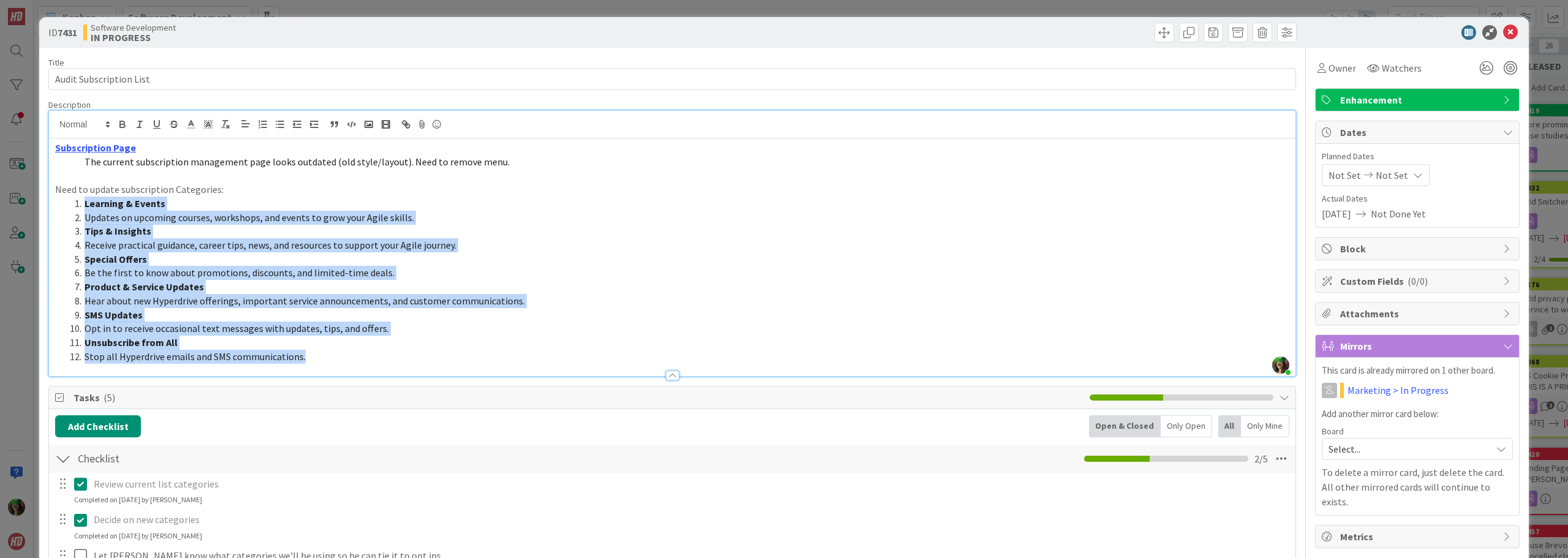
drag, startPoint x: 84, startPoint y: 204, endPoint x: 354, endPoint y: 349, distance: 306.5
click at [354, 349] on ol "Learning & Events Updates on upcoming courses, workshops, and events to grow yo…" at bounding box center [672, 280] width 1235 height 167
drag, startPoint x: 136, startPoint y: 236, endPoint x: 87, endPoint y: 225, distance: 50.2
click at [120, 233] on strong "Tips & Insights" at bounding box center [117, 230] width 67 height 12
click at [86, 222] on span "Updates on upcoming courses, workshops, and events to grow your Agile skills." at bounding box center [249, 217] width 329 height 12
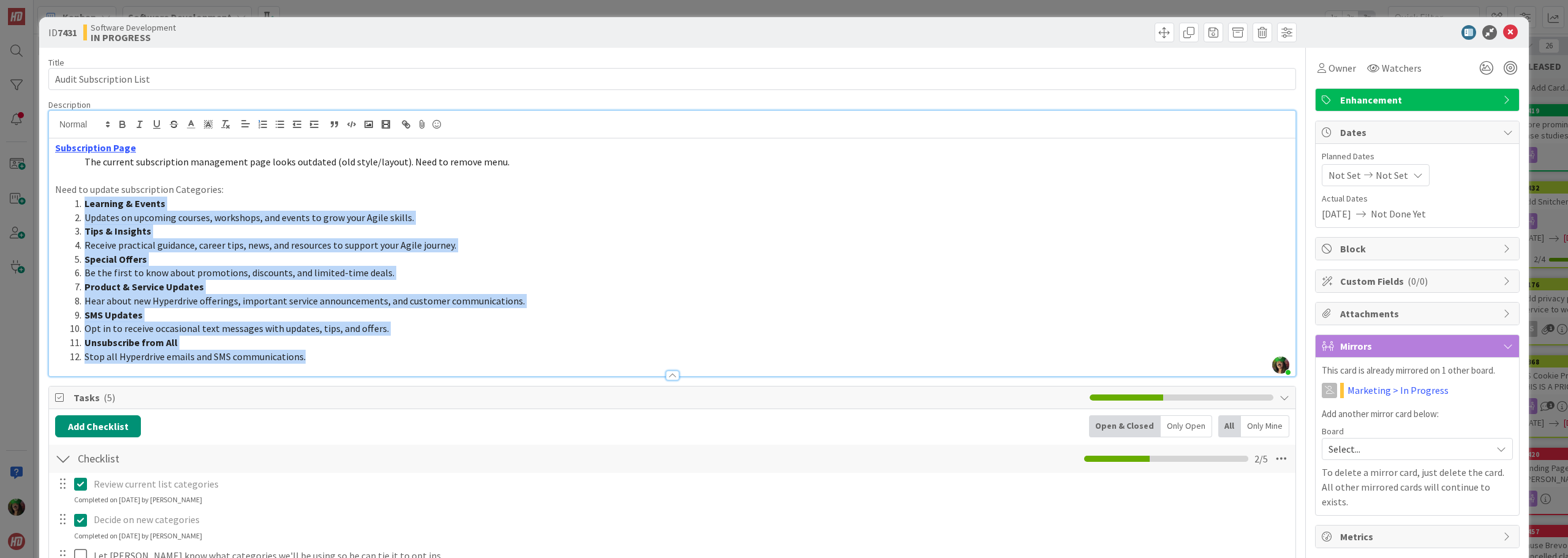
drag, startPoint x: 84, startPoint y: 203, endPoint x: 374, endPoint y: 357, distance: 328.4
click at [374, 357] on ol "Learning & Events Updates on upcoming courses, workshops, and events to grow yo…" at bounding box center [672, 280] width 1235 height 167
click at [114, 217] on span "Updates on upcoming courses, workshops, and events to grow your Agile skills." at bounding box center [249, 217] width 329 height 12
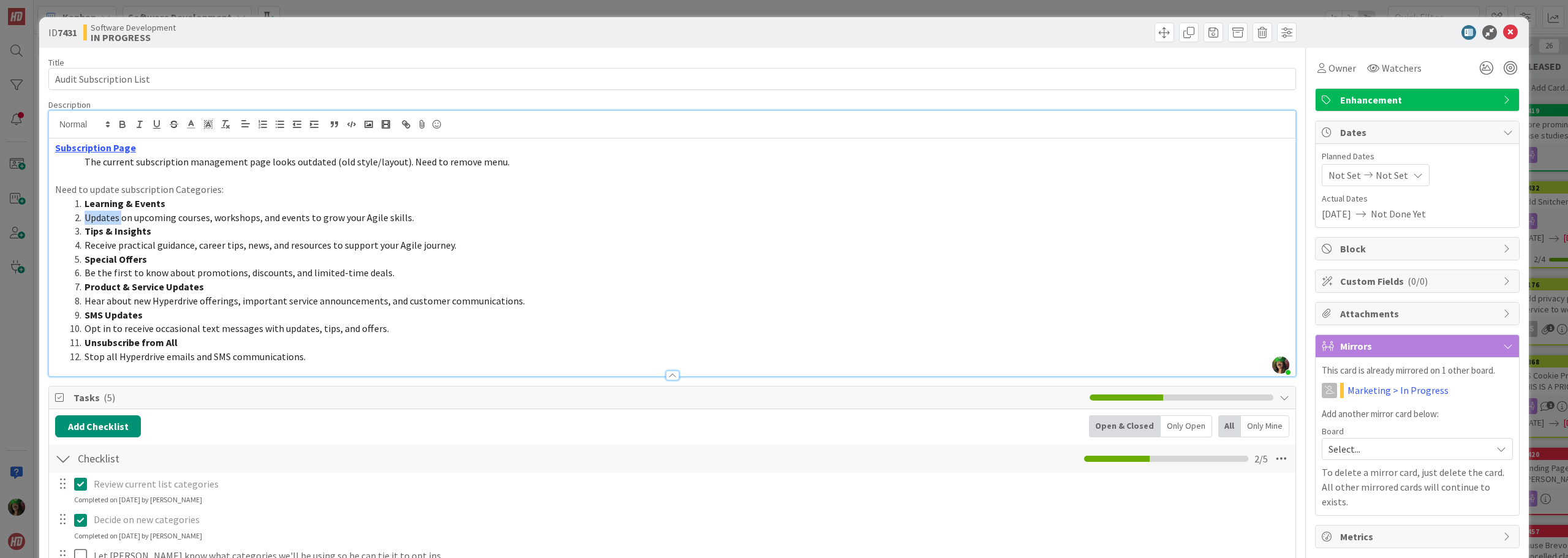
click at [114, 217] on span "Updates on upcoming courses, workshops, and events to grow your Agile skills." at bounding box center [249, 217] width 329 height 12
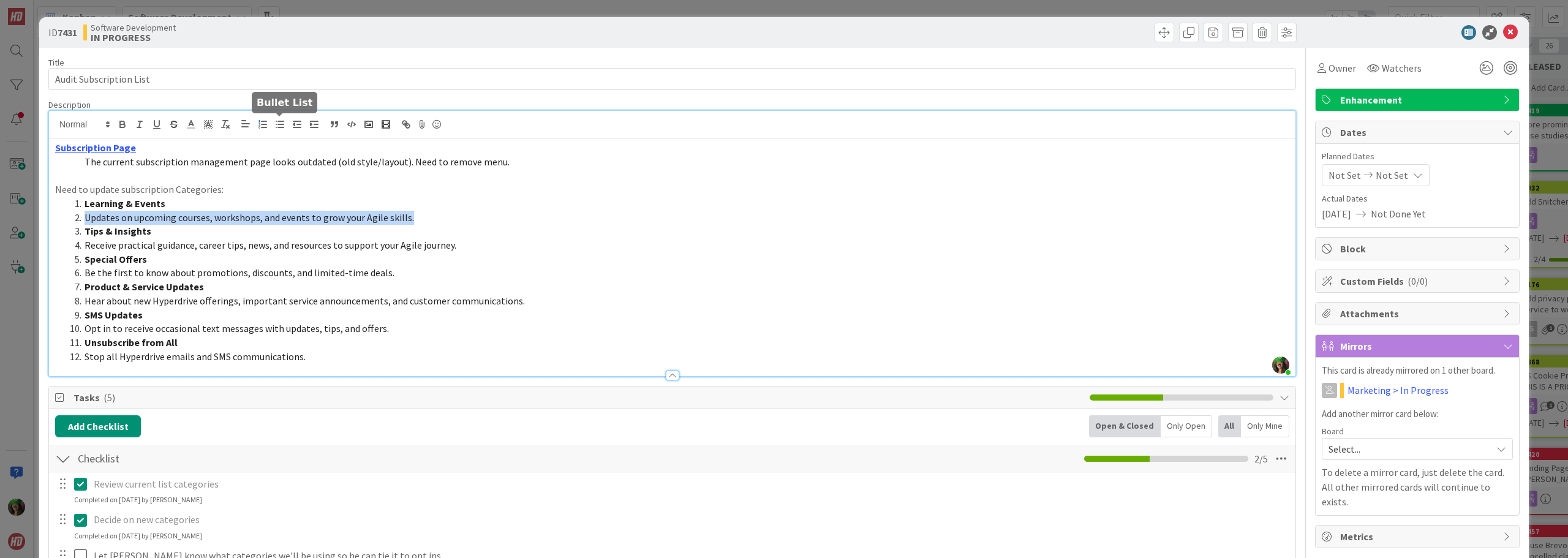
click at [276, 124] on icon "button" at bounding box center [279, 124] width 11 height 11
click at [281, 124] on line "button" at bounding box center [281, 124] width 6 height 0
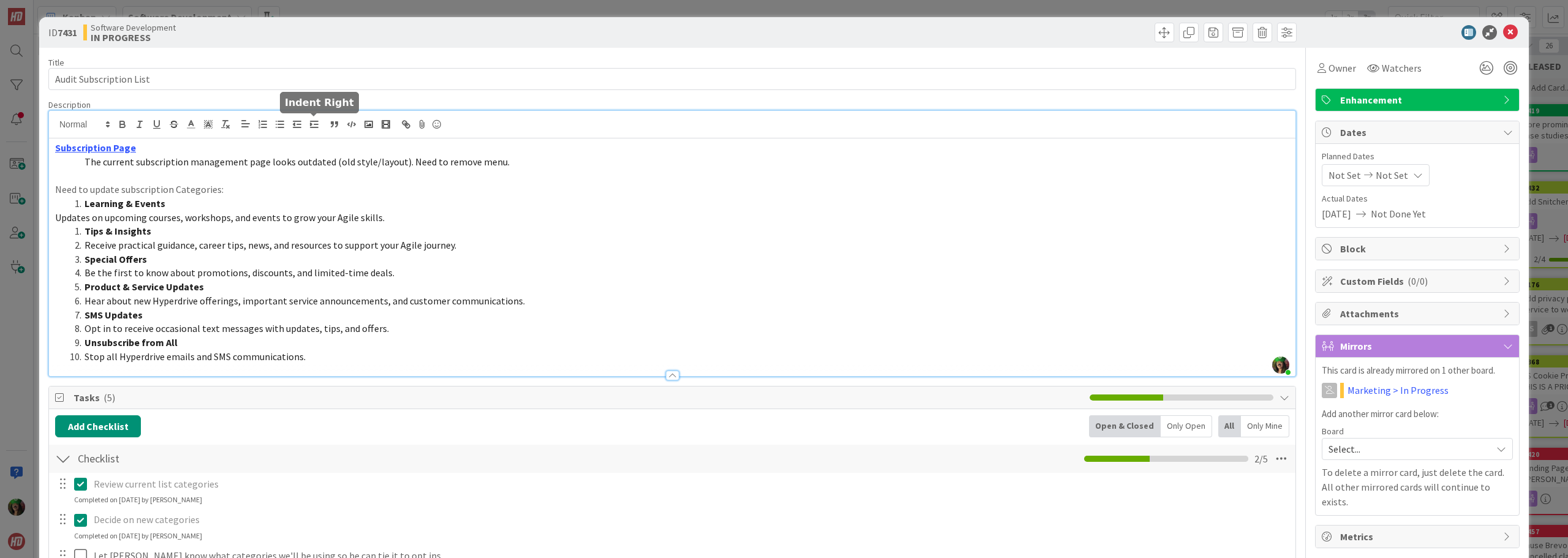
click at [313, 123] on icon "button" at bounding box center [313, 124] width 11 height 11
click at [244, 225] on li "Tips & Insights" at bounding box center [680, 231] width 1219 height 14
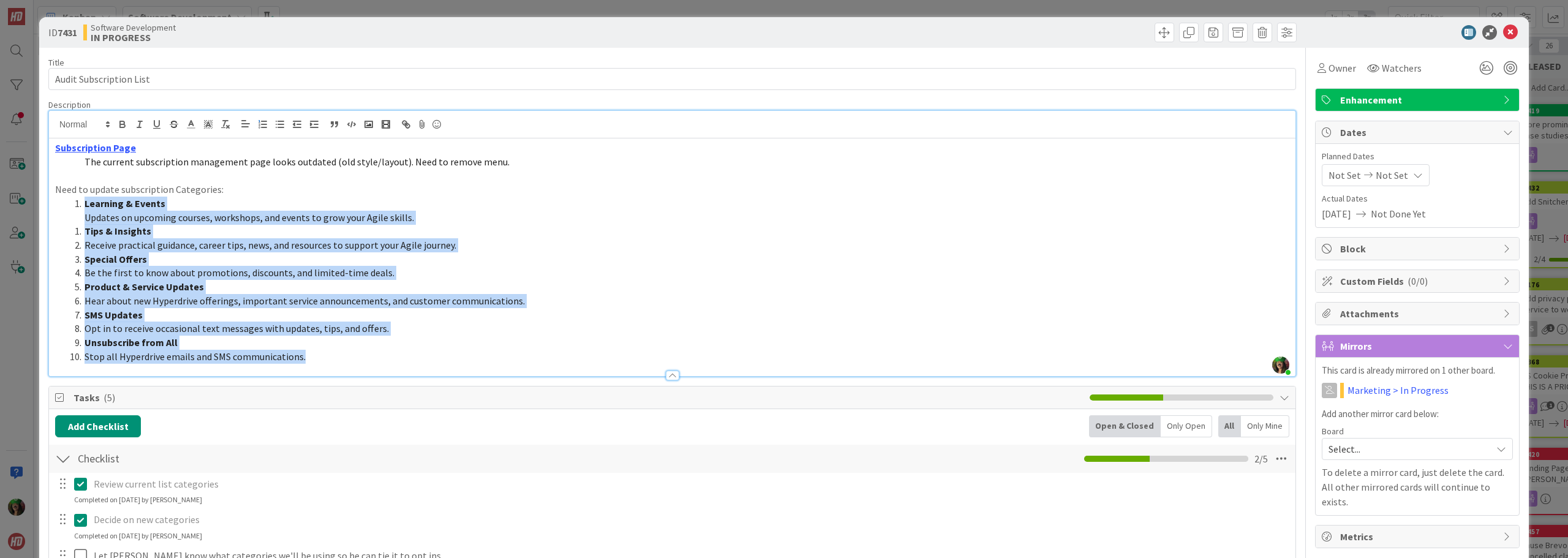
drag, startPoint x: 85, startPoint y: 200, endPoint x: 360, endPoint y: 371, distance: 323.8
click at [360, 371] on div "Description [PERSON_NAME] just joined Subscription Page The current subscriptio…" at bounding box center [673, 238] width 1248 height 278
click at [263, 123] on icon "button" at bounding box center [262, 124] width 11 height 11
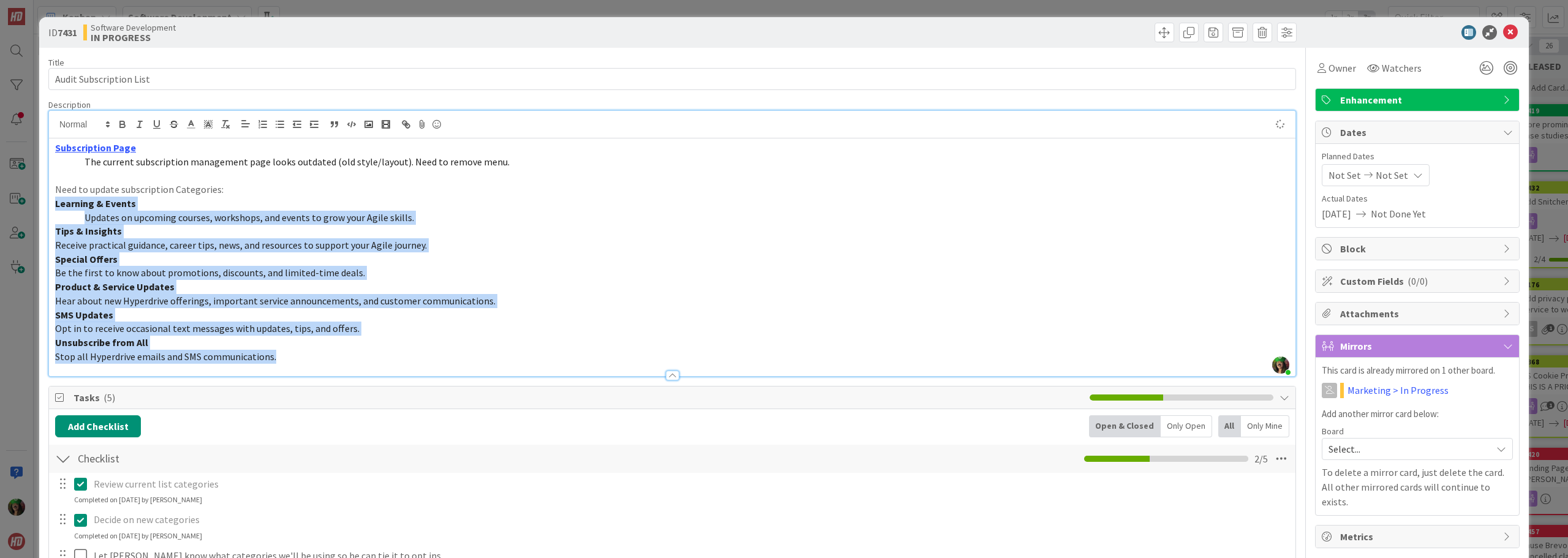
click at [214, 217] on span "Updates on upcoming courses, workshops, and events to grow your Agile skills." at bounding box center [249, 217] width 329 height 12
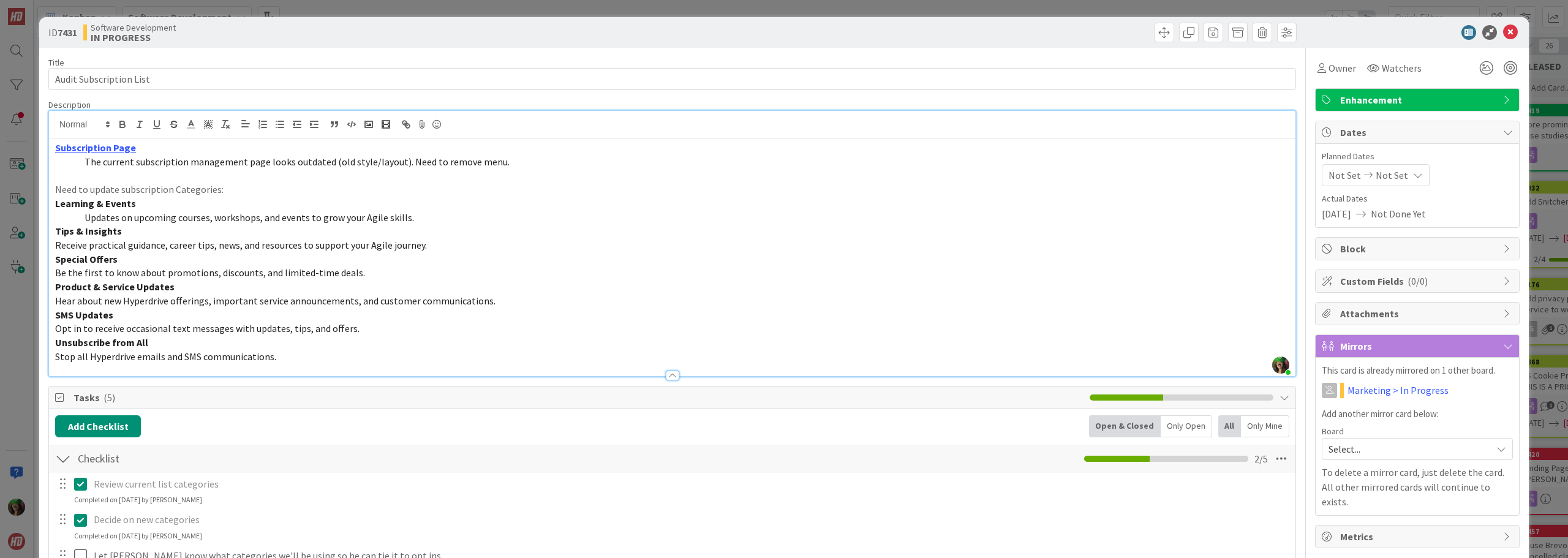
click at [85, 217] on span "Updates on upcoming courses, workshops, and events to grow your Agile skills." at bounding box center [249, 217] width 329 height 12
click at [58, 230] on strong "Tips & Insights" at bounding box center [88, 230] width 67 height 12
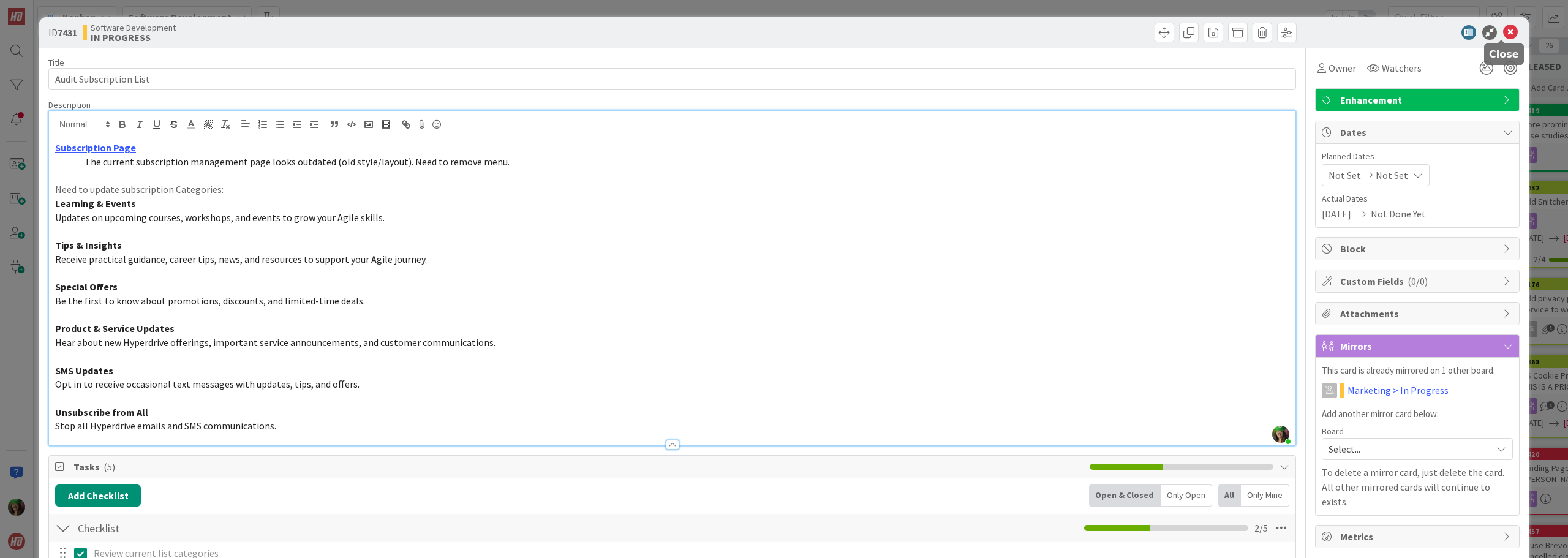
click at [1506, 30] on icon at bounding box center [1510, 32] width 15 height 15
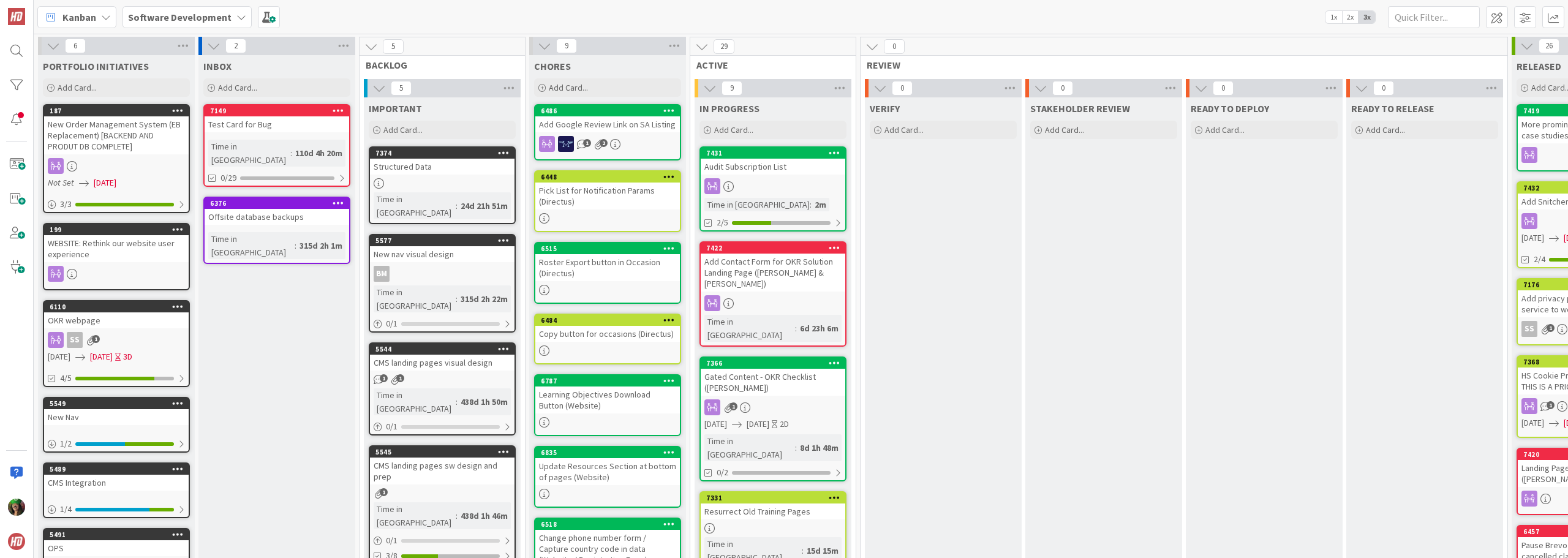
click at [790, 171] on div "Audit Subscription List" at bounding box center [773, 167] width 145 height 16
